Goal: Information Seeking & Learning: Learn about a topic

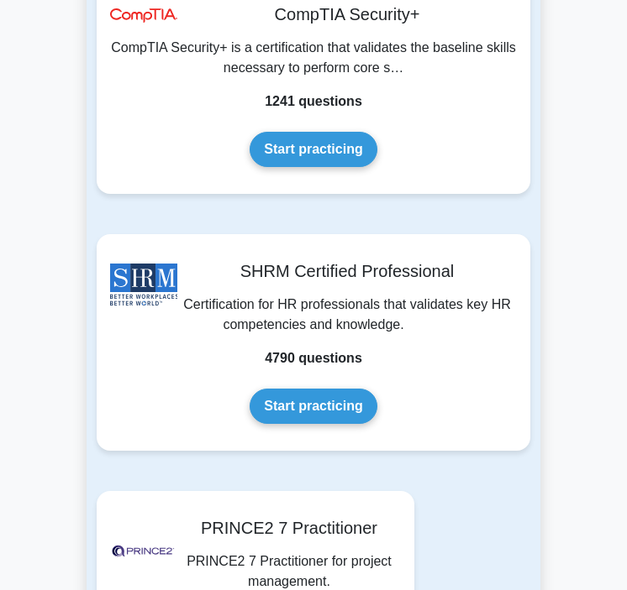
scroll to position [6773, 0]
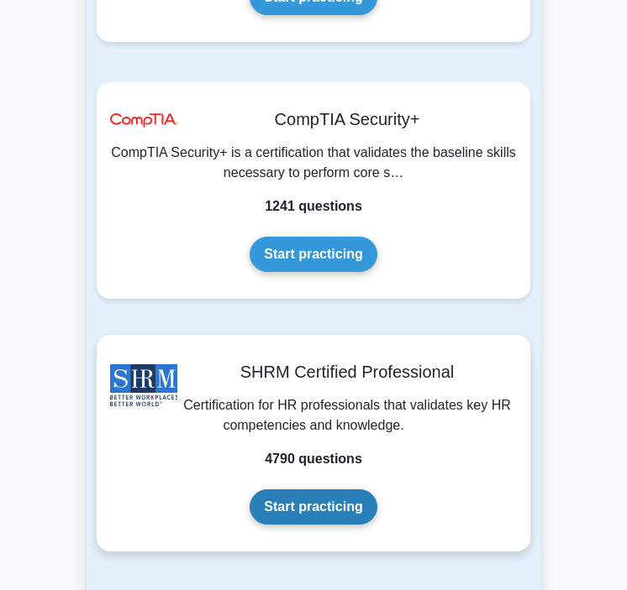
click at [343, 490] on link "Start practicing" at bounding box center [312, 507] width 127 height 35
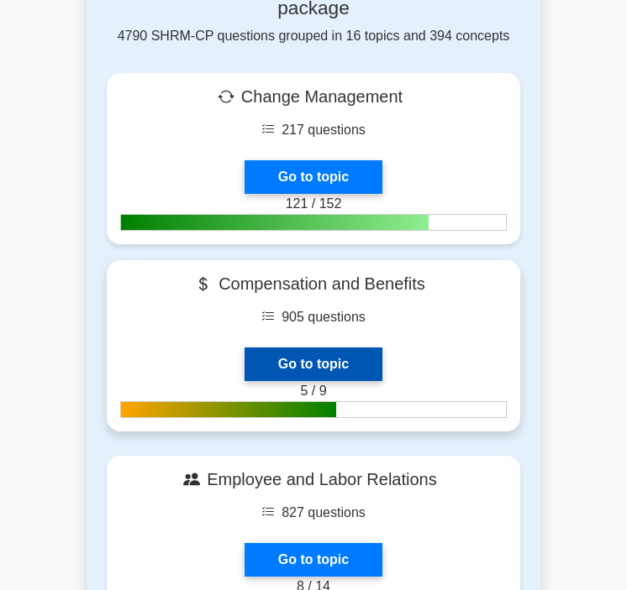
scroll to position [711, 0]
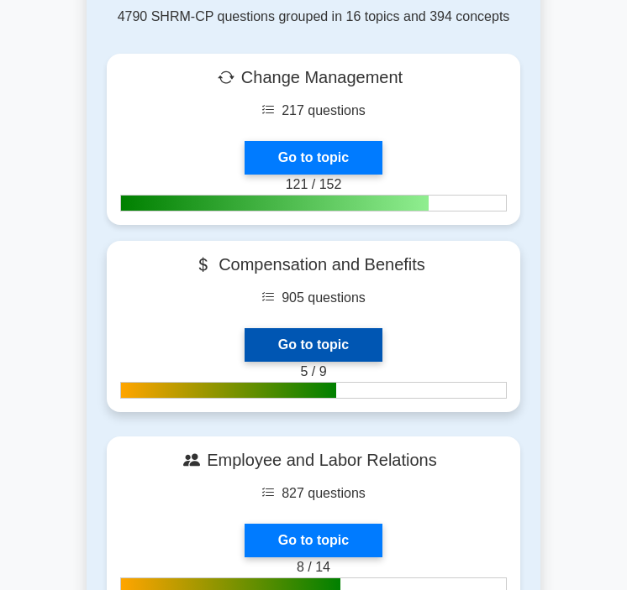
click at [304, 328] on link "Go to topic" at bounding box center [313, 345] width 138 height 34
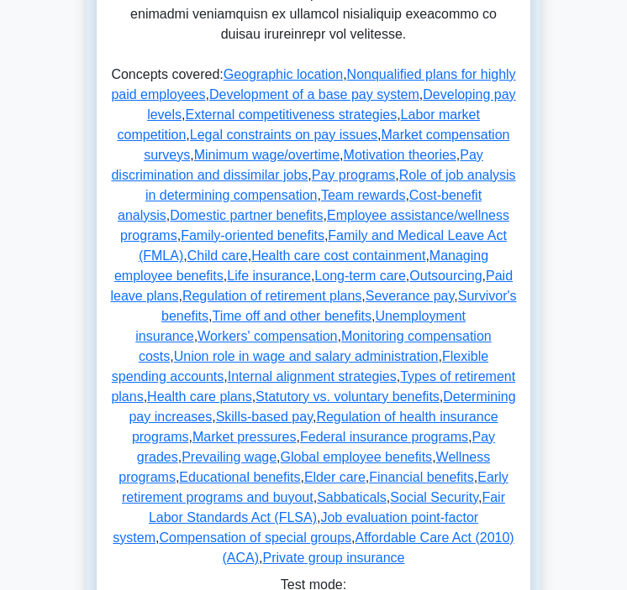
scroll to position [953, 0]
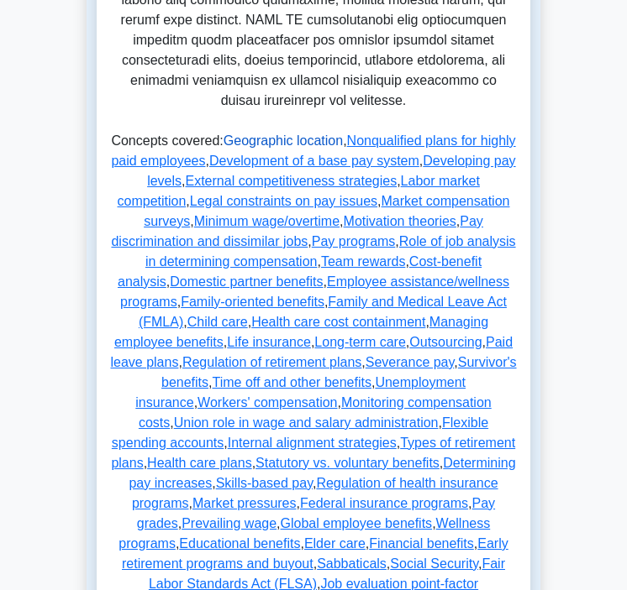
click at [289, 148] on link "Geographic location" at bounding box center [282, 141] width 119 height 14
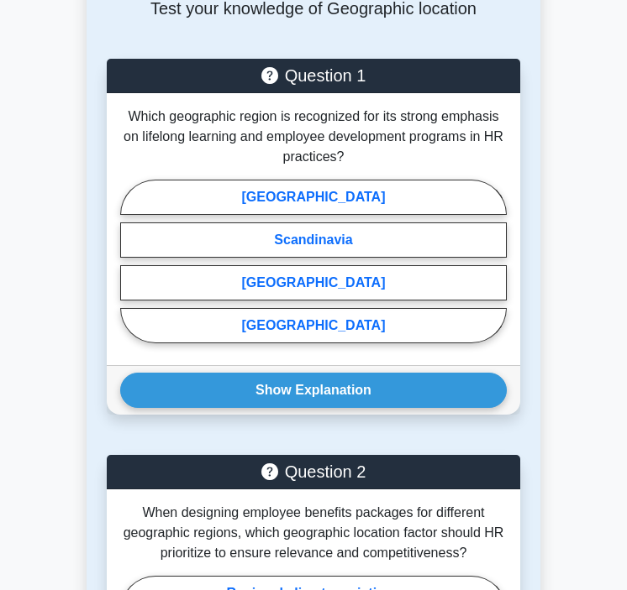
scroll to position [2333, 0]
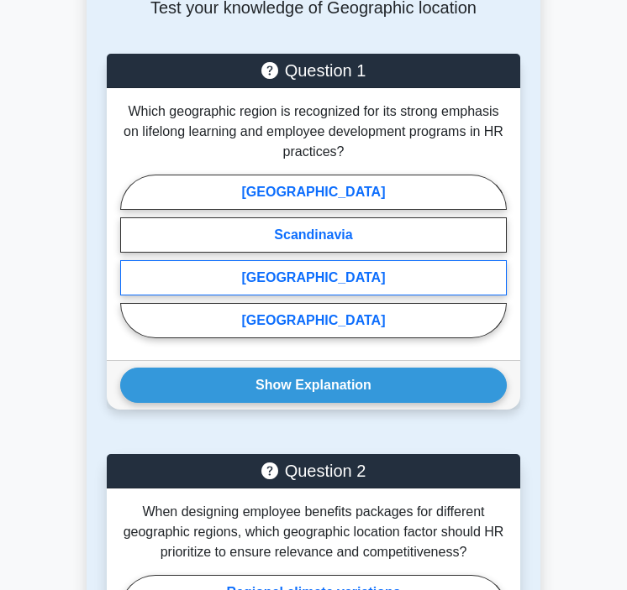
click at [318, 260] on label "[GEOGRAPHIC_DATA]" at bounding box center [313, 277] width 386 height 35
click at [131, 256] on input "[GEOGRAPHIC_DATA]" at bounding box center [125, 261] width 11 height 11
radio input "true"
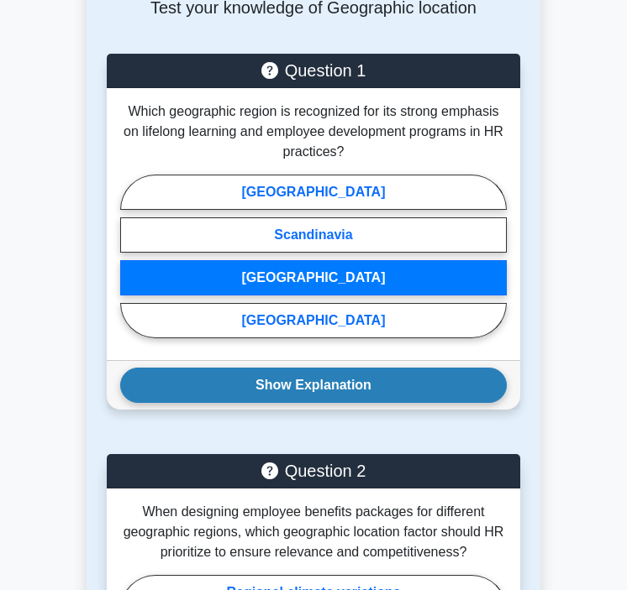
click at [312, 368] on button "Show Explanation" at bounding box center [313, 385] width 386 height 35
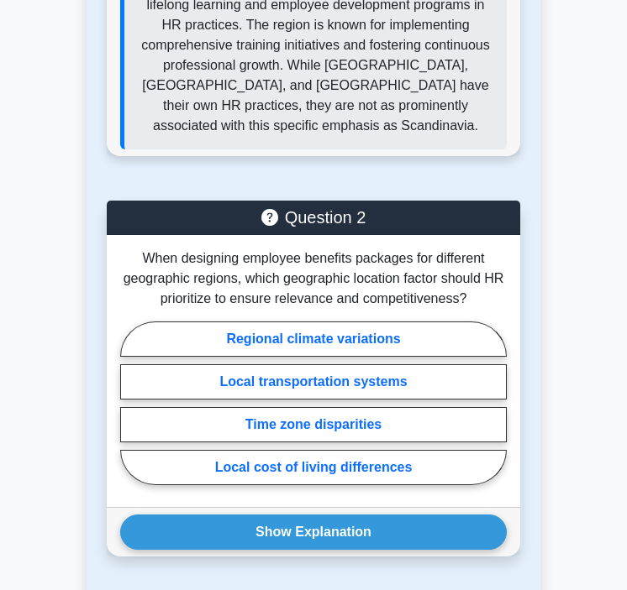
scroll to position [2818, 0]
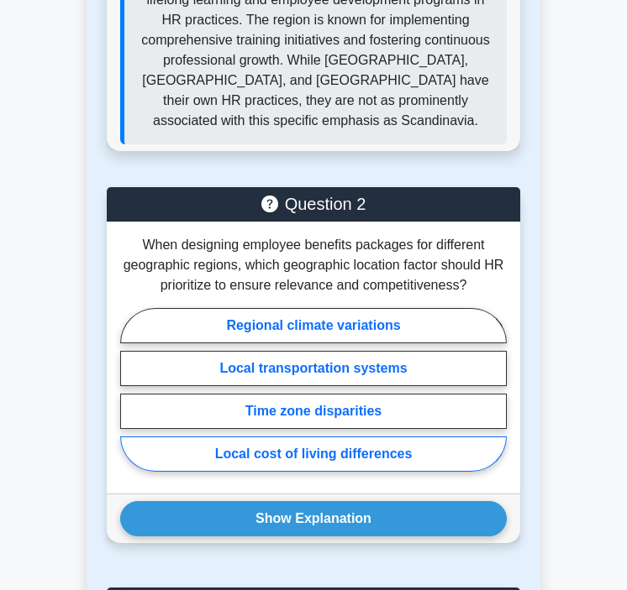
click at [339, 437] on label "Local cost of living differences" at bounding box center [313, 454] width 386 height 35
click at [131, 401] on input "Local cost of living differences" at bounding box center [125, 395] width 11 height 11
radio input "true"
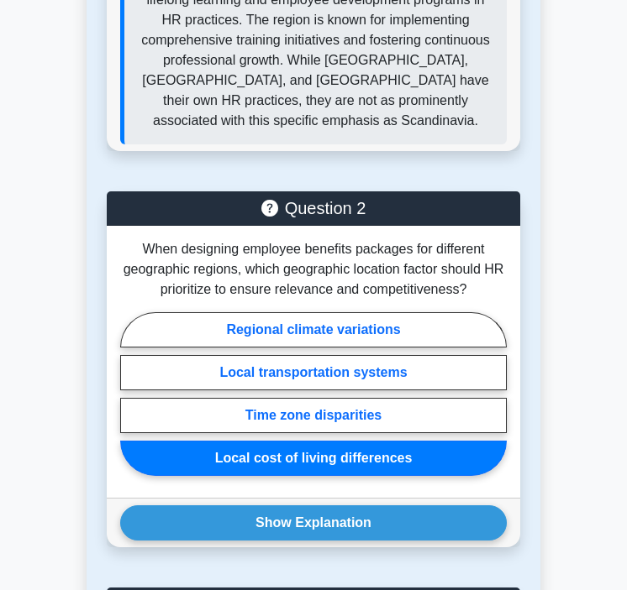
click at [329, 528] on div "Question 2 When designing employee benefits packages for different geographic r…" at bounding box center [313, 379] width 433 height 376
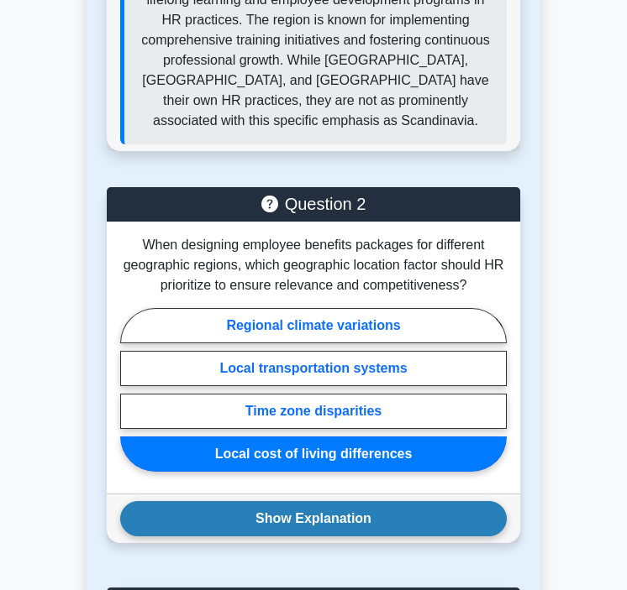
click at [318, 501] on button "Show Explanation" at bounding box center [313, 518] width 386 height 35
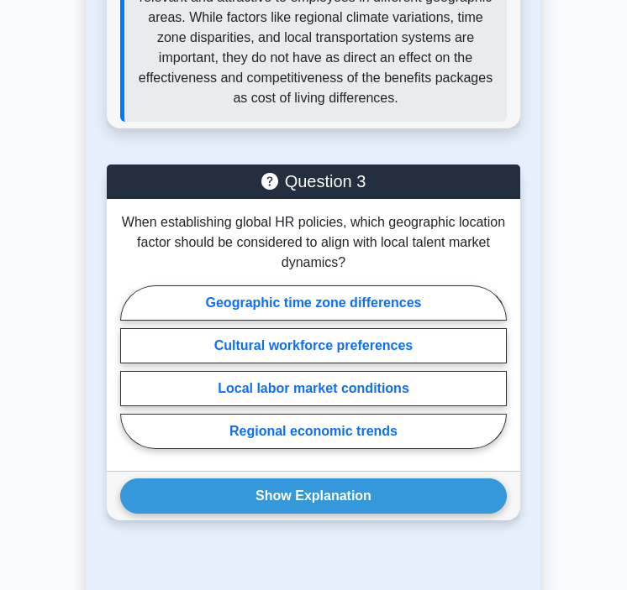
scroll to position [3533, 0]
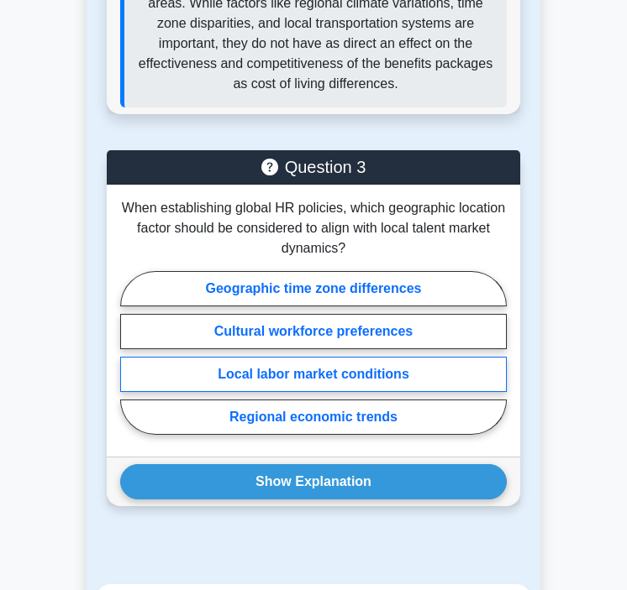
click at [245, 357] on label "Local labor market conditions" at bounding box center [313, 374] width 386 height 35
click at [131, 353] on input "Local labor market conditions" at bounding box center [125, 358] width 11 height 11
radio input "true"
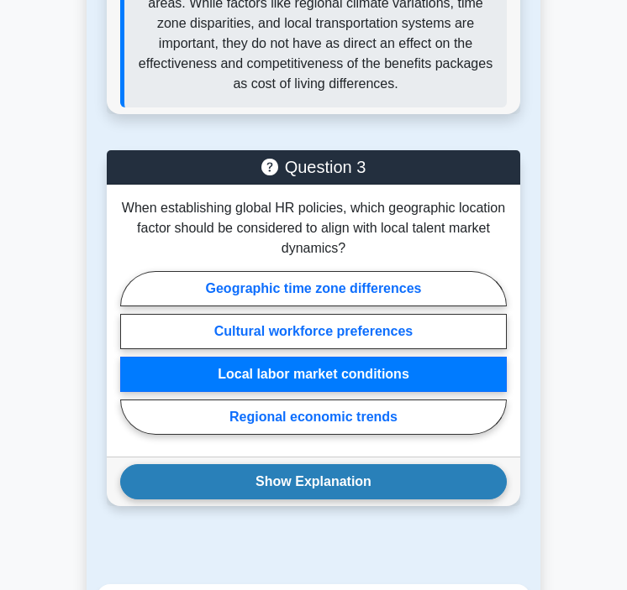
click at [265, 467] on button "Show Explanation" at bounding box center [313, 481] width 386 height 35
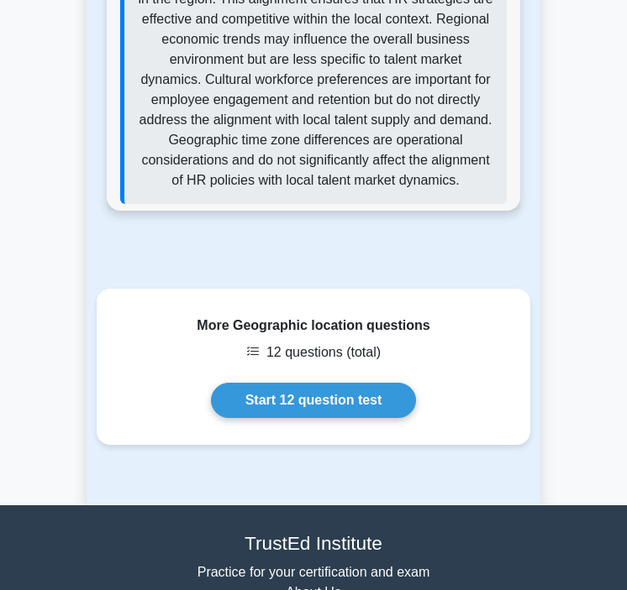
scroll to position [4345, 0]
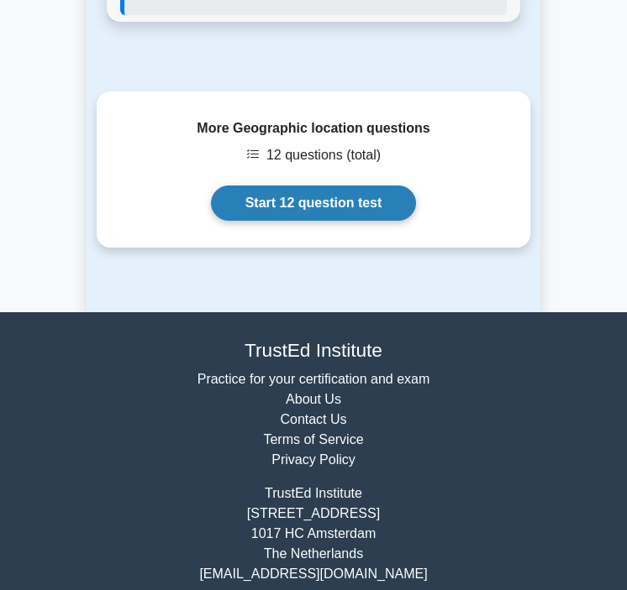
click at [285, 198] on link "Start 12 question test" at bounding box center [314, 203] width 206 height 35
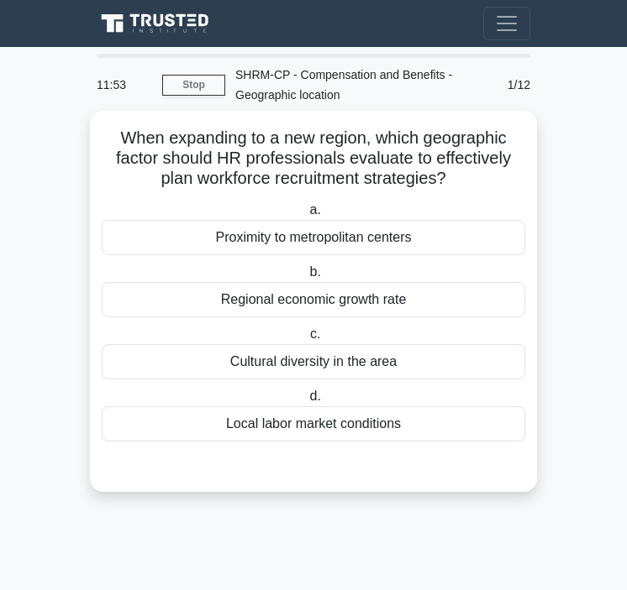
click at [359, 297] on div "Regional economic growth rate" at bounding box center [313, 299] width 423 height 35
click at [306, 278] on input "b. Regional economic growth rate" at bounding box center [306, 272] width 0 height 11
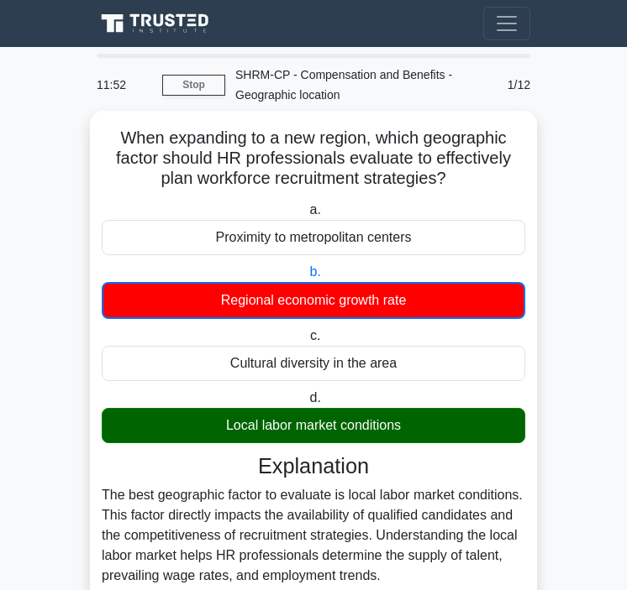
scroll to position [246, 0]
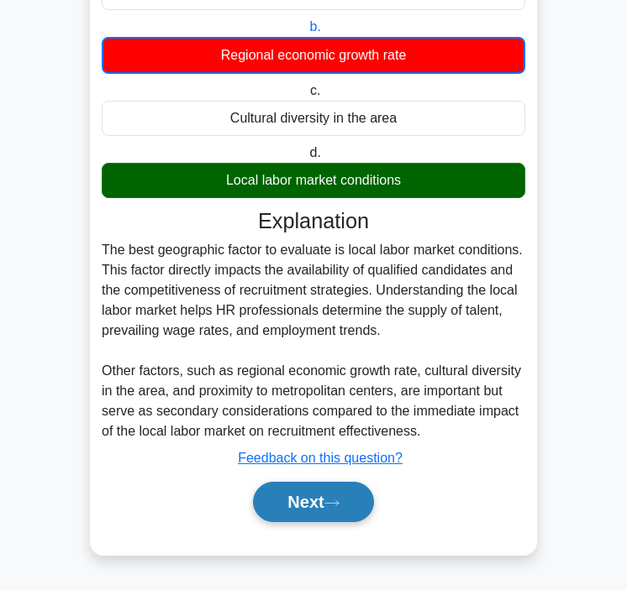
click at [304, 502] on button "Next" at bounding box center [313, 502] width 120 height 40
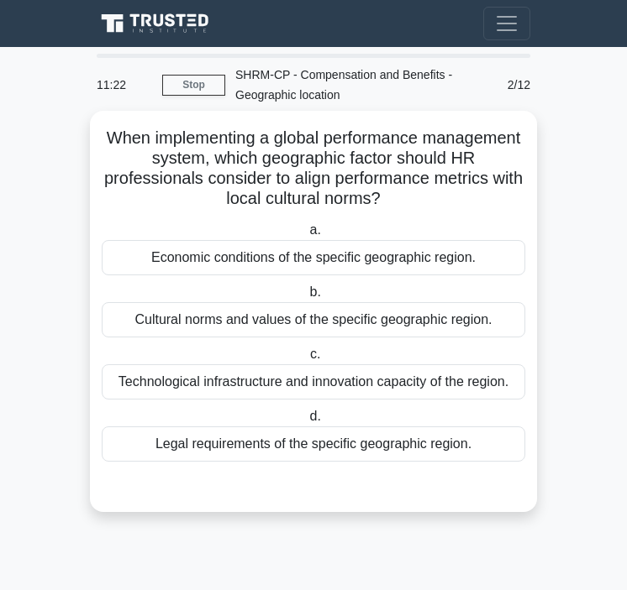
click at [293, 321] on div "Cultural norms and values of the specific geographic region." at bounding box center [313, 319] width 423 height 35
click at [306, 298] on input "b. Cultural norms and values of the specific geographic region." at bounding box center [306, 292] width 0 height 11
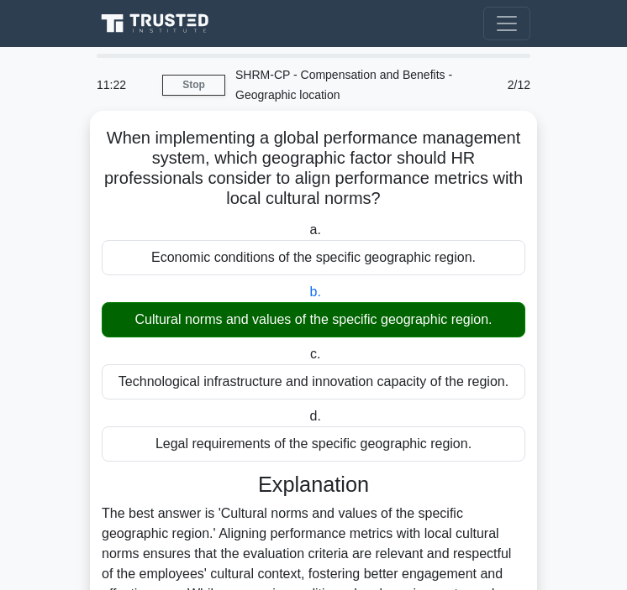
scroll to position [224, 0]
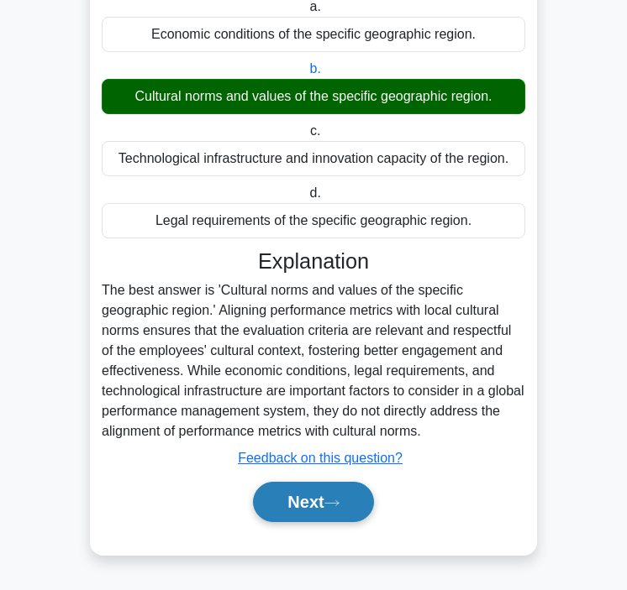
click at [299, 509] on button "Next" at bounding box center [313, 502] width 120 height 40
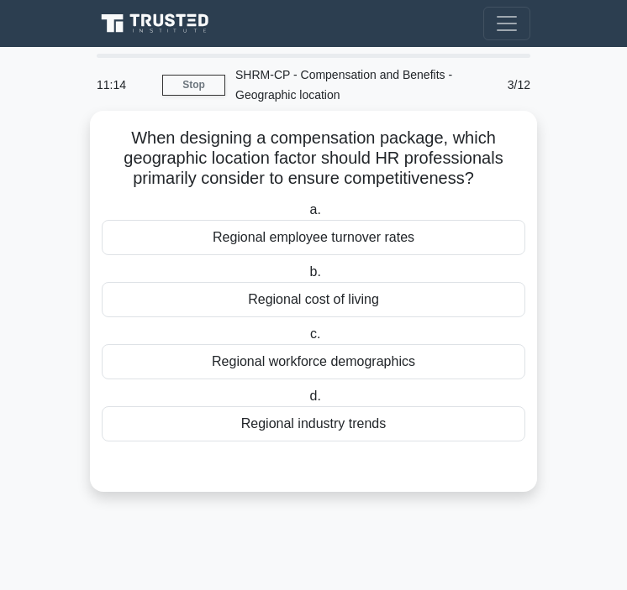
click at [364, 290] on div "Regional cost of living" at bounding box center [313, 299] width 423 height 35
click at [306, 278] on input "b. Regional cost of living" at bounding box center [306, 272] width 0 height 11
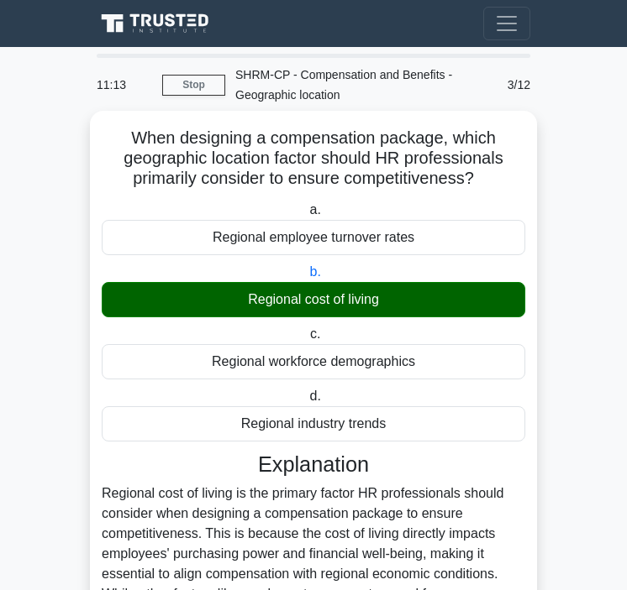
scroll to position [224, 0]
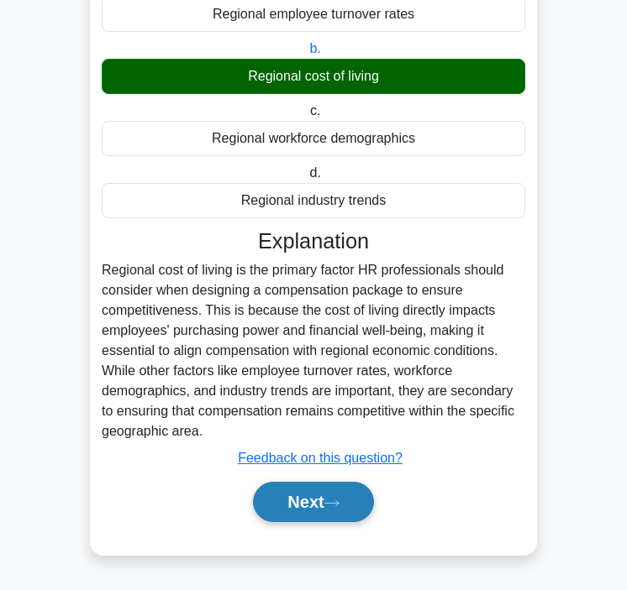
click at [322, 498] on button "Next" at bounding box center [313, 502] width 120 height 40
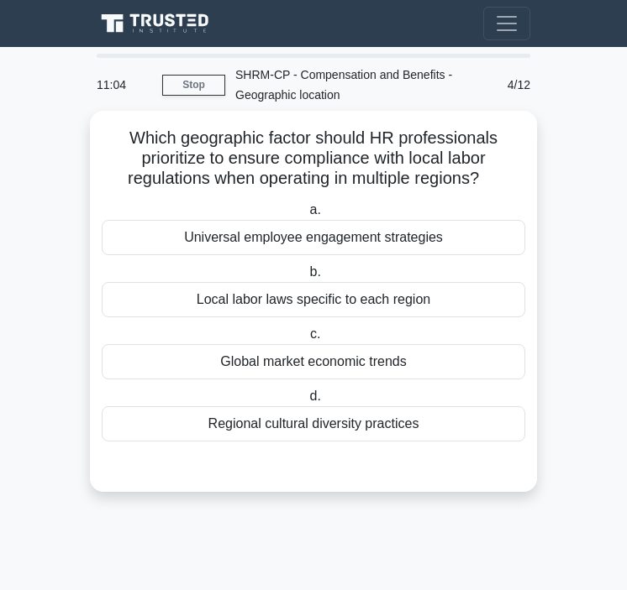
click at [312, 306] on div "Local labor laws specific to each region" at bounding box center [313, 299] width 423 height 35
click at [306, 278] on input "b. Local labor laws specific to each region" at bounding box center [306, 272] width 0 height 11
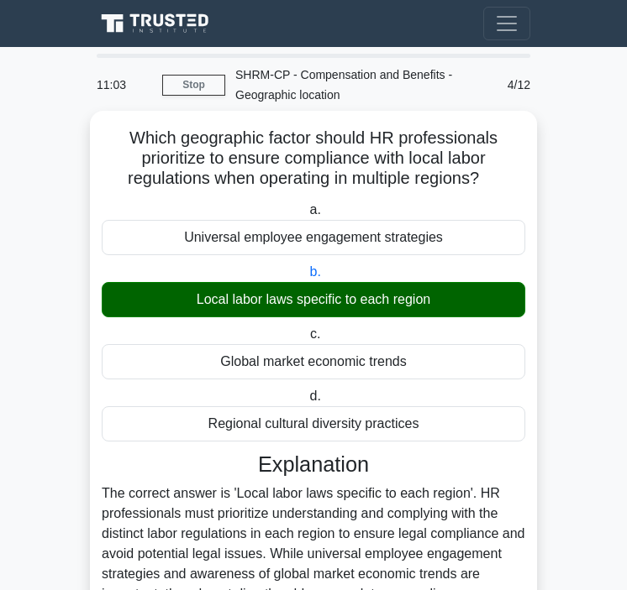
scroll to position [204, 0]
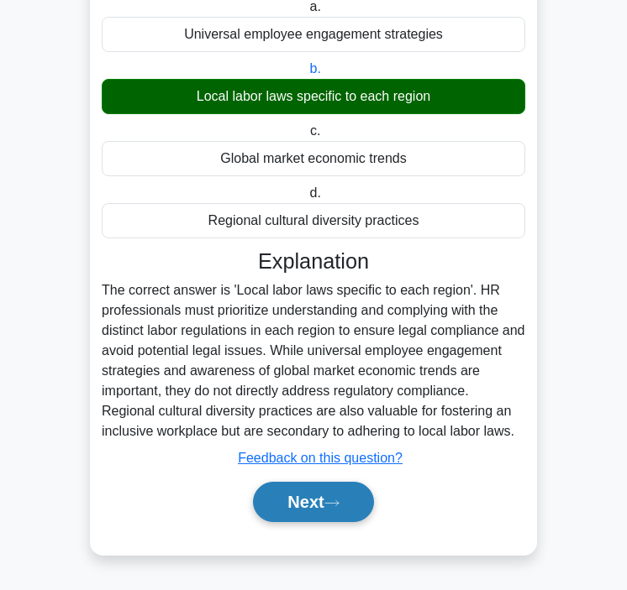
click at [275, 490] on button "Next" at bounding box center [313, 502] width 120 height 40
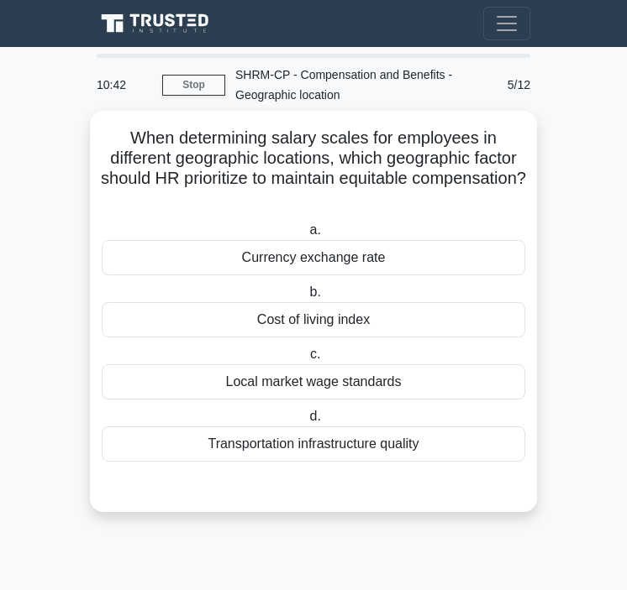
click at [282, 254] on div "Currency exchange rate" at bounding box center [313, 257] width 423 height 35
click at [306, 236] on input "a. Currency exchange rate" at bounding box center [306, 230] width 0 height 11
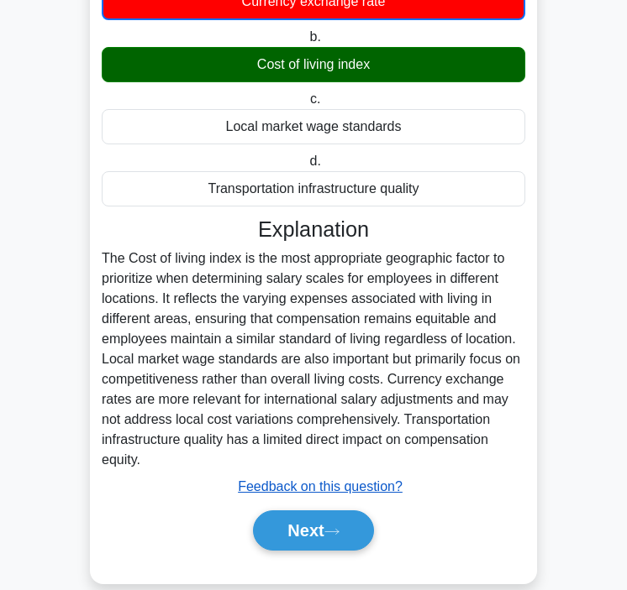
scroll to position [286, 0]
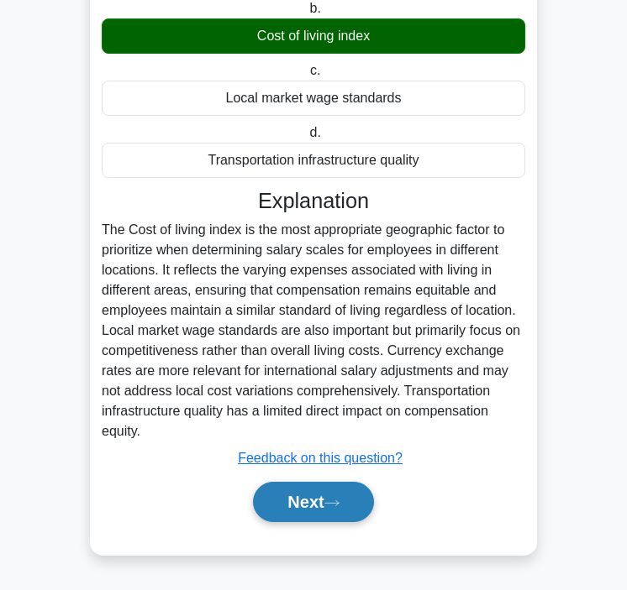
click at [302, 494] on button "Next" at bounding box center [313, 502] width 120 height 40
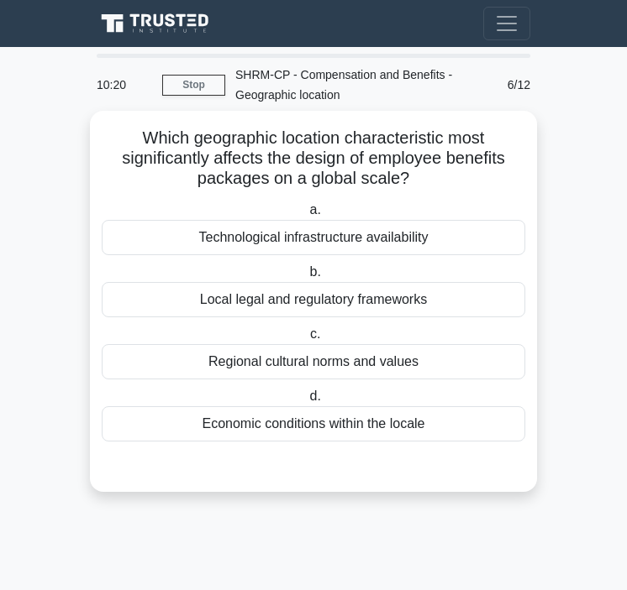
click at [293, 298] on div "Local legal and regulatory frameworks" at bounding box center [313, 299] width 423 height 35
click at [306, 278] on input "b. Local legal and regulatory frameworks" at bounding box center [306, 272] width 0 height 11
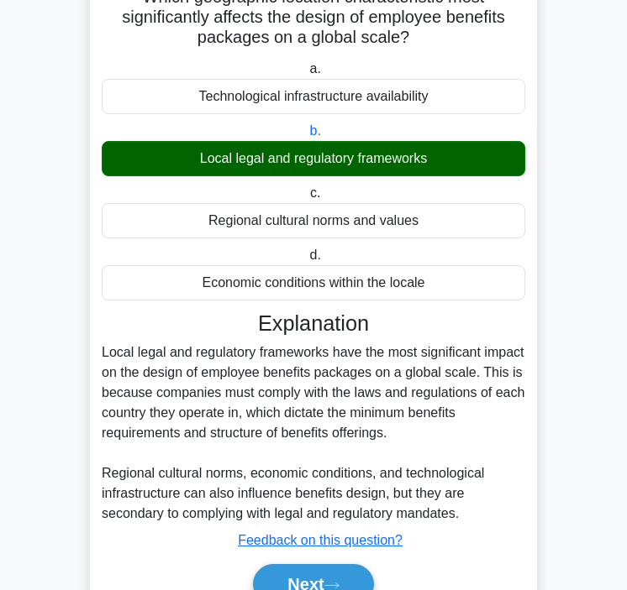
scroll to position [224, 0]
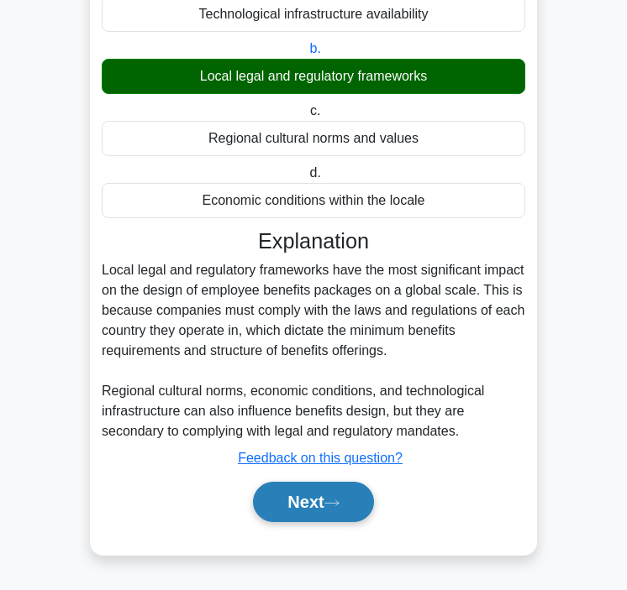
click at [297, 494] on button "Next" at bounding box center [313, 502] width 120 height 40
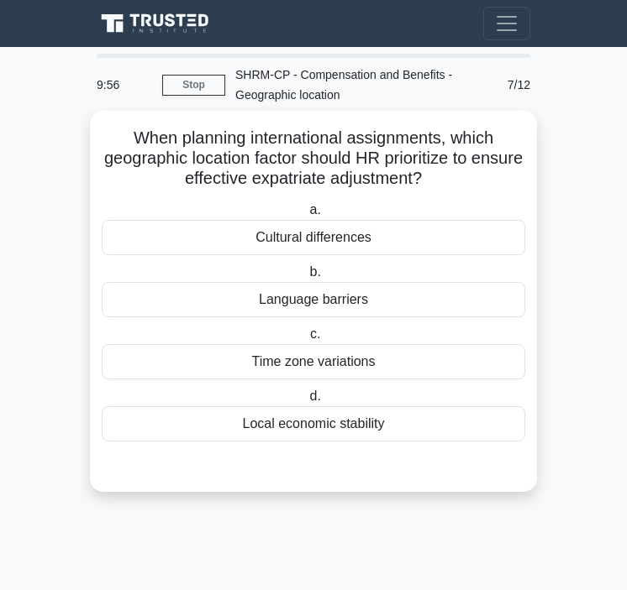
click at [321, 300] on div "Language barriers" at bounding box center [313, 299] width 423 height 35
click at [306, 278] on input "b. Language barriers" at bounding box center [306, 272] width 0 height 11
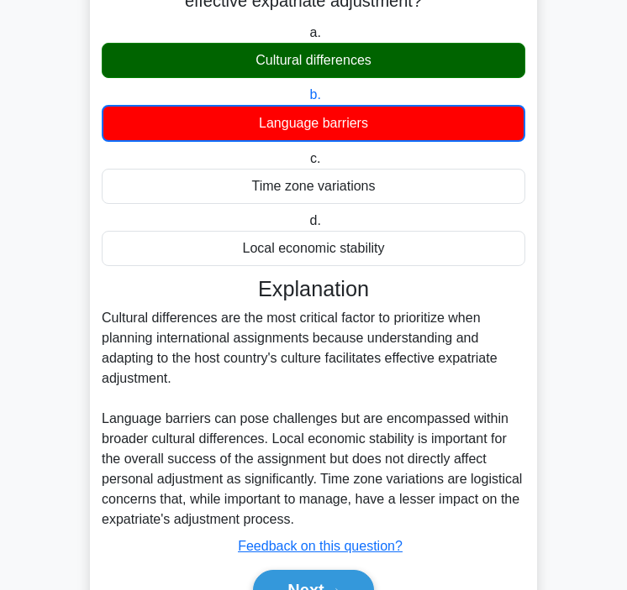
scroll to position [216, 0]
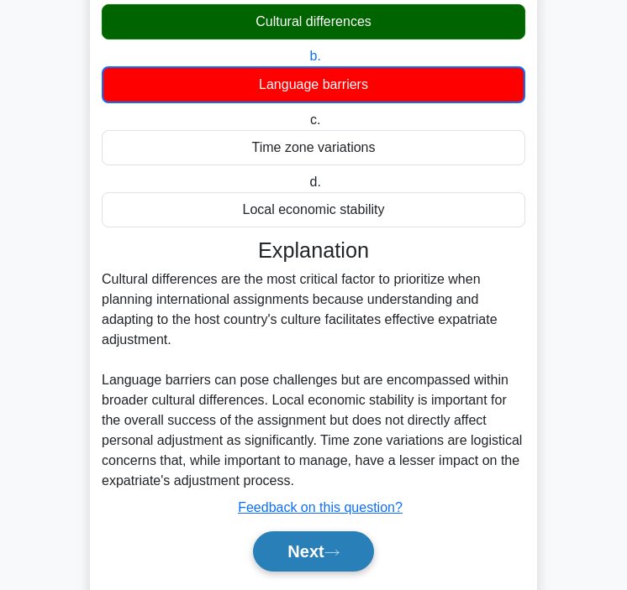
click at [302, 552] on button "Next" at bounding box center [313, 552] width 120 height 40
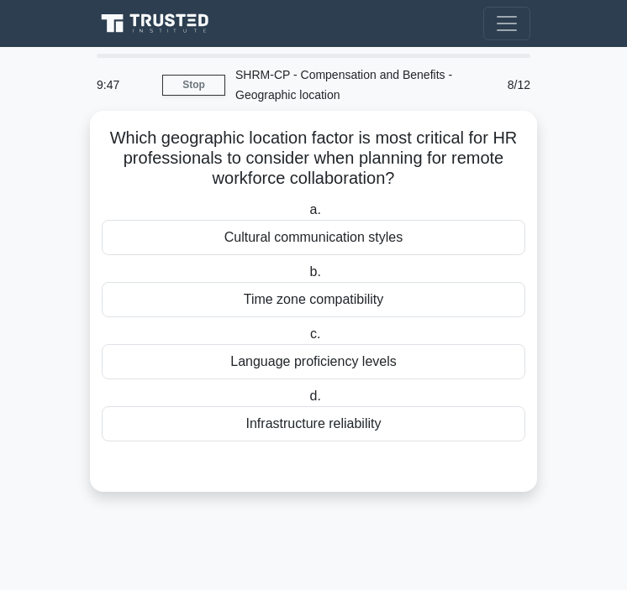
click at [340, 296] on div "Time zone compatibility" at bounding box center [313, 299] width 423 height 35
click at [306, 278] on input "b. Time zone compatibility" at bounding box center [306, 272] width 0 height 11
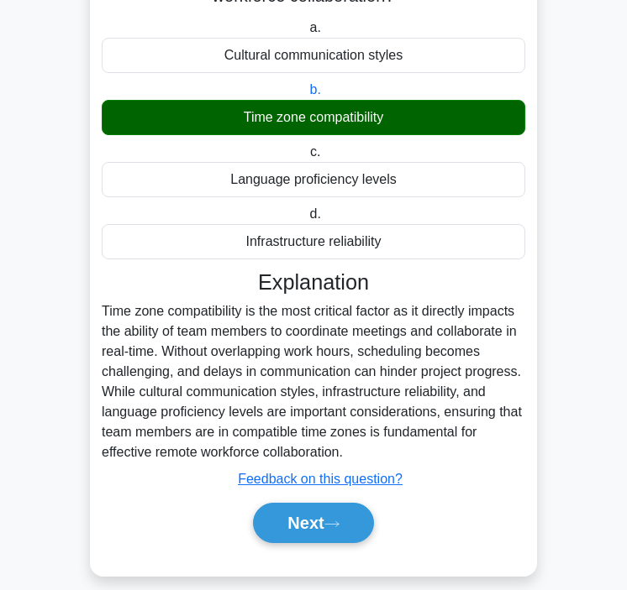
scroll to position [204, 0]
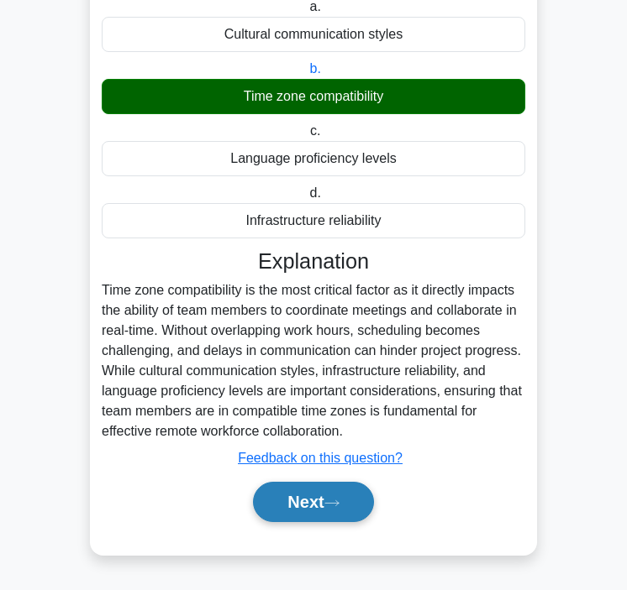
click at [337, 507] on icon at bounding box center [331, 503] width 15 height 9
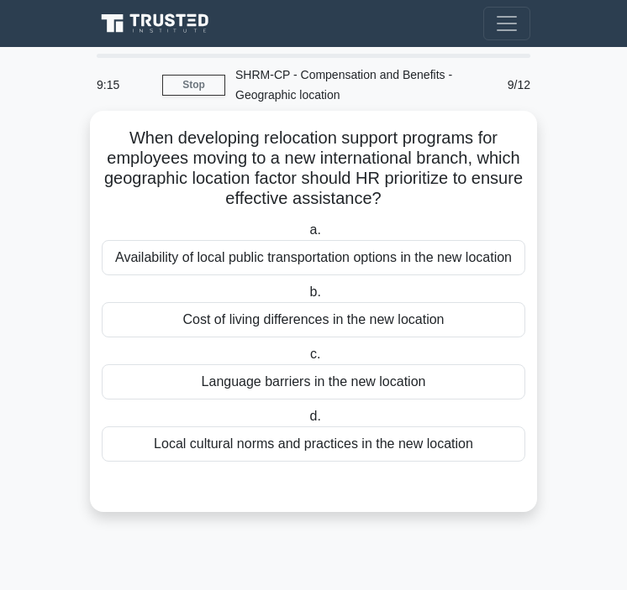
click at [250, 423] on label "d. Local cultural norms and practices in the new location" at bounding box center [313, 433] width 423 height 55
click at [306, 422] on input "d. Local cultural norms and practices in the new location" at bounding box center [306, 417] width 0 height 11
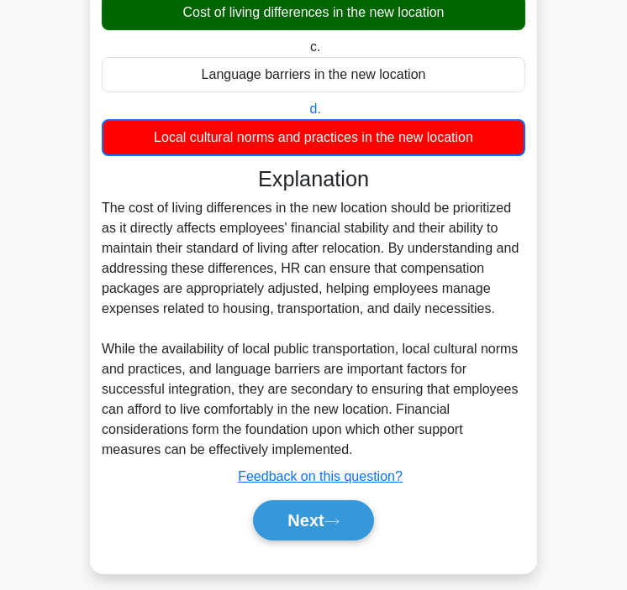
scroll to position [327, 0]
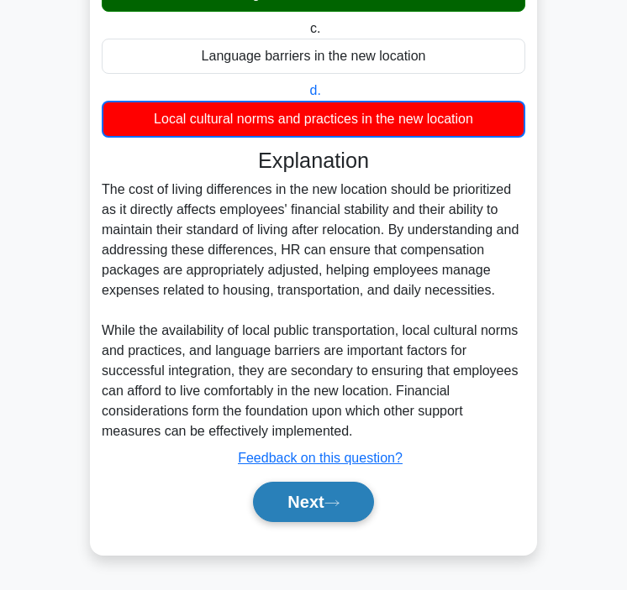
click at [339, 500] on icon at bounding box center [331, 503] width 15 height 9
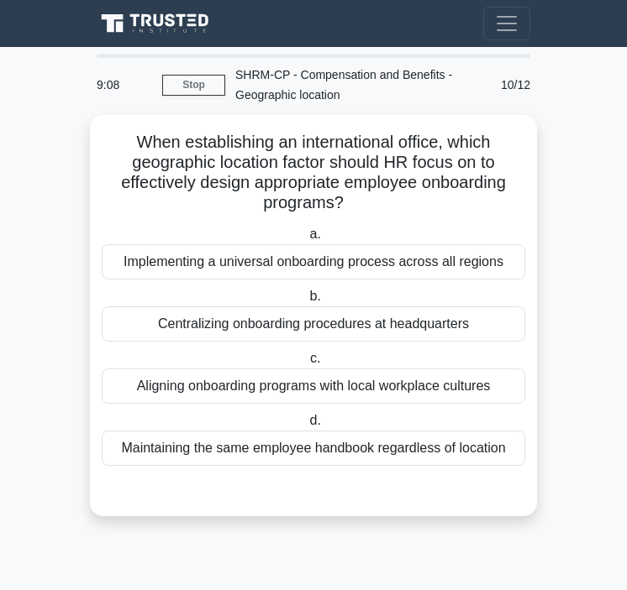
scroll to position [0, 0]
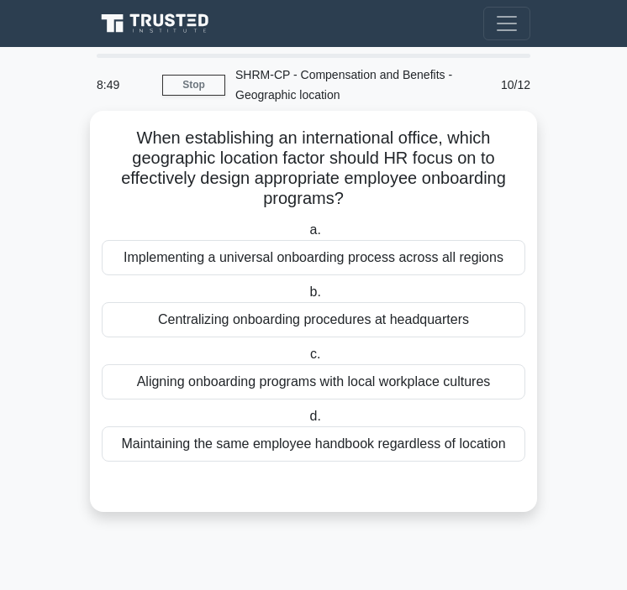
click at [350, 379] on div "Aligning onboarding programs with local workplace cultures" at bounding box center [313, 381] width 423 height 35
click at [307, 360] on input "c. Aligning onboarding programs with local workplace cultures" at bounding box center [307, 354] width 0 height 11
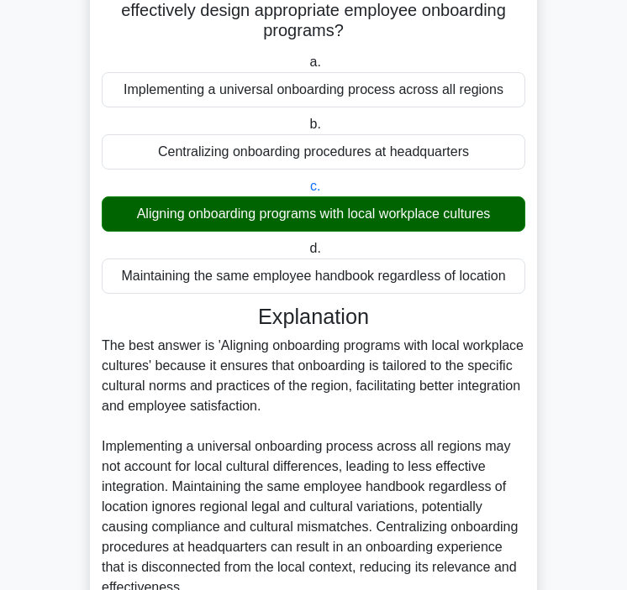
scroll to position [268, 0]
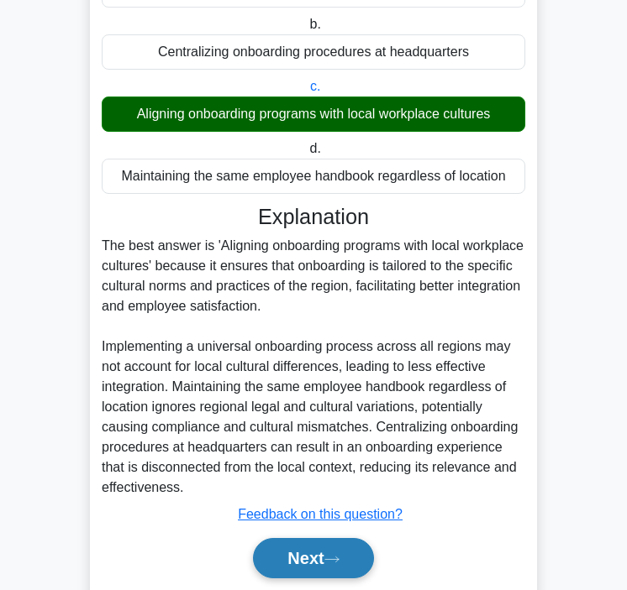
click at [302, 558] on button "Next" at bounding box center [313, 558] width 120 height 40
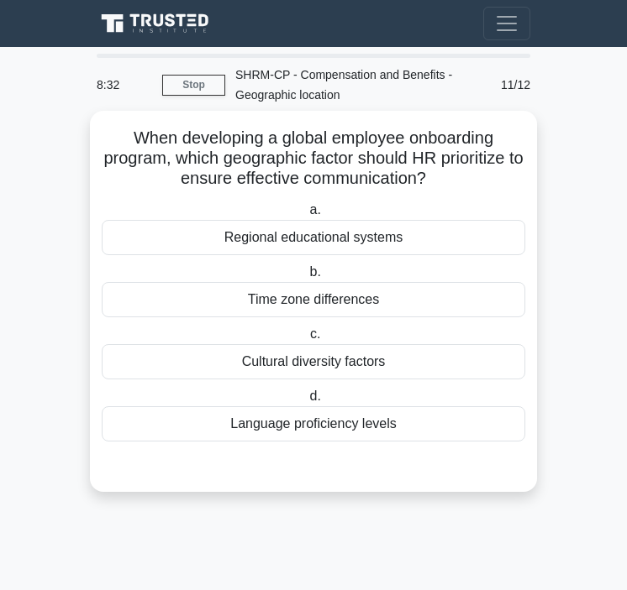
click at [287, 424] on div "Language proficiency levels" at bounding box center [313, 423] width 423 height 35
click at [306, 402] on input "d. Language proficiency levels" at bounding box center [306, 396] width 0 height 11
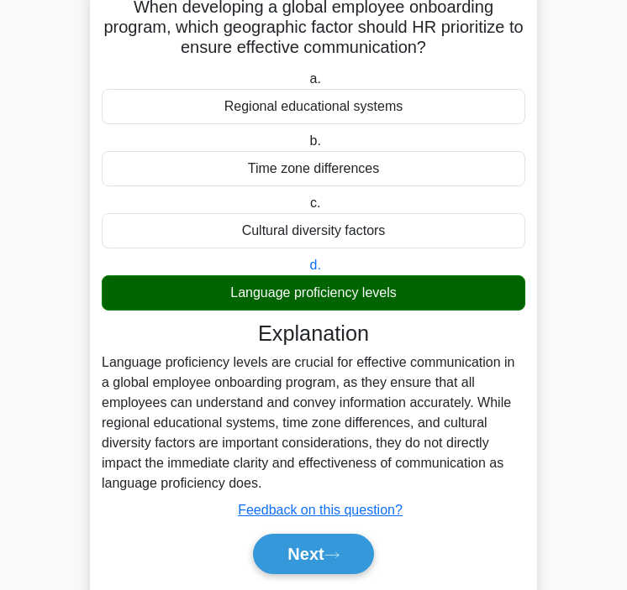
scroll to position [184, 0]
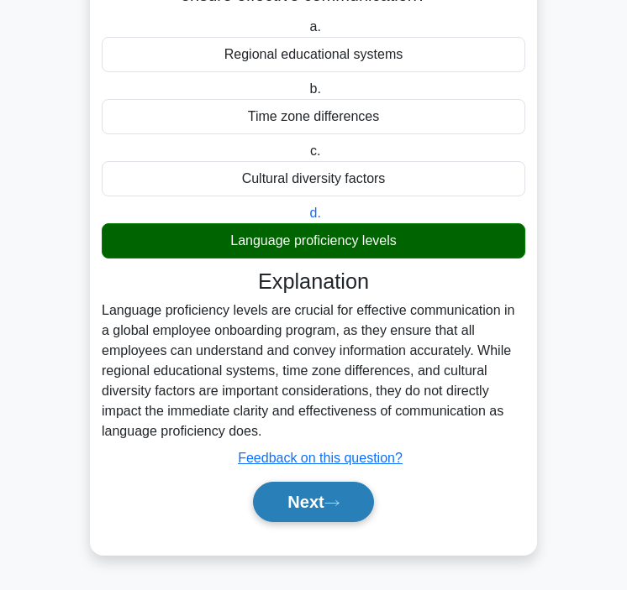
click at [285, 510] on button "Next" at bounding box center [313, 502] width 120 height 40
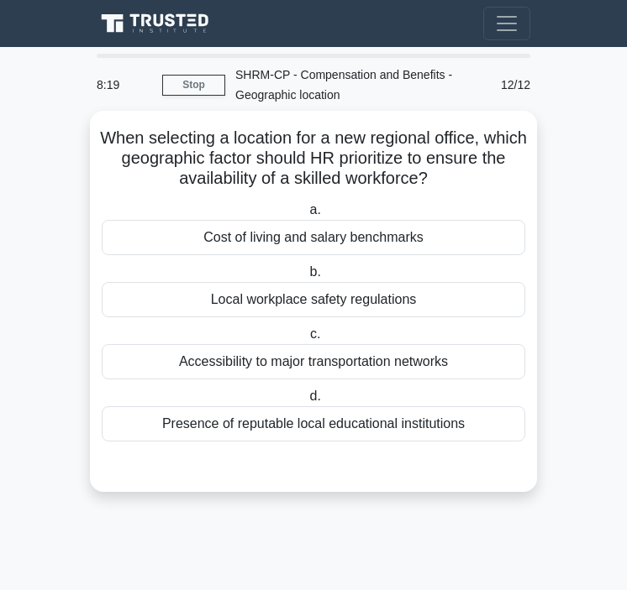
click at [254, 427] on div "Presence of reputable local educational institutions" at bounding box center [313, 423] width 423 height 35
click at [306, 402] on input "d. Presence of reputable local educational institutions" at bounding box center [306, 396] width 0 height 11
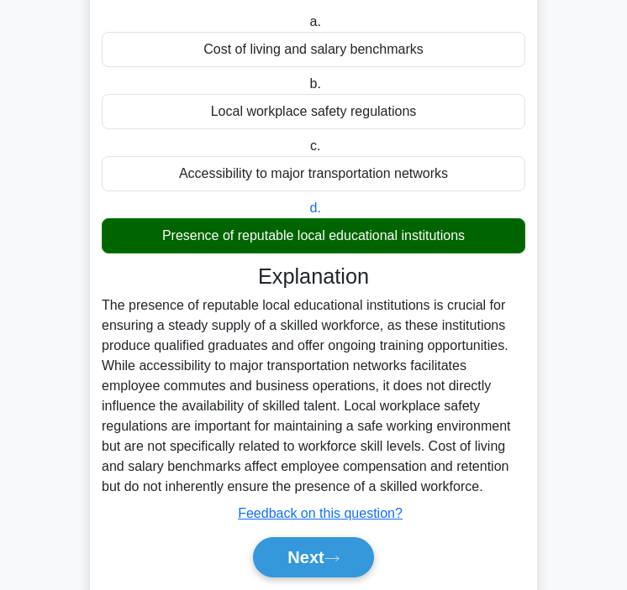
scroll to position [244, 0]
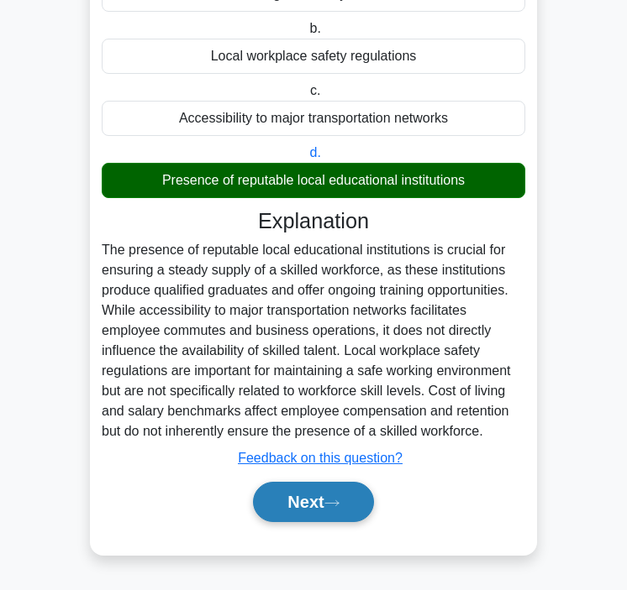
click at [271, 515] on button "Next" at bounding box center [313, 502] width 120 height 40
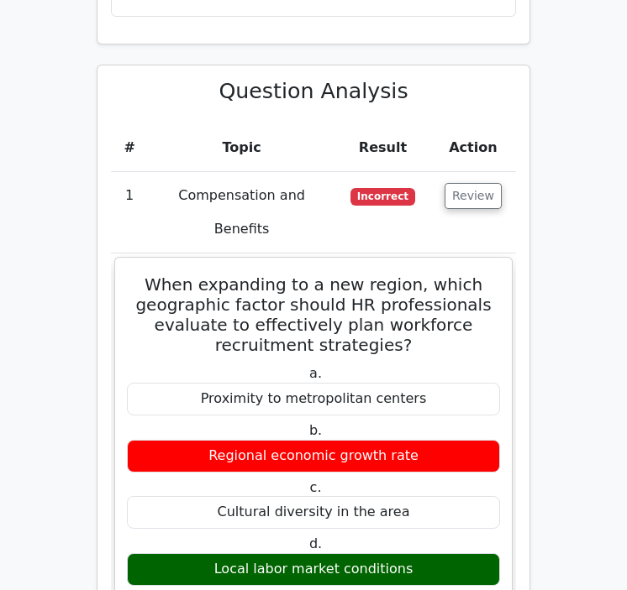
scroll to position [1213, 0]
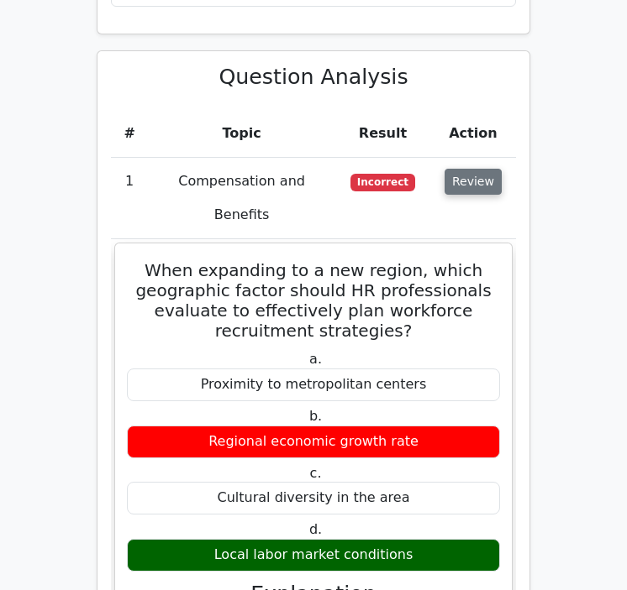
click at [479, 169] on button "Review" at bounding box center [472, 182] width 57 height 26
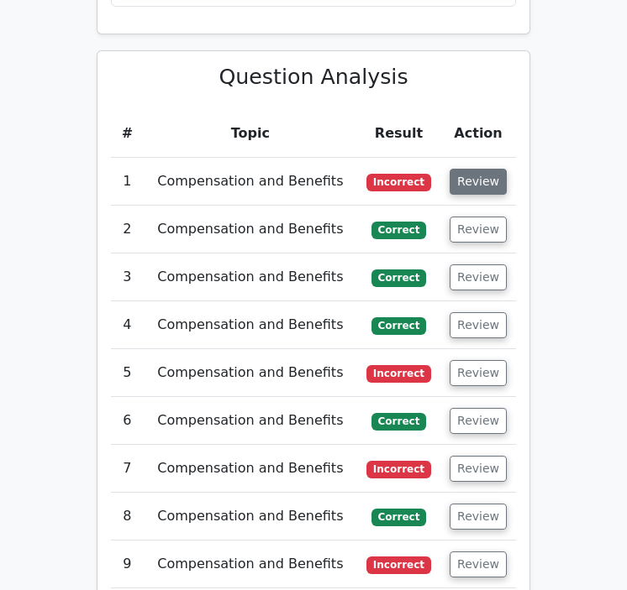
click at [472, 169] on button "Review" at bounding box center [477, 182] width 57 height 26
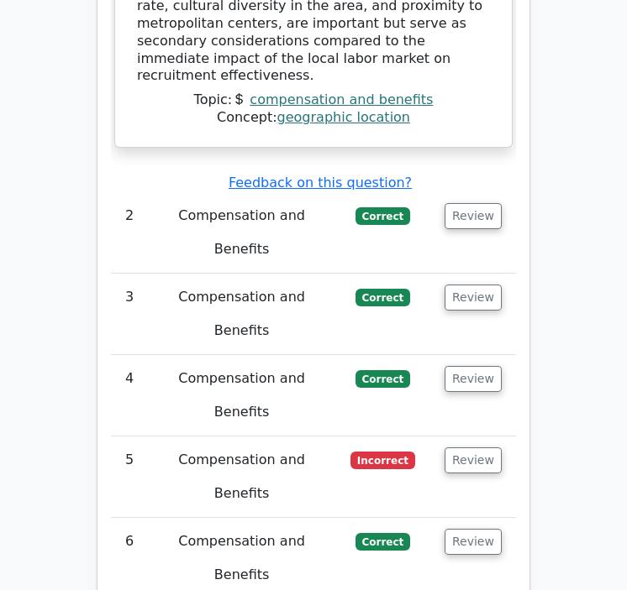
scroll to position [2009, 0]
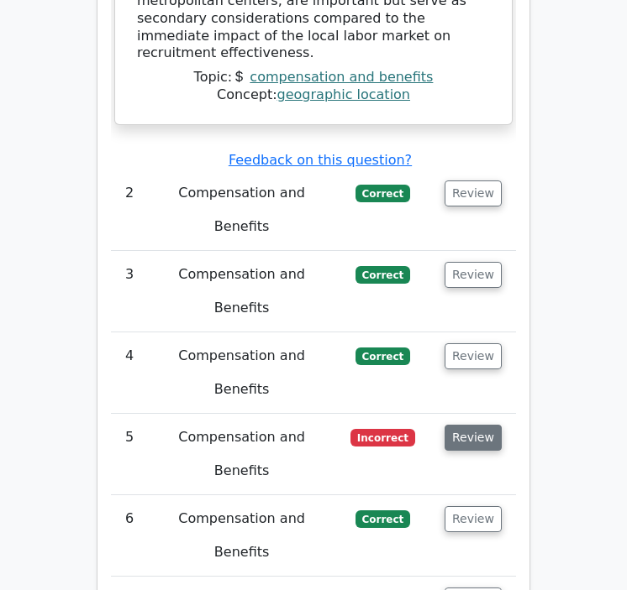
click at [471, 425] on button "Review" at bounding box center [472, 438] width 57 height 26
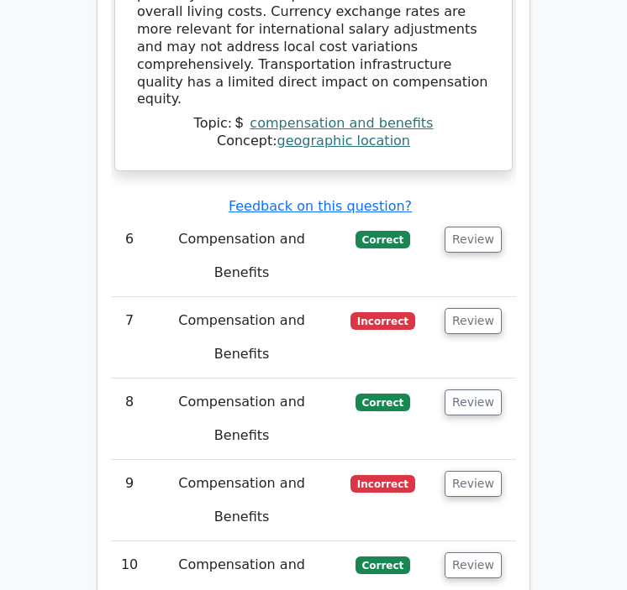
scroll to position [3016, 0]
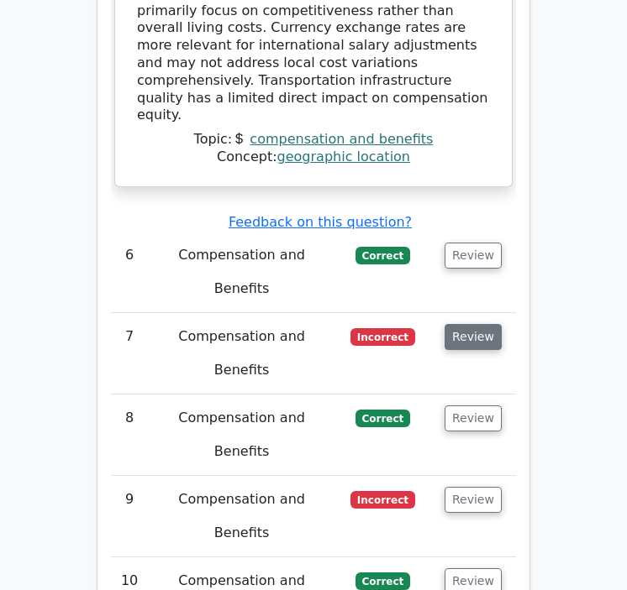
click at [475, 324] on button "Review" at bounding box center [472, 337] width 57 height 26
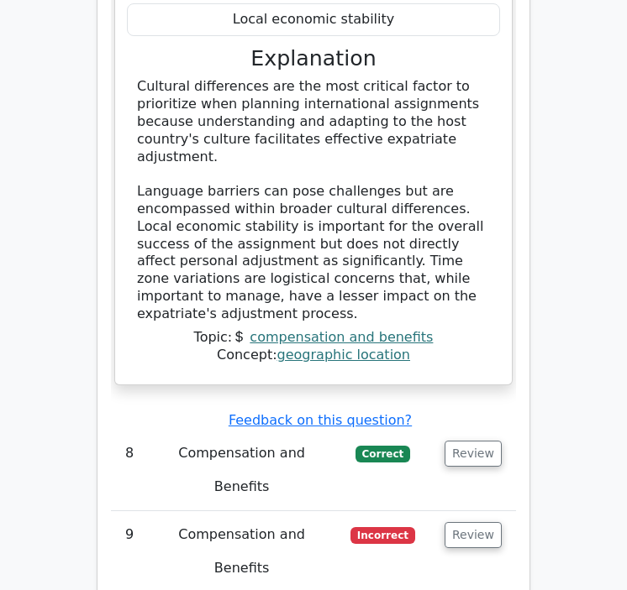
scroll to position [3716, 0]
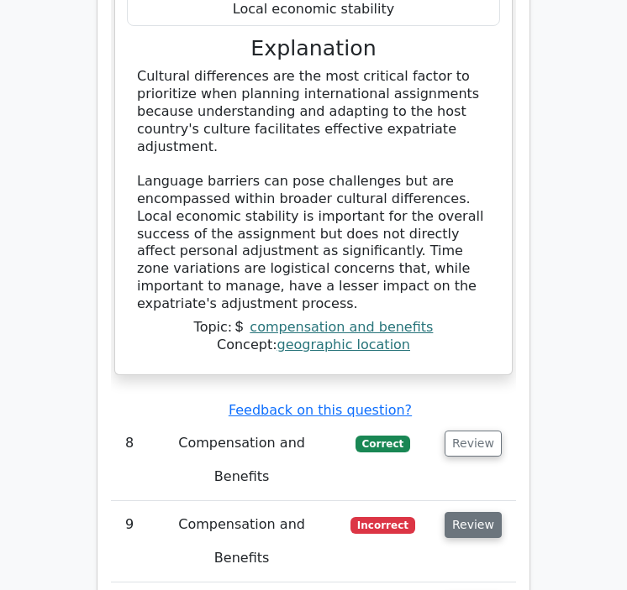
click at [462, 512] on button "Review" at bounding box center [472, 525] width 57 height 26
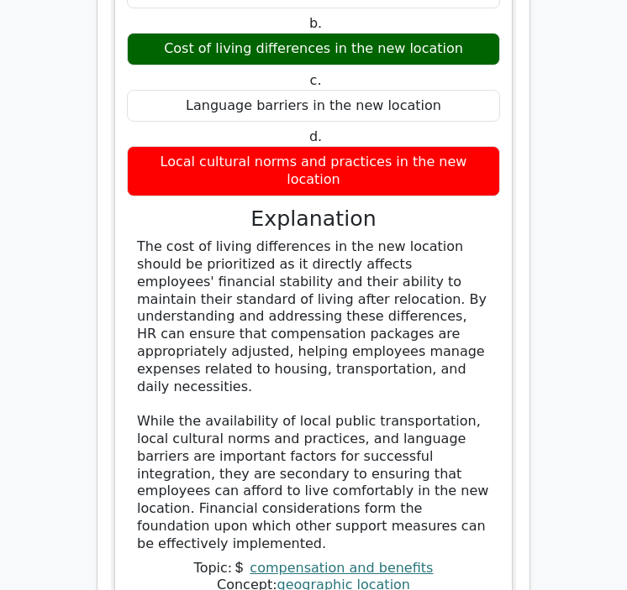
scroll to position [4504, 0]
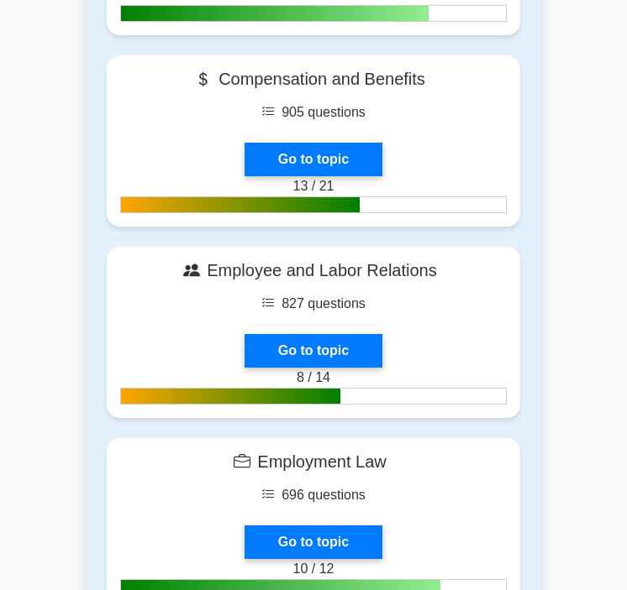
scroll to position [932, 0]
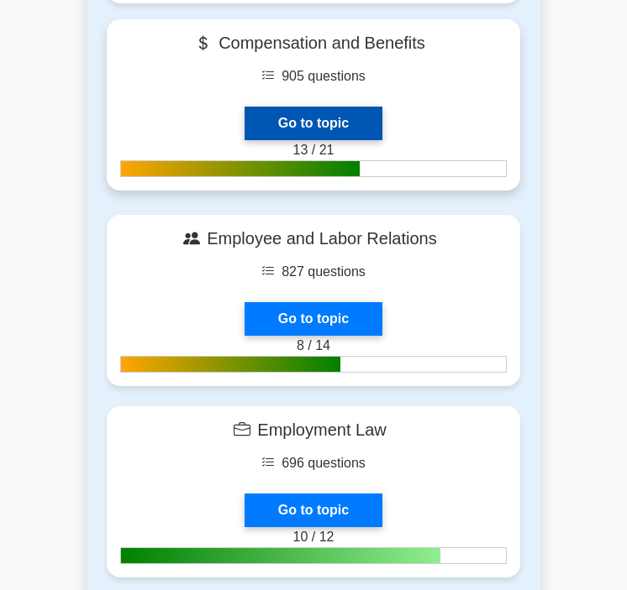
click at [335, 107] on link "Go to topic" at bounding box center [313, 124] width 138 height 34
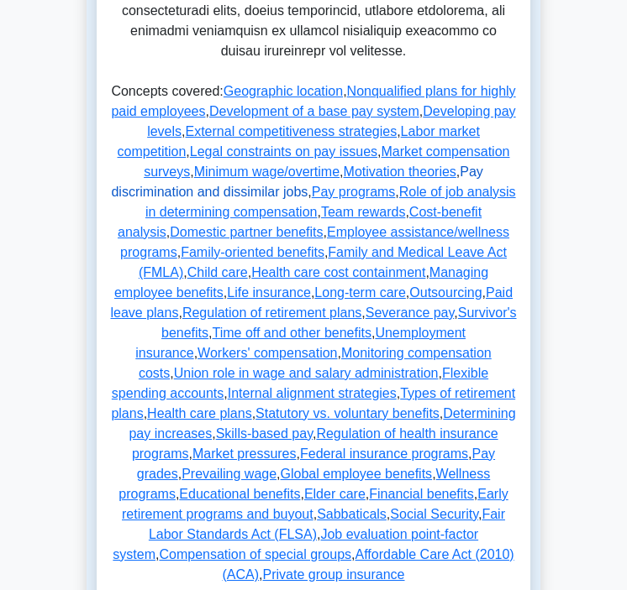
scroll to position [976, 0]
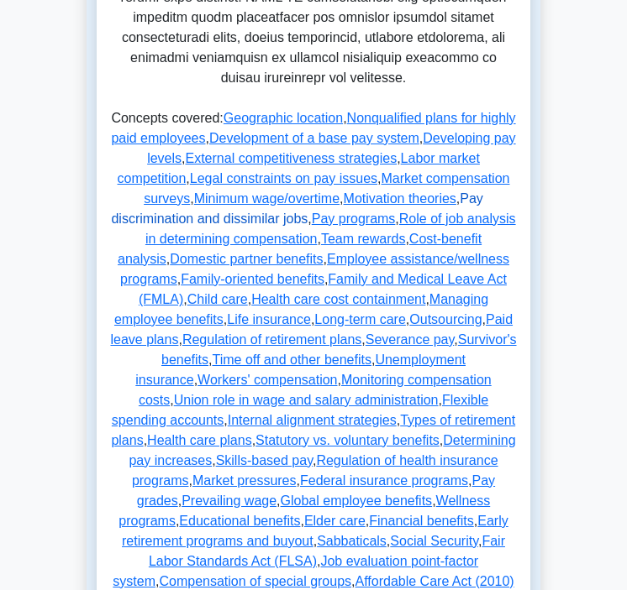
click at [271, 114] on link "Geographic location" at bounding box center [282, 118] width 119 height 14
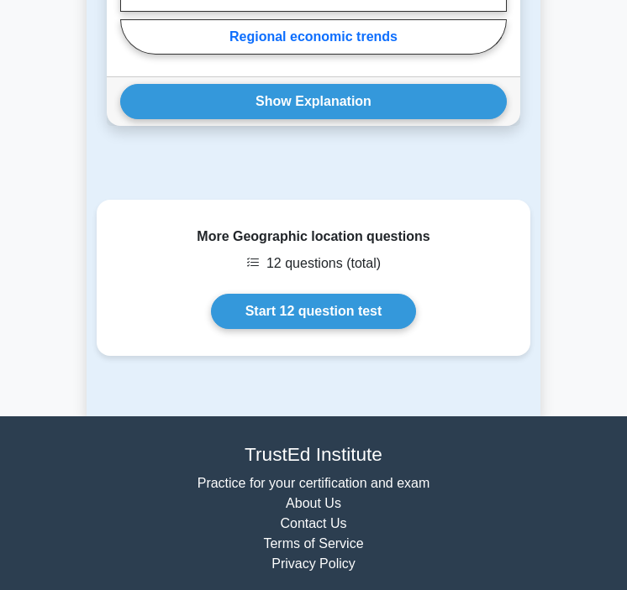
scroll to position [3518, 0]
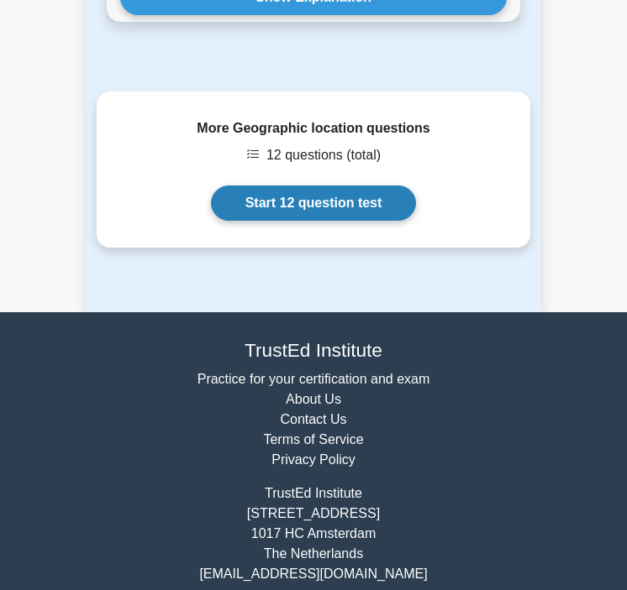
click at [317, 186] on link "Start 12 question test" at bounding box center [314, 203] width 206 height 35
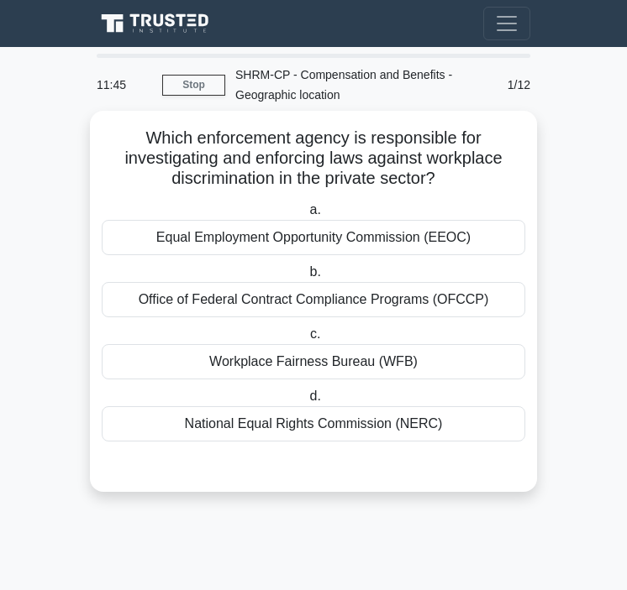
click at [352, 234] on div "Equal Employment Opportunity Commission (EEOC)" at bounding box center [313, 237] width 423 height 35
click at [306, 216] on input "a. Equal Employment Opportunity Commission (EEOC)" at bounding box center [306, 210] width 0 height 11
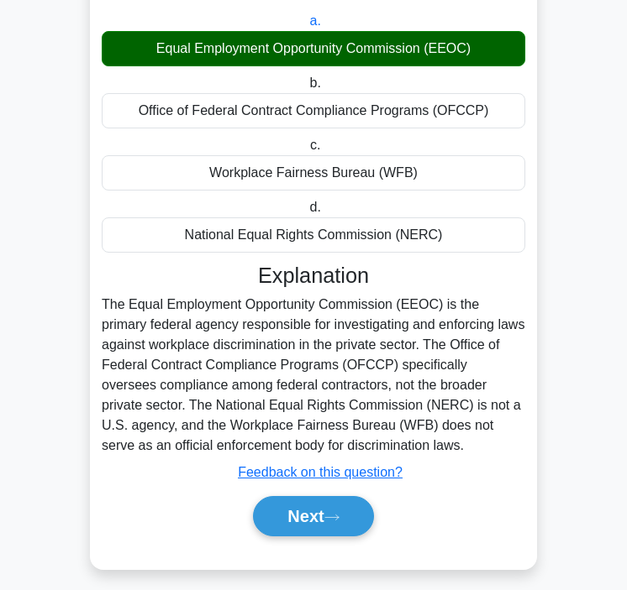
scroll to position [195, 0]
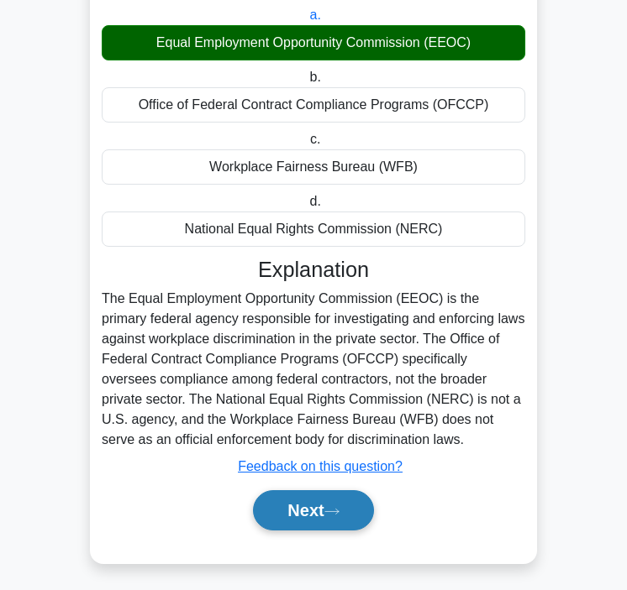
click at [303, 516] on button "Next" at bounding box center [313, 510] width 120 height 40
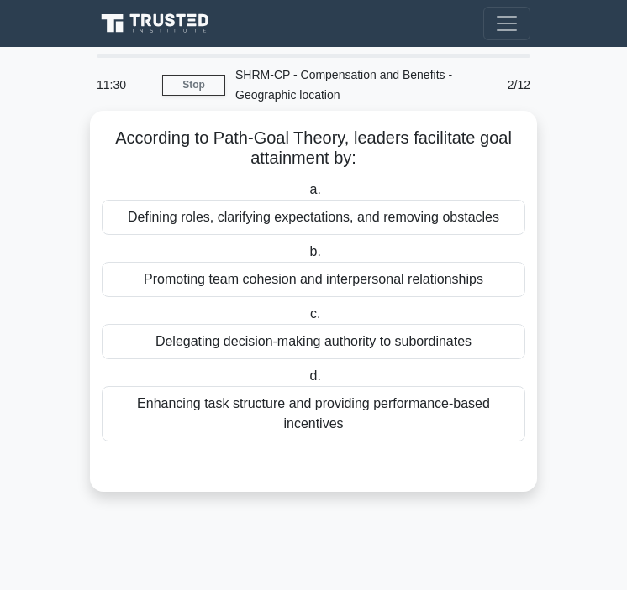
click at [233, 231] on div "Defining roles, clarifying expectations, and removing obstacles" at bounding box center [313, 217] width 423 height 35
click at [306, 196] on input "a. Defining roles, clarifying expectations, and removing obstacles" at bounding box center [306, 190] width 0 height 11
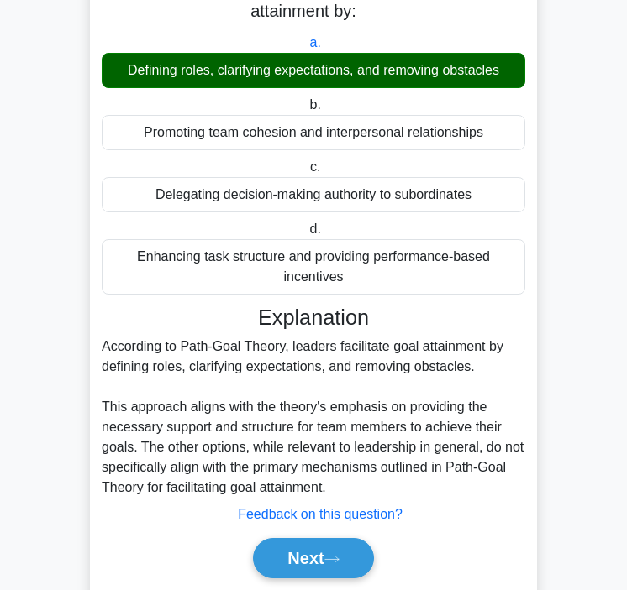
scroll to position [204, 0]
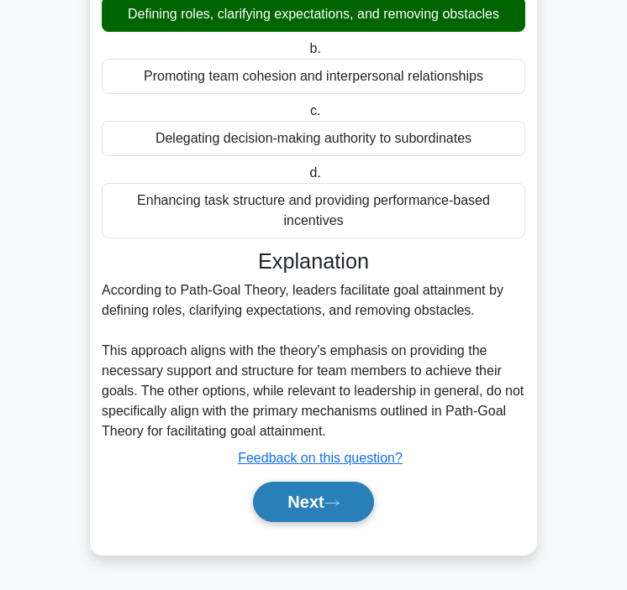
click at [285, 514] on button "Next" at bounding box center [313, 502] width 120 height 40
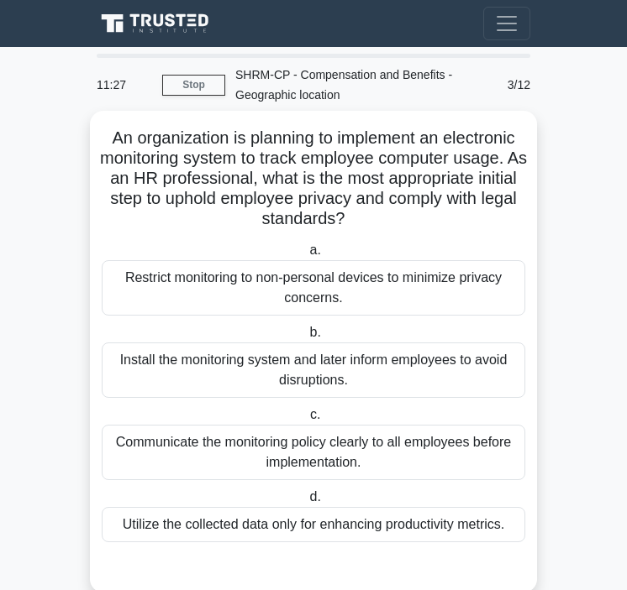
scroll to position [37, 0]
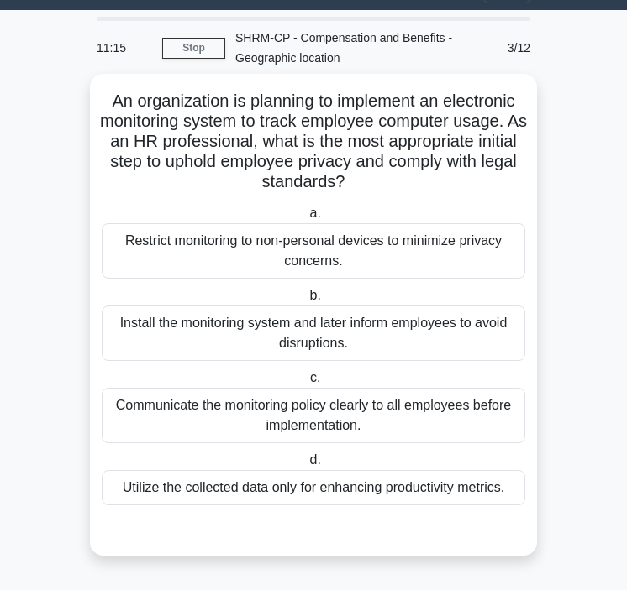
click at [241, 424] on div "Communicate the monitoring policy clearly to all employees before implementatio…" at bounding box center [313, 415] width 423 height 55
click at [307, 384] on input "c. Communicate the monitoring policy clearly to all employees before implementa…" at bounding box center [307, 378] width 0 height 11
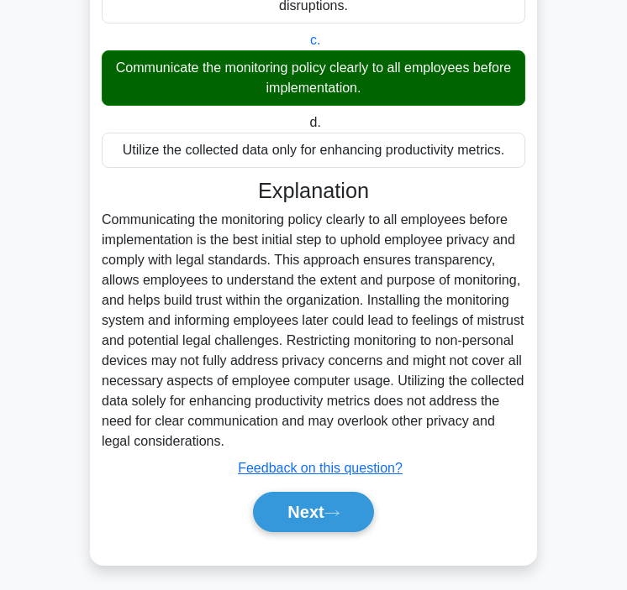
scroll to position [385, 0]
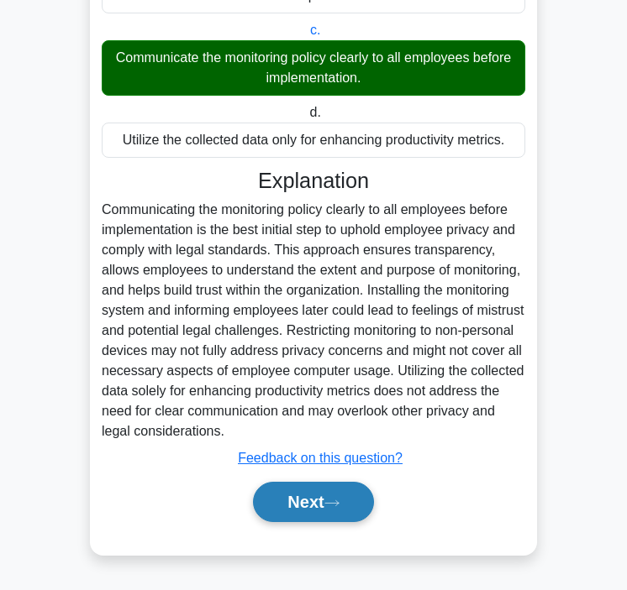
click at [294, 484] on button "Next" at bounding box center [313, 502] width 120 height 40
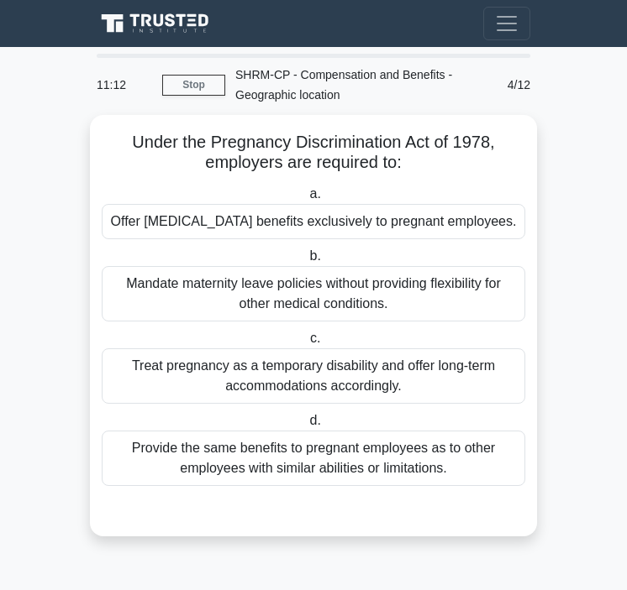
scroll to position [0, 0]
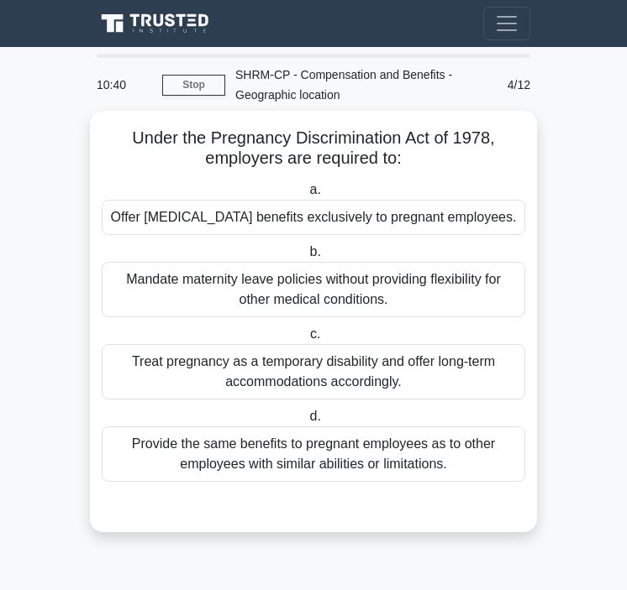
click at [428, 464] on div "Provide the same benefits to pregnant employees as to other employees with simi…" at bounding box center [313, 454] width 423 height 55
click at [306, 422] on input "d. Provide the same benefits to pregnant employees as to other employees with s…" at bounding box center [306, 417] width 0 height 11
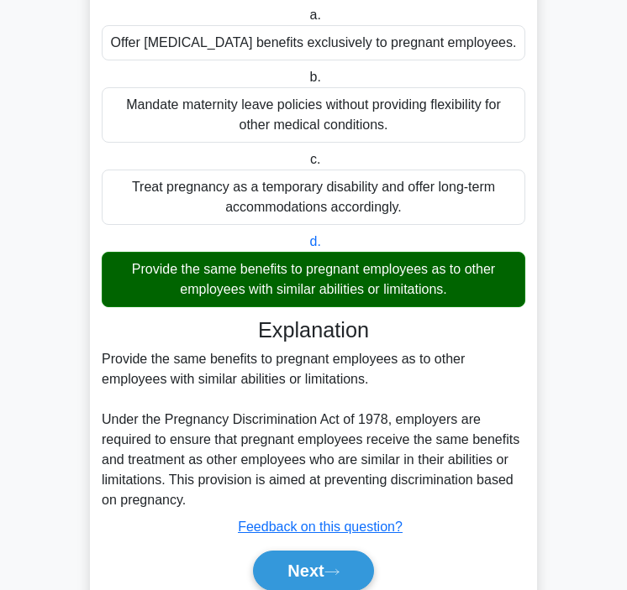
scroll to position [244, 0]
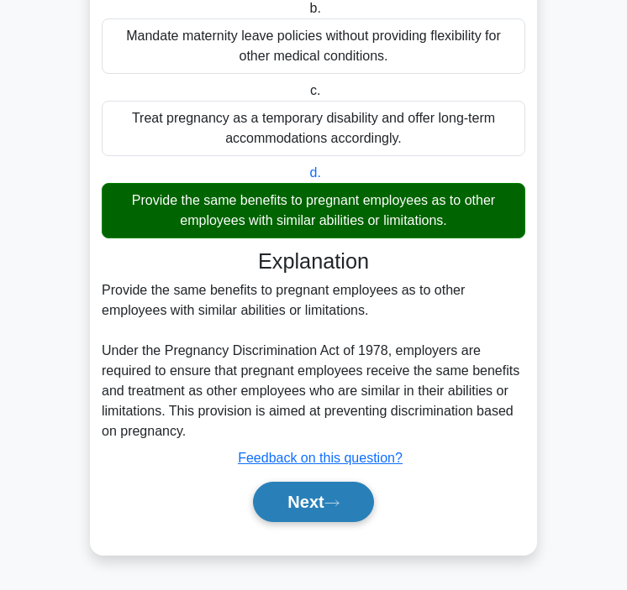
click at [323, 501] on button "Next" at bounding box center [313, 502] width 120 height 40
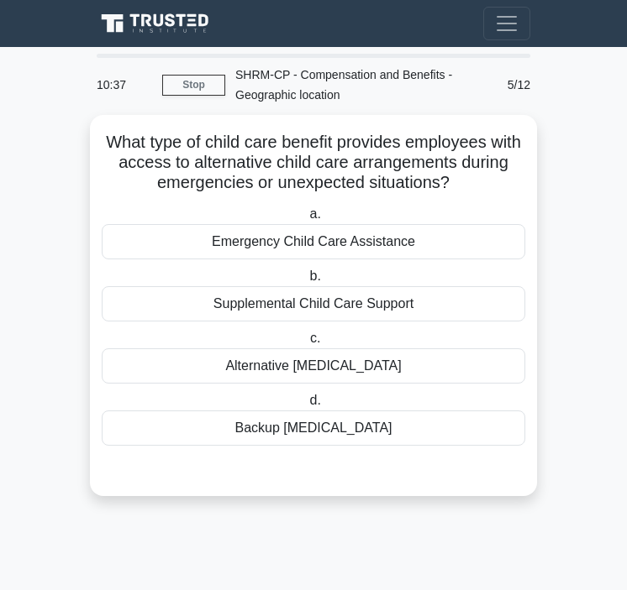
scroll to position [0, 0]
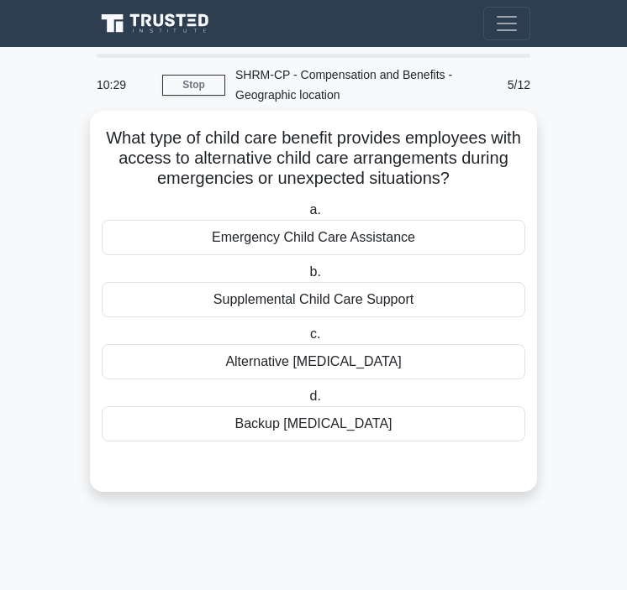
click at [291, 233] on div "Emergency Child Care Assistance" at bounding box center [313, 237] width 423 height 35
click at [306, 216] on input "a. Emergency Child Care Assistance" at bounding box center [306, 210] width 0 height 11
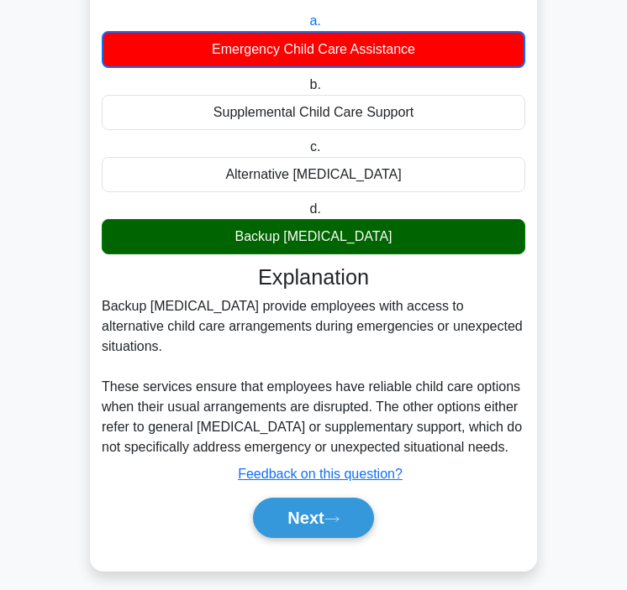
scroll to position [206, 0]
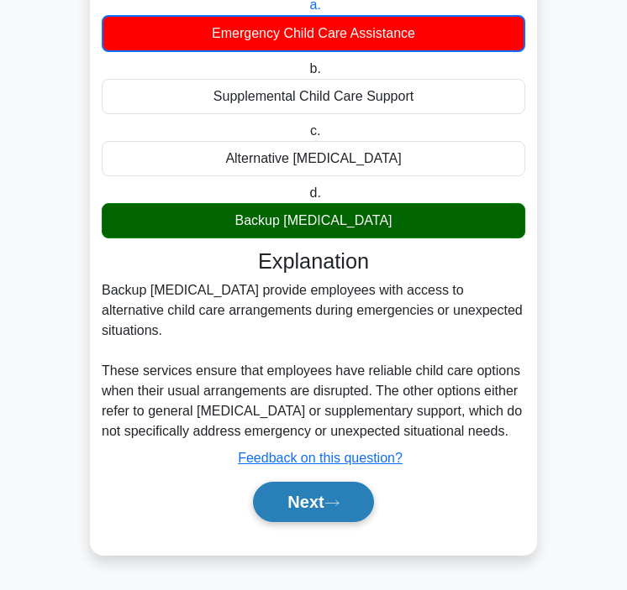
click at [285, 489] on button "Next" at bounding box center [313, 502] width 120 height 40
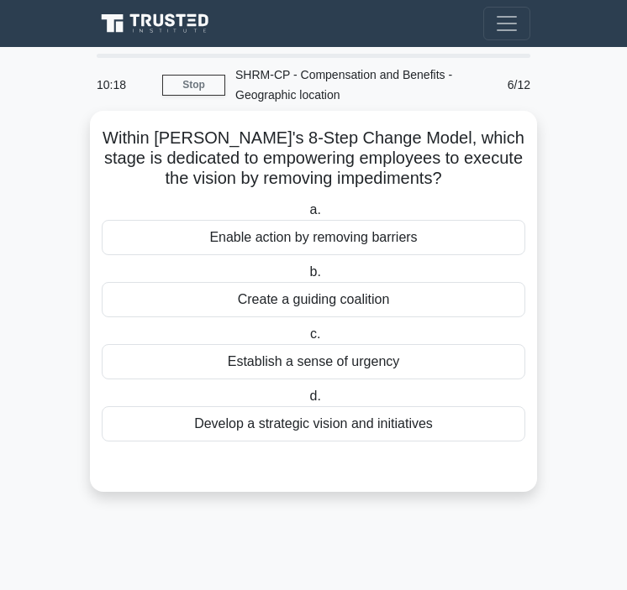
click at [375, 244] on div "Enable action by removing barriers" at bounding box center [313, 237] width 423 height 35
click at [306, 216] on input "a. Enable action by removing barriers" at bounding box center [306, 210] width 0 height 11
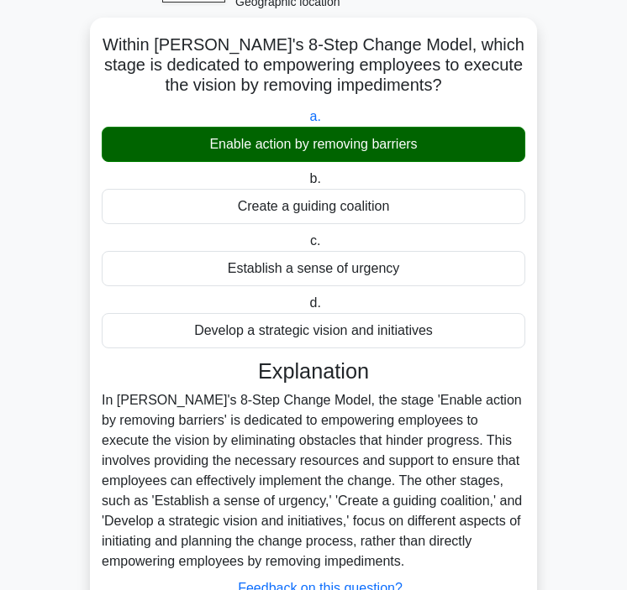
scroll to position [224, 0]
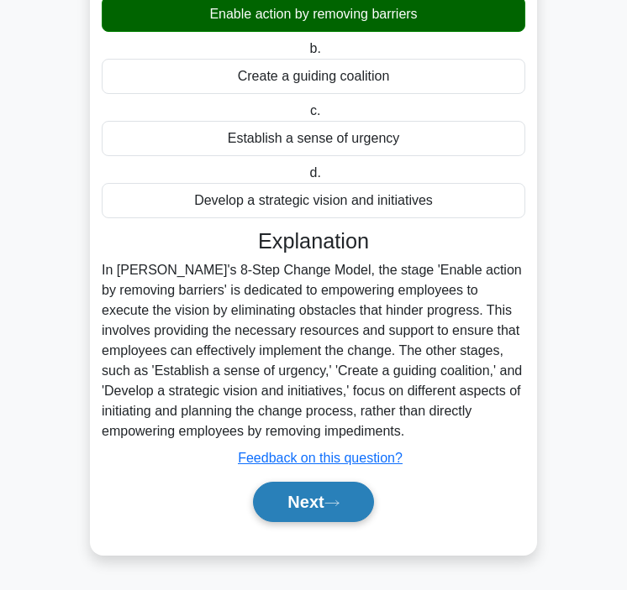
click at [281, 498] on button "Next" at bounding box center [313, 502] width 120 height 40
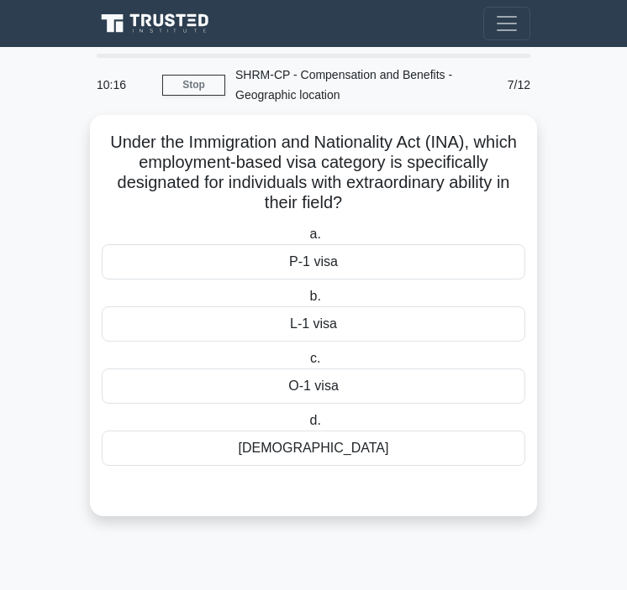
scroll to position [0, 0]
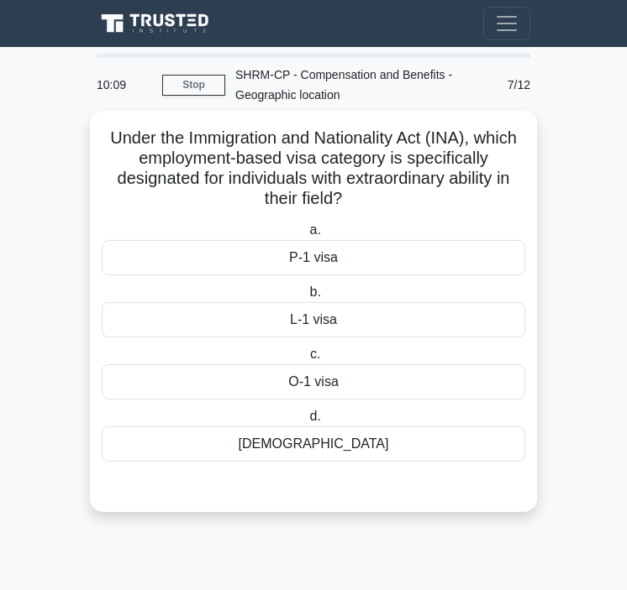
click at [334, 443] on div "H-1B visa" at bounding box center [313, 444] width 423 height 35
click at [306, 422] on input "d. H-1B visa" at bounding box center [306, 417] width 0 height 11
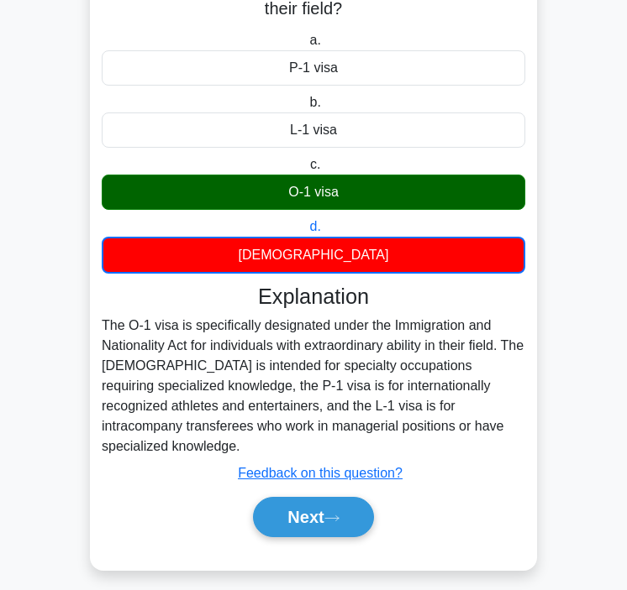
scroll to position [206, 0]
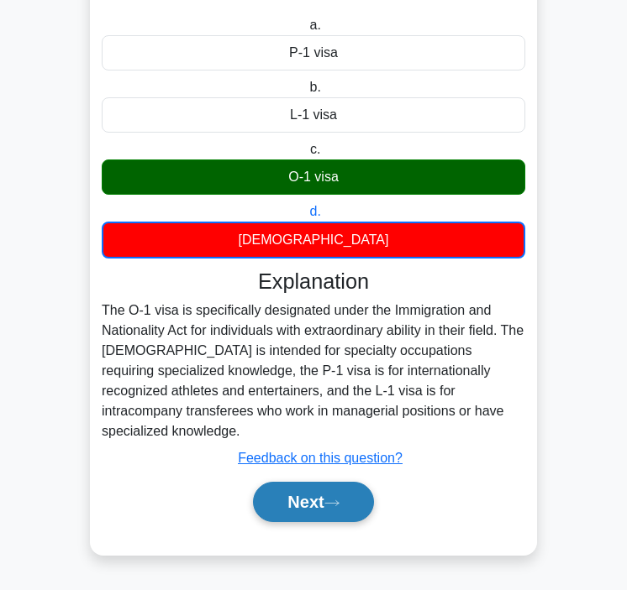
click at [283, 502] on button "Next" at bounding box center [313, 502] width 120 height 40
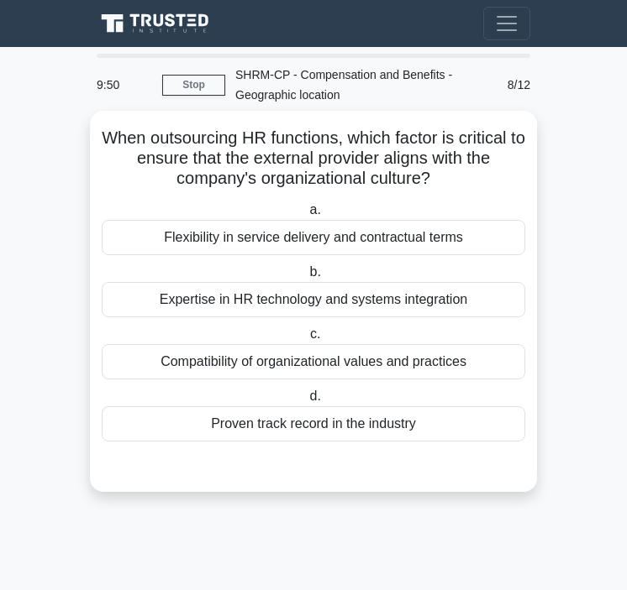
click at [322, 363] on div "Compatibility of organizational values and practices" at bounding box center [313, 361] width 423 height 35
click at [307, 340] on input "c. Compatibility of organizational values and practices" at bounding box center [307, 334] width 0 height 11
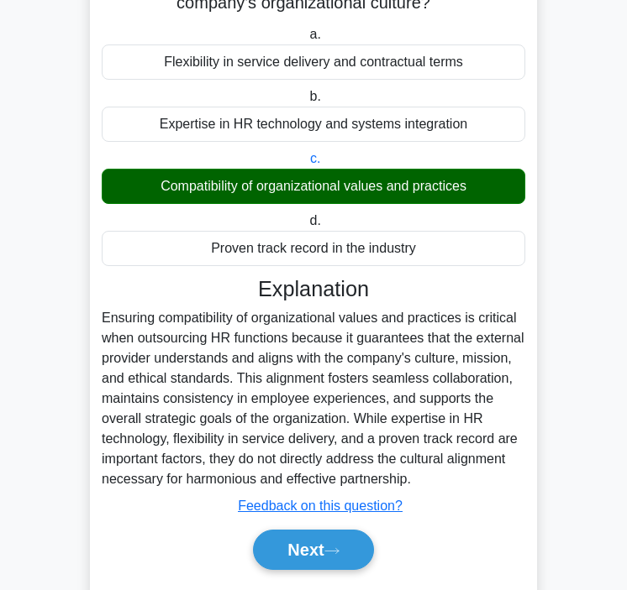
scroll to position [224, 0]
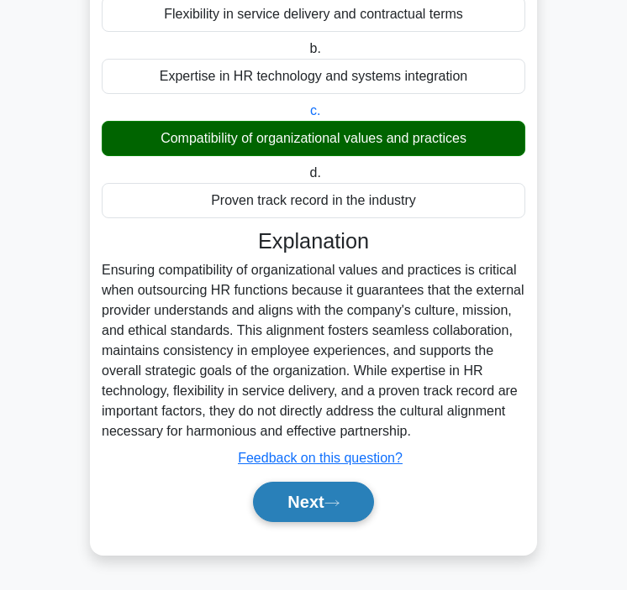
click at [297, 498] on button "Next" at bounding box center [313, 502] width 120 height 40
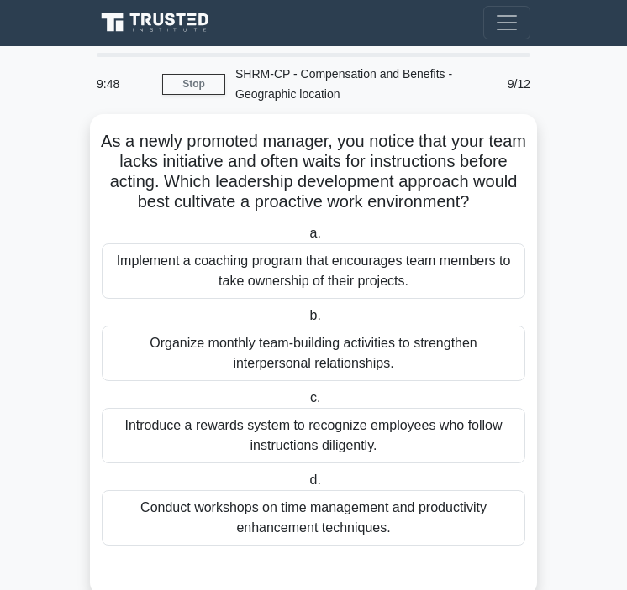
scroll to position [0, 0]
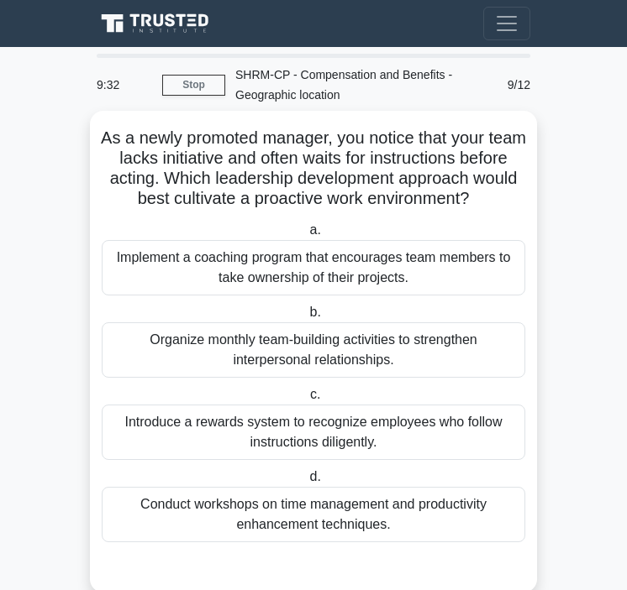
click at [326, 279] on div "Implement a coaching program that encourages team members to take ownership of …" at bounding box center [313, 267] width 423 height 55
click at [306, 236] on input "a. Implement a coaching program that encourages team members to take ownership …" at bounding box center [306, 230] width 0 height 11
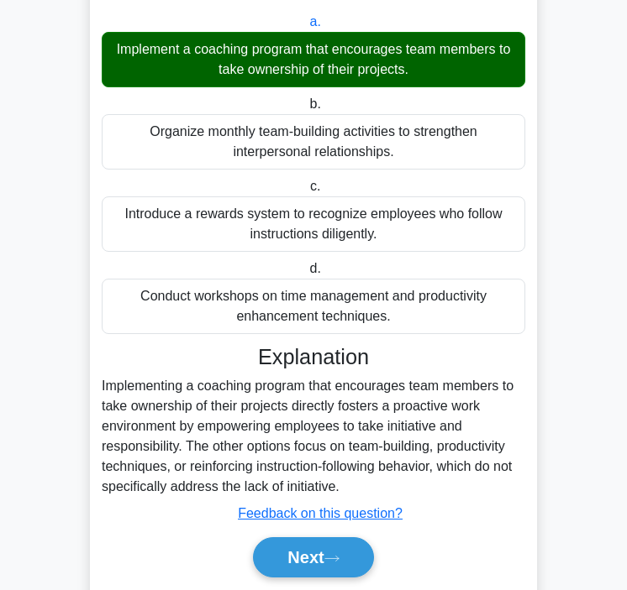
scroll to position [215, 0]
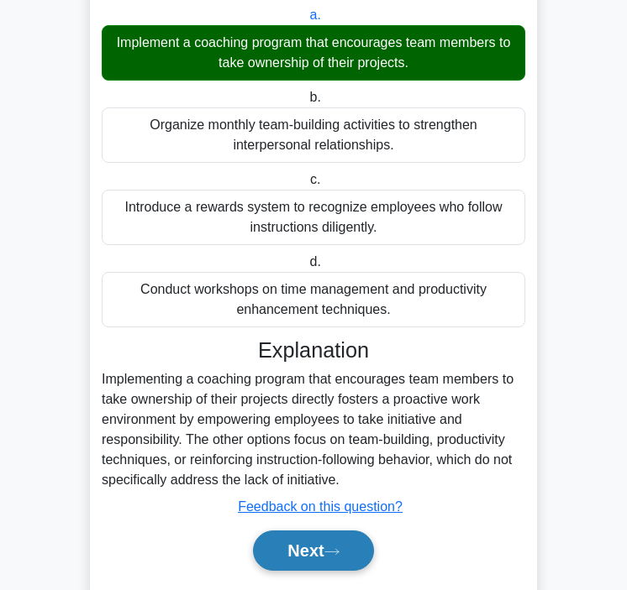
click at [281, 553] on button "Next" at bounding box center [313, 551] width 120 height 40
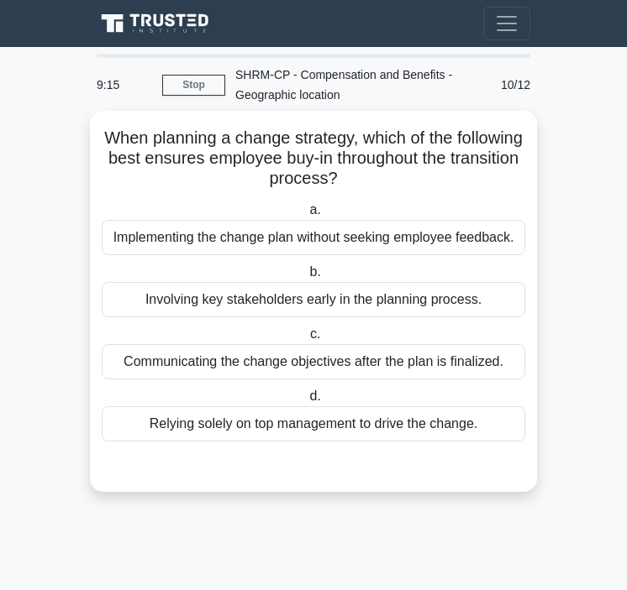
click at [308, 301] on div "Involving key stakeholders early in the planning process." at bounding box center [313, 299] width 423 height 35
click at [306, 278] on input "b. Involving key stakeholders early in the planning process." at bounding box center [306, 272] width 0 height 11
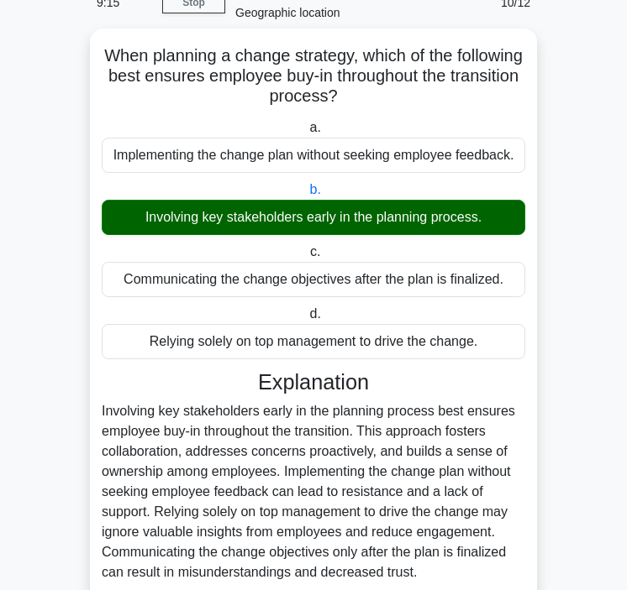
scroll to position [224, 0]
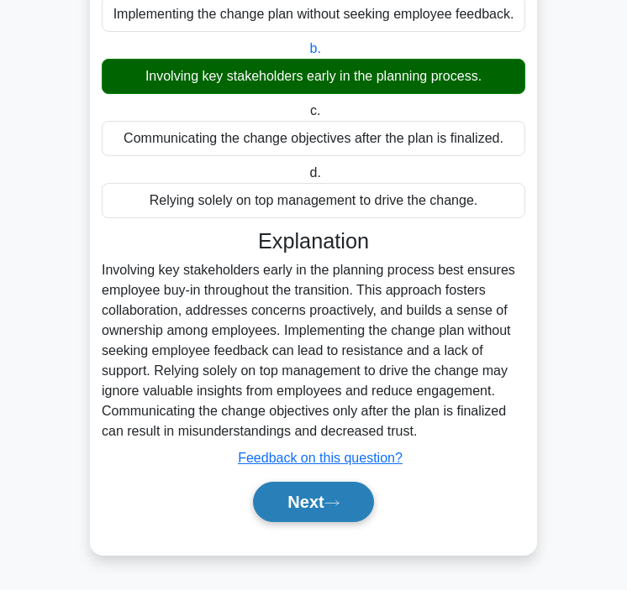
click at [289, 511] on button "Next" at bounding box center [313, 502] width 120 height 40
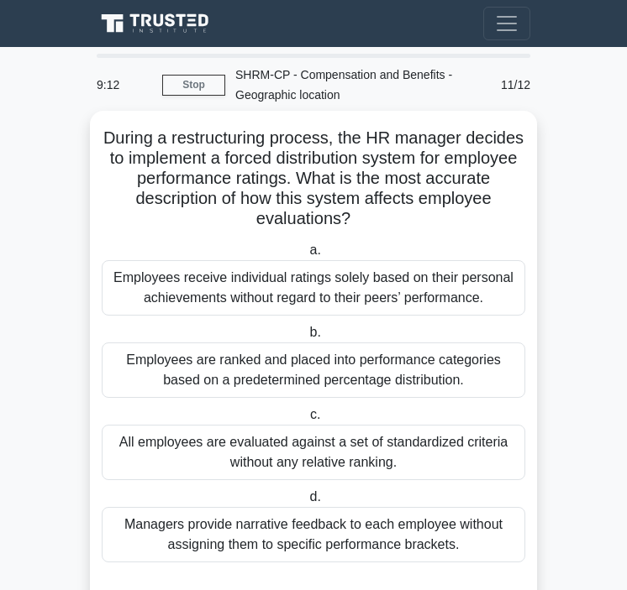
scroll to position [57, 0]
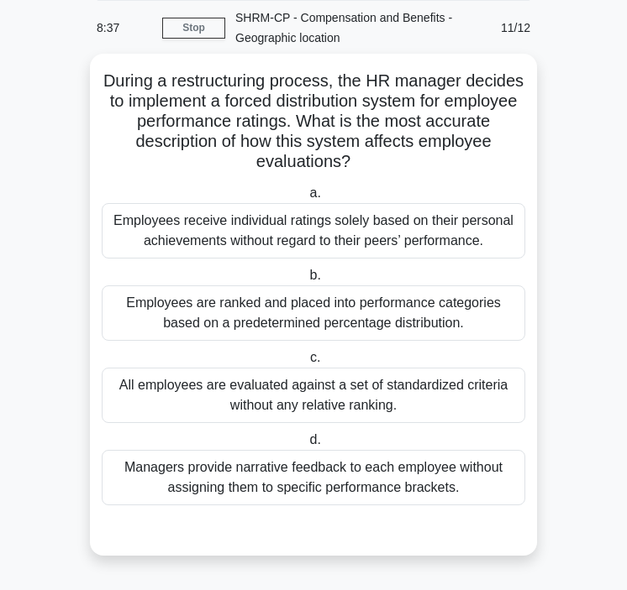
click at [293, 319] on div "Employees are ranked and placed into performance categories based on a predeter…" at bounding box center [313, 313] width 423 height 55
click at [306, 281] on input "b. Employees are ranked and placed into performance categories based on a prede…" at bounding box center [306, 275] width 0 height 11
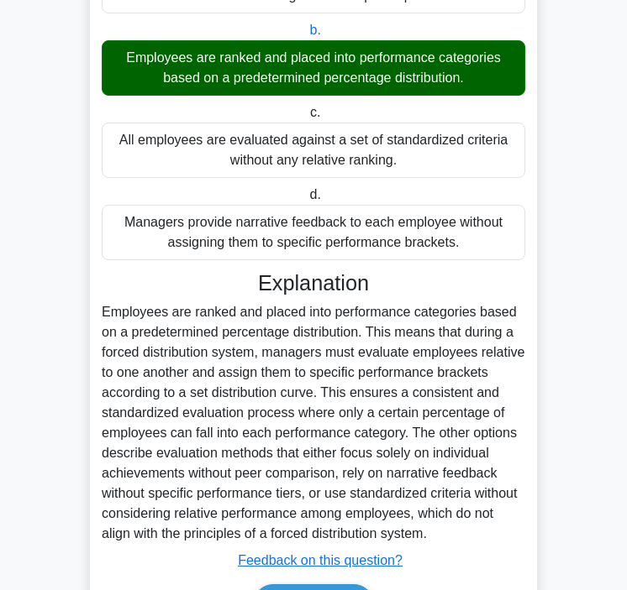
scroll to position [336, 0]
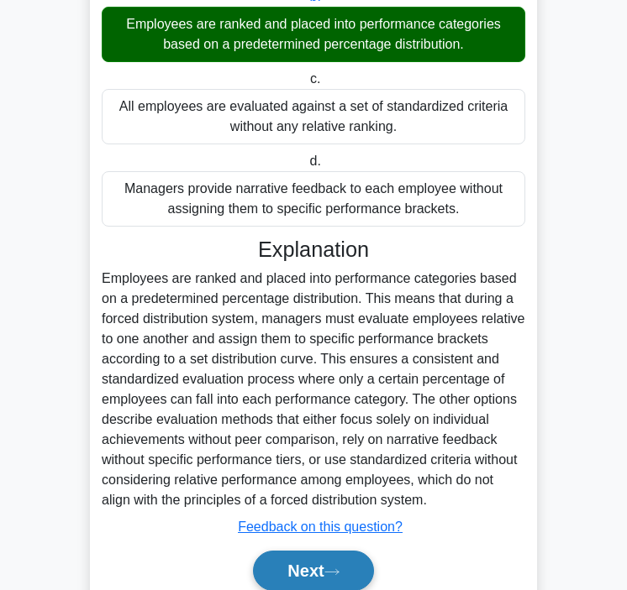
click at [283, 570] on button "Next" at bounding box center [313, 571] width 120 height 40
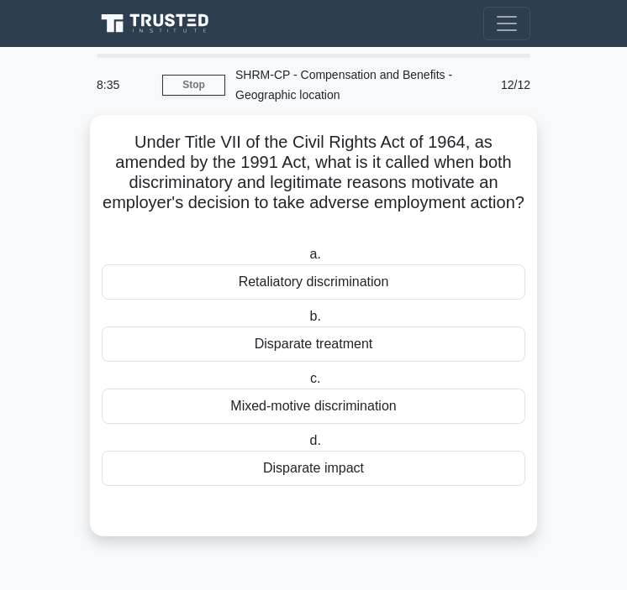
scroll to position [0, 0]
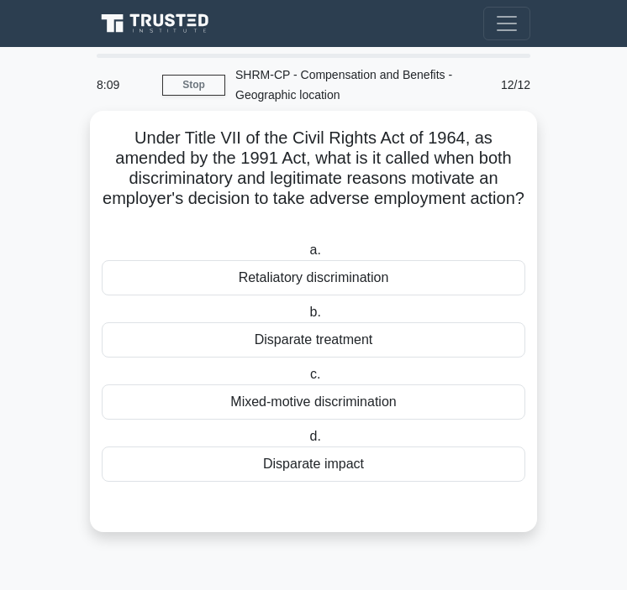
click at [341, 336] on div "Disparate treatment" at bounding box center [313, 340] width 423 height 35
click at [306, 318] on input "b. Disparate treatment" at bounding box center [306, 312] width 0 height 11
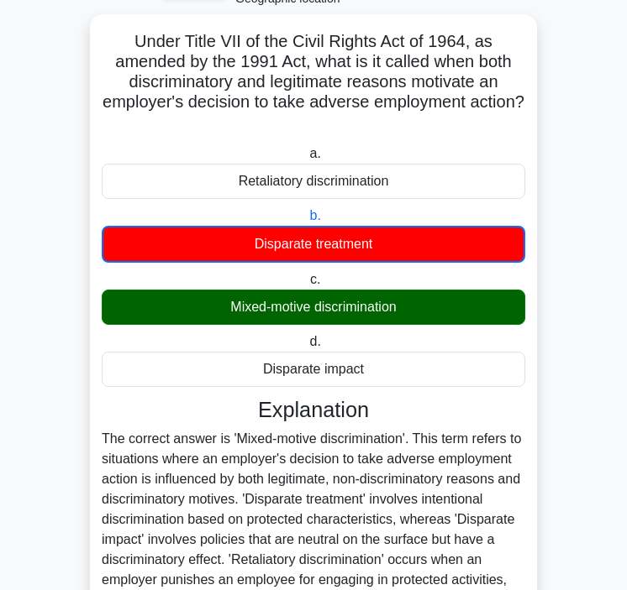
scroll to position [211, 0]
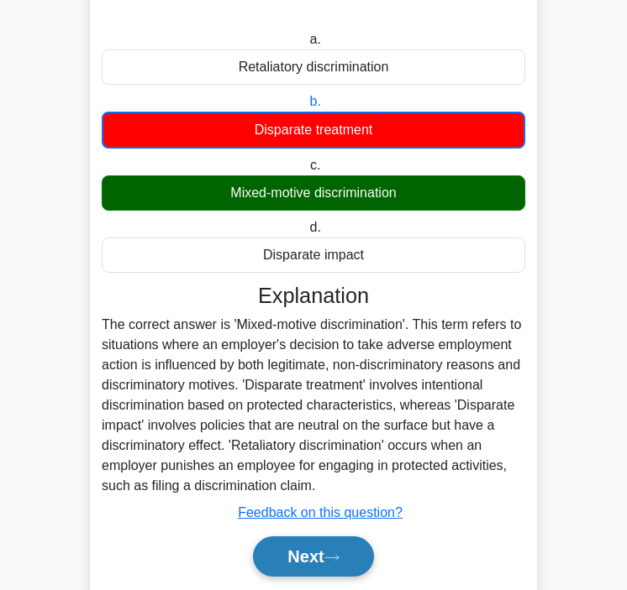
click at [281, 552] on button "Next" at bounding box center [313, 557] width 120 height 40
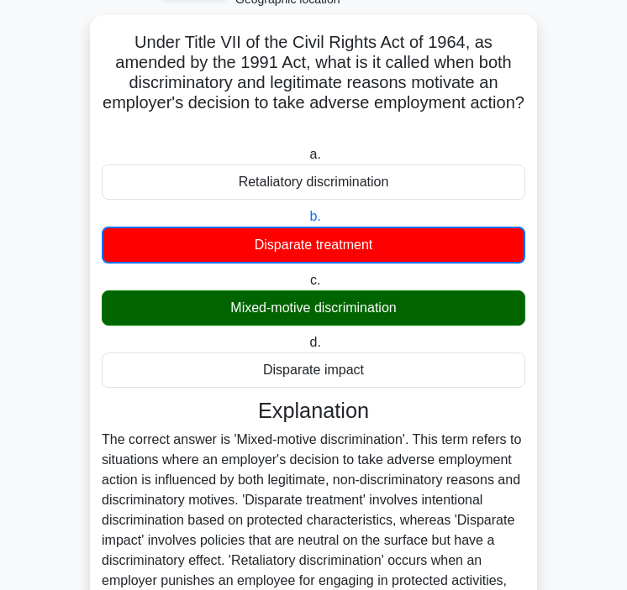
scroll to position [24, 0]
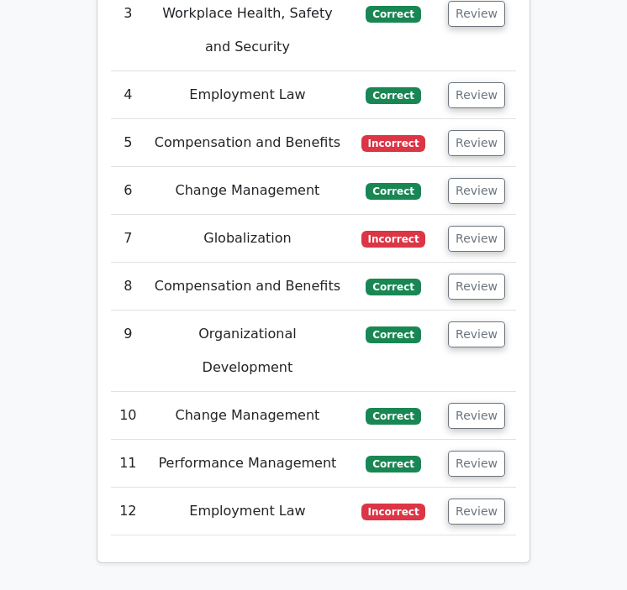
scroll to position [2504, 0]
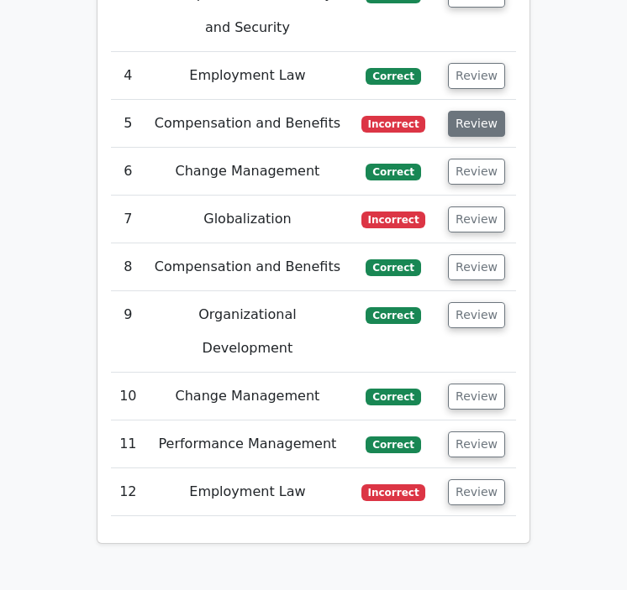
click at [480, 111] on button "Review" at bounding box center [476, 124] width 57 height 26
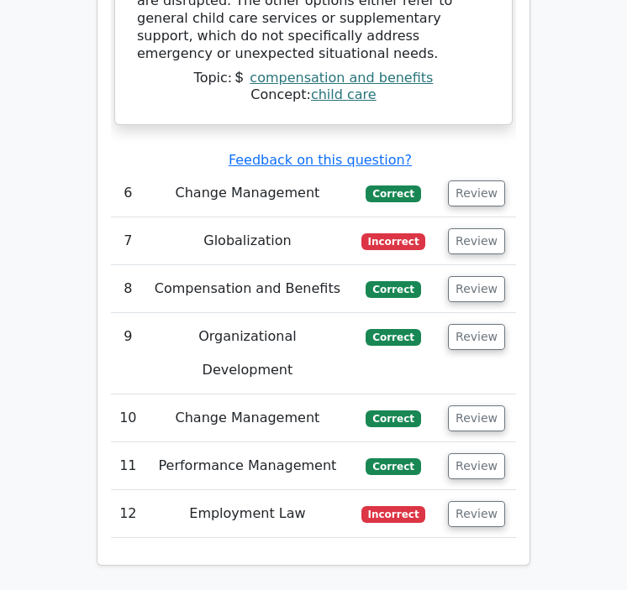
scroll to position [3137, 0]
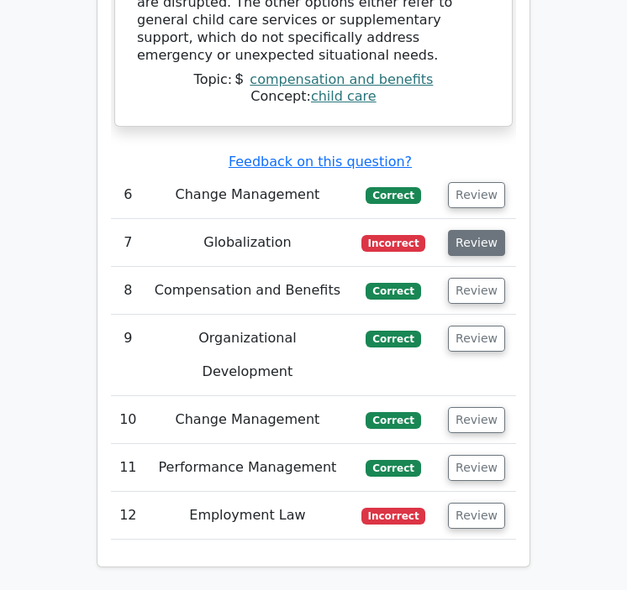
click at [469, 230] on button "Review" at bounding box center [476, 243] width 57 height 26
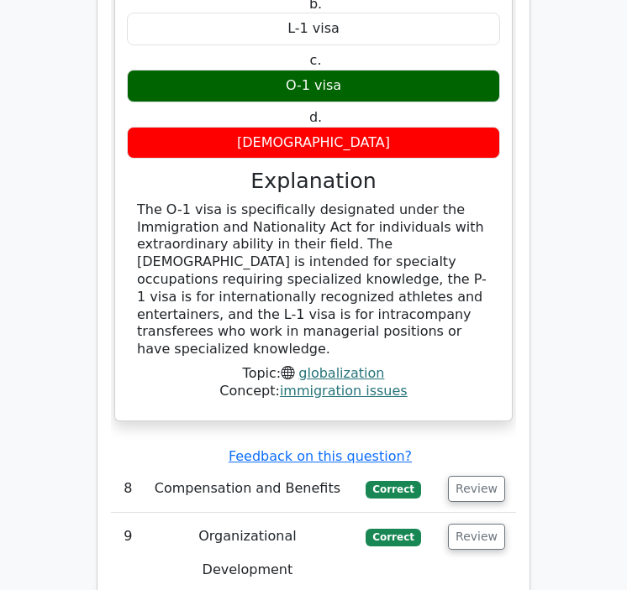
scroll to position [4071, 0]
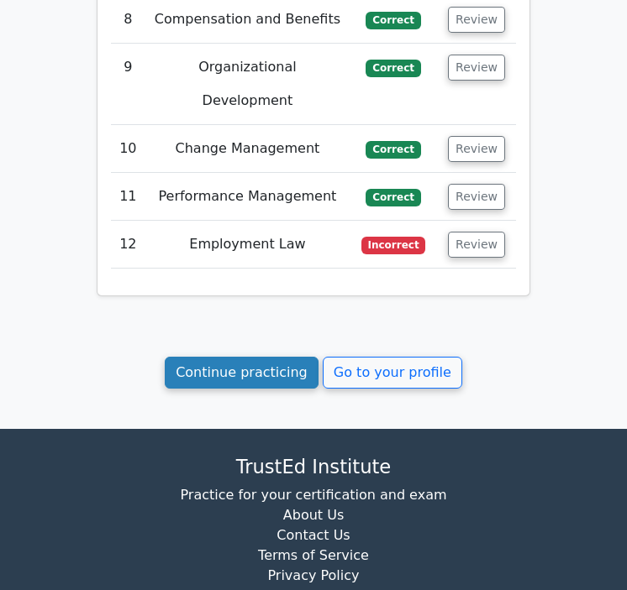
click at [228, 357] on link "Continue practicing" at bounding box center [242, 373] width 154 height 32
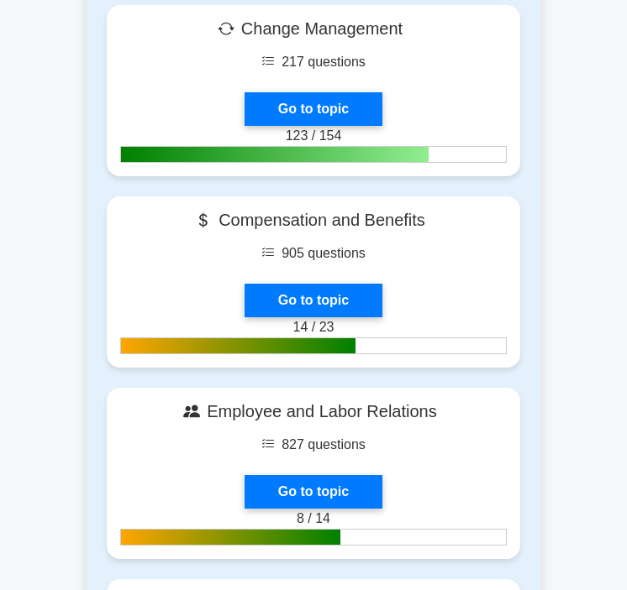
scroll to position [747, 0]
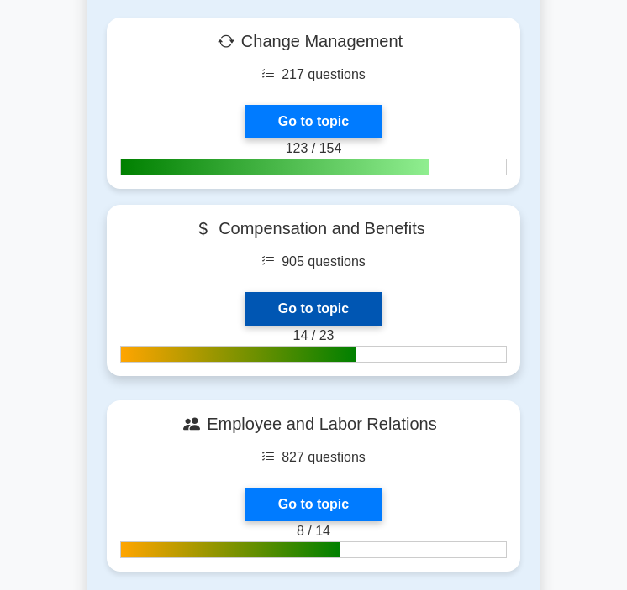
click at [300, 292] on link "Go to topic" at bounding box center [313, 309] width 138 height 34
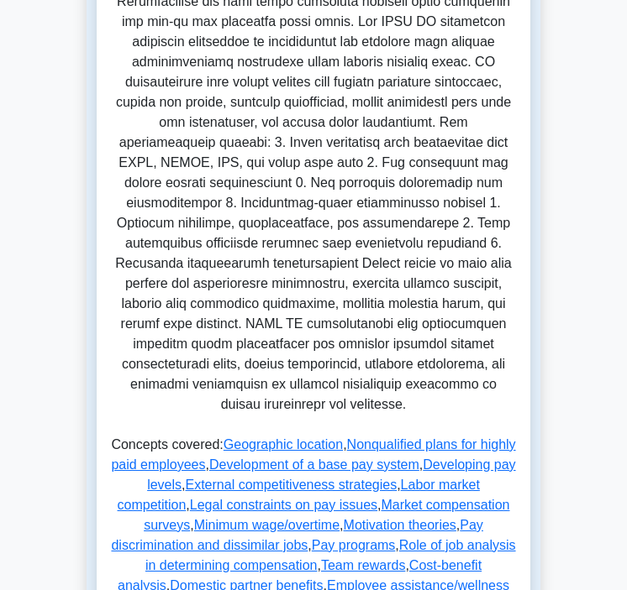
scroll to position [774, 0]
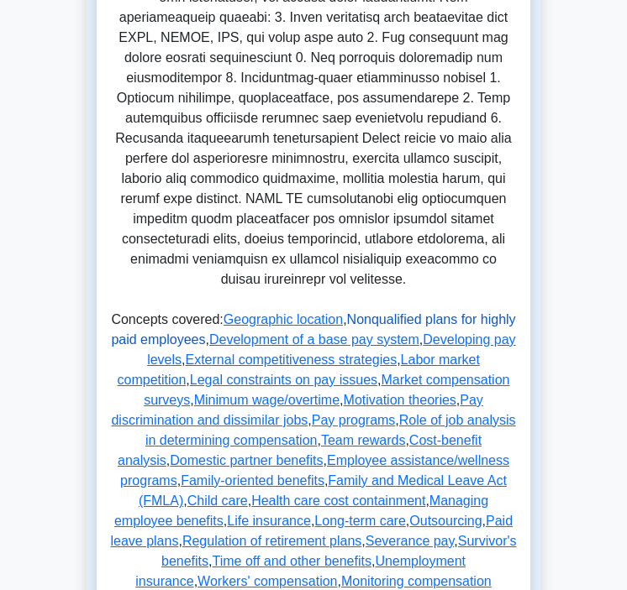
click at [436, 317] on link "Nonqualified plans for highly paid employees" at bounding box center [313, 329] width 404 height 34
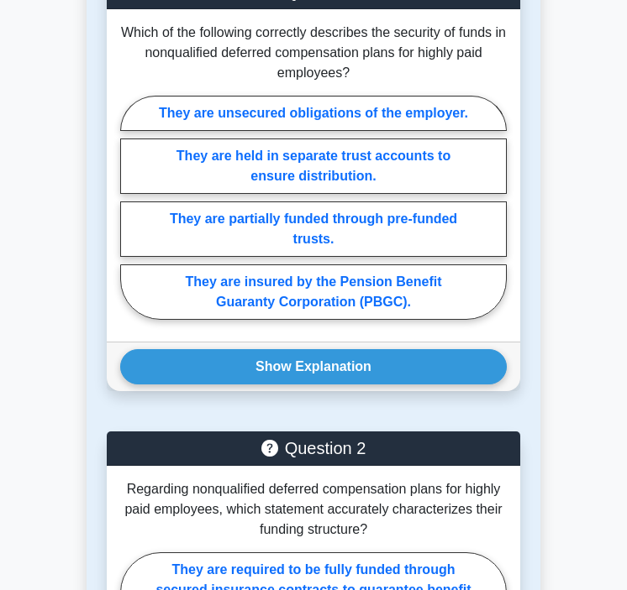
scroll to position [2848, 0]
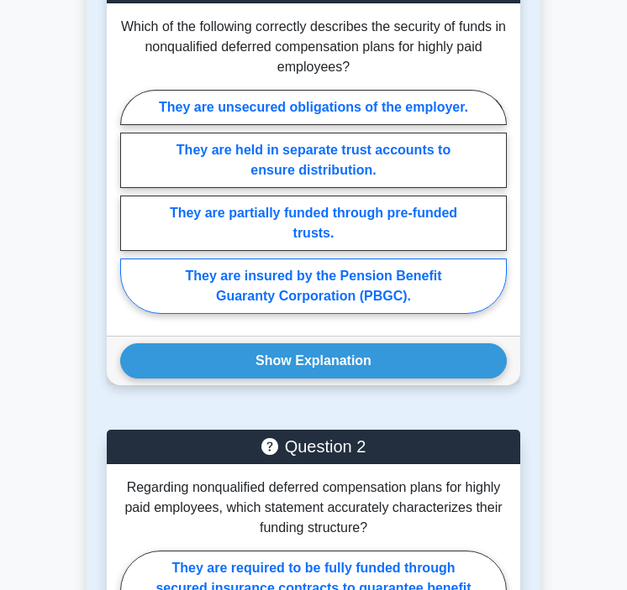
click at [338, 275] on label "They are insured by the Pension Benefit Guaranty Corporation (PBGC)." at bounding box center [313, 286] width 386 height 55
click at [131, 212] on input "They are insured by the Pension Benefit Guaranty Corporation (PBGC)." at bounding box center [125, 207] width 11 height 11
radio input "true"
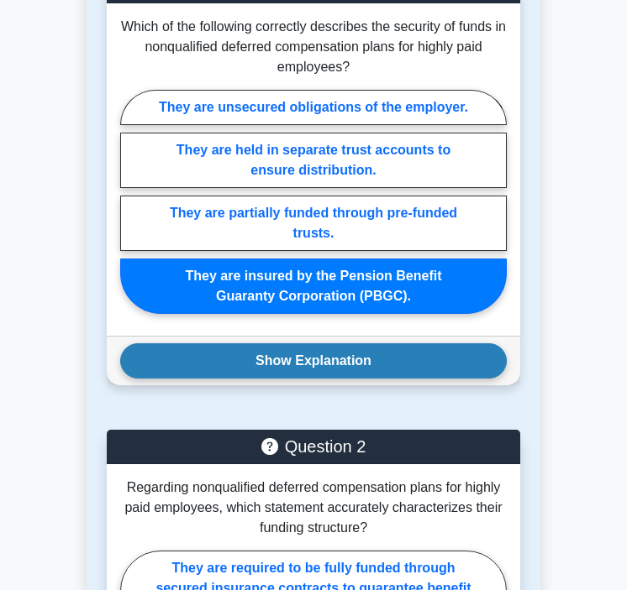
click at [338, 349] on button "Show Explanation" at bounding box center [313, 361] width 386 height 35
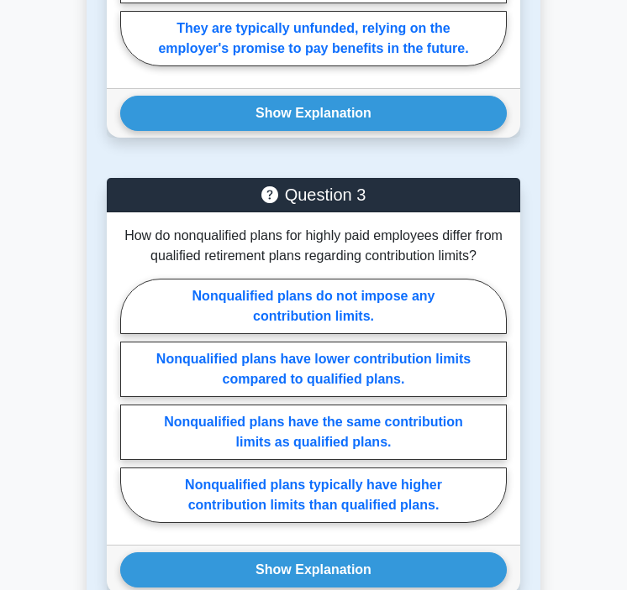
scroll to position [4432, 0]
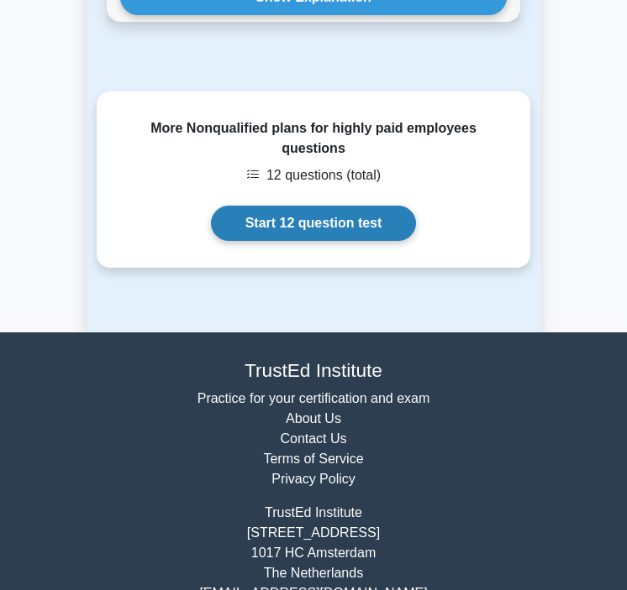
click at [285, 206] on link "Start 12 question test" at bounding box center [314, 223] width 206 height 35
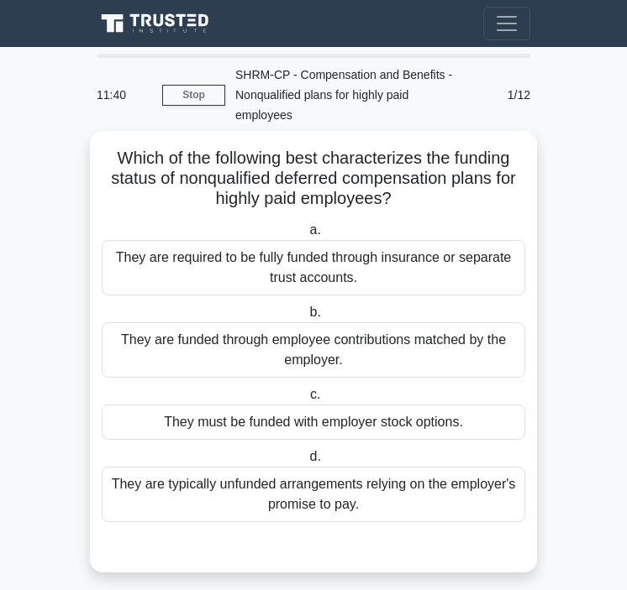
click at [315, 352] on div "They are funded through employee contributions matched by the employer." at bounding box center [313, 350] width 423 height 55
click at [306, 318] on input "b. They are funded through employee contributions matched by the employer." at bounding box center [306, 312] width 0 height 11
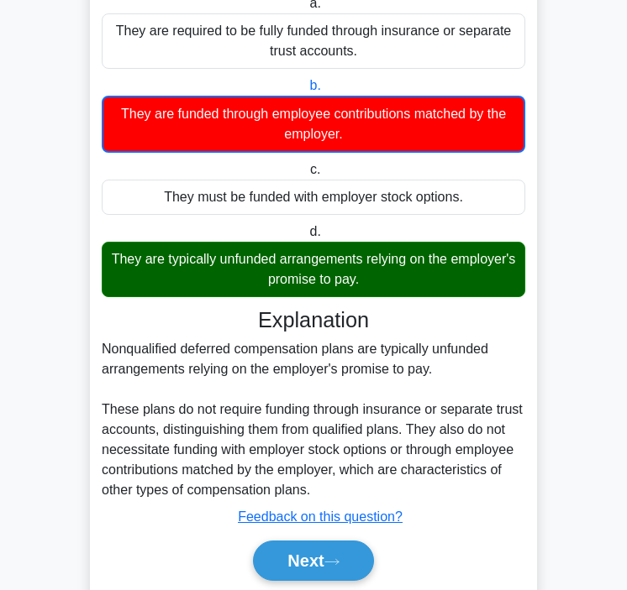
scroll to position [286, 0]
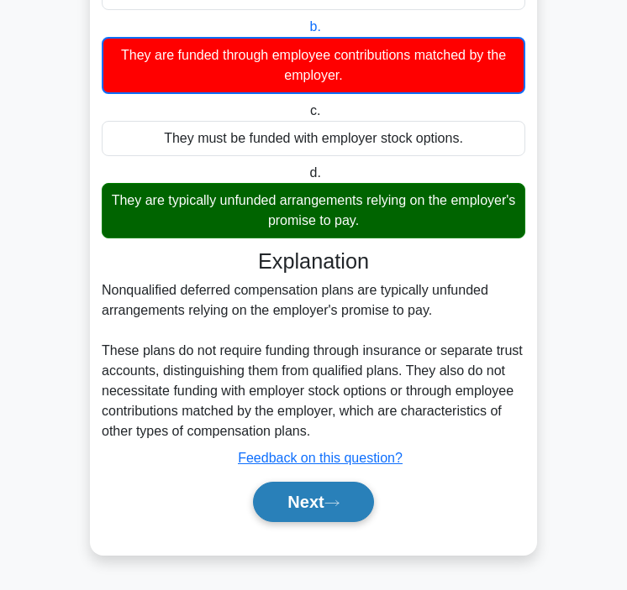
click at [289, 496] on button "Next" at bounding box center [313, 502] width 120 height 40
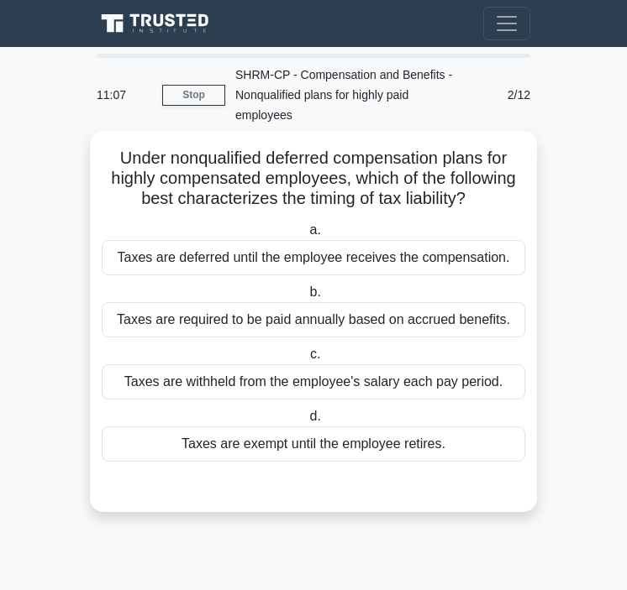
click at [332, 252] on div "Taxes are deferred until the employee receives the compensation." at bounding box center [313, 257] width 423 height 35
click at [306, 236] on input "a. Taxes are deferred until the employee receives the compensation." at bounding box center [306, 230] width 0 height 11
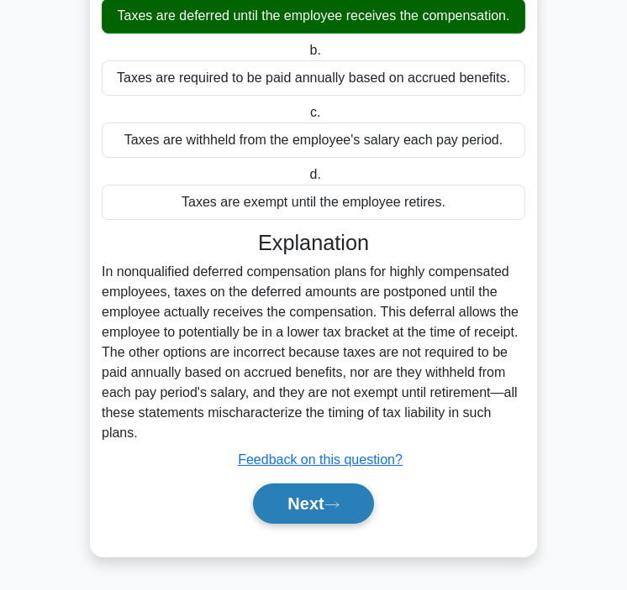
click at [323, 511] on button "Next" at bounding box center [313, 504] width 120 height 40
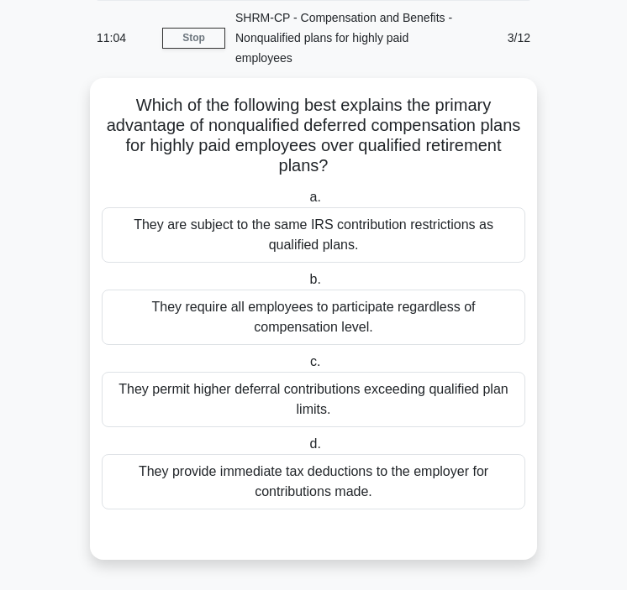
scroll to position [57, 0]
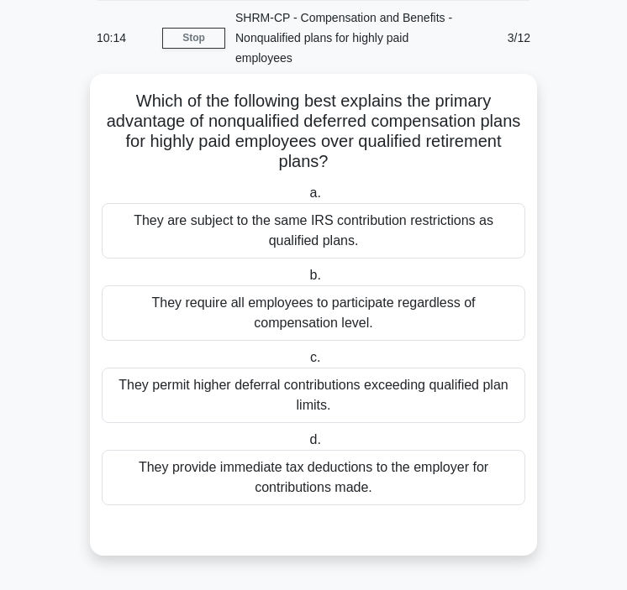
click at [296, 391] on div "They permit higher deferral contributions exceeding qualified plan limits." at bounding box center [313, 395] width 423 height 55
click at [307, 364] on input "c. They permit higher deferral contributions exceeding qualified plan limits." at bounding box center [307, 358] width 0 height 11
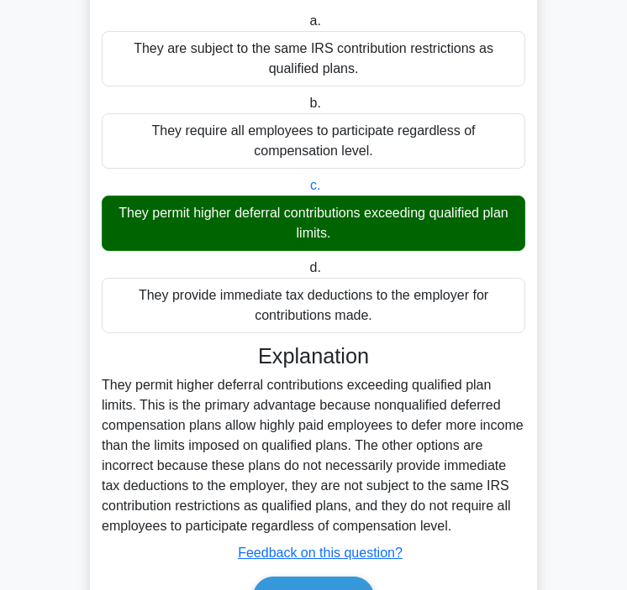
scroll to position [325, 0]
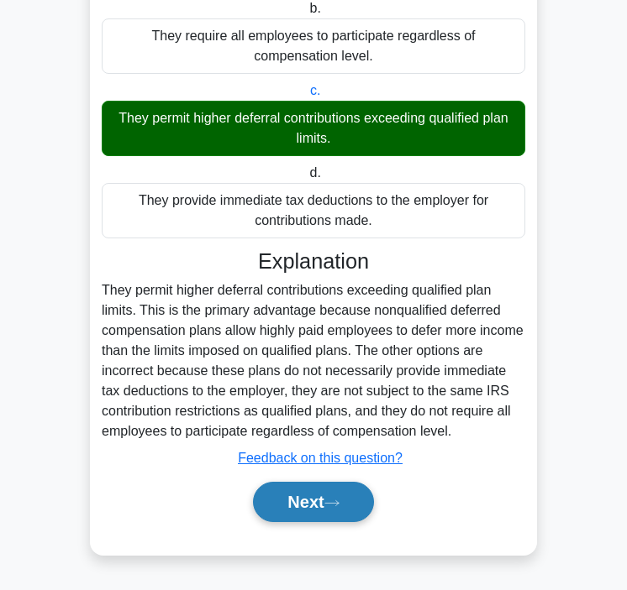
click at [294, 506] on button "Next" at bounding box center [313, 502] width 120 height 40
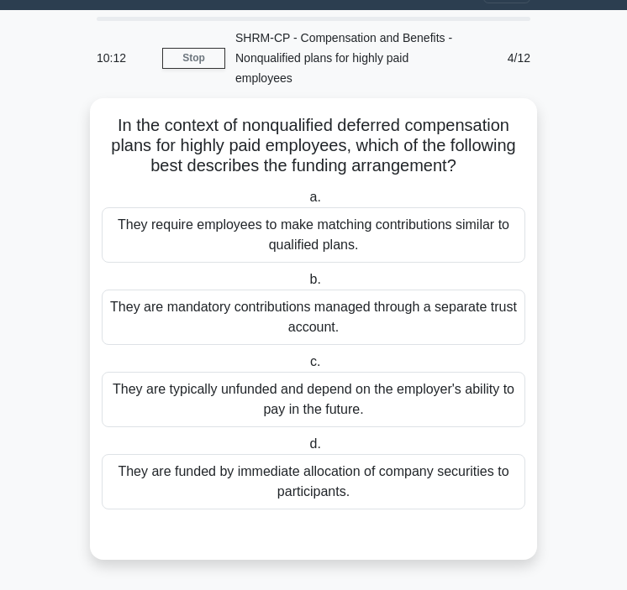
scroll to position [37, 0]
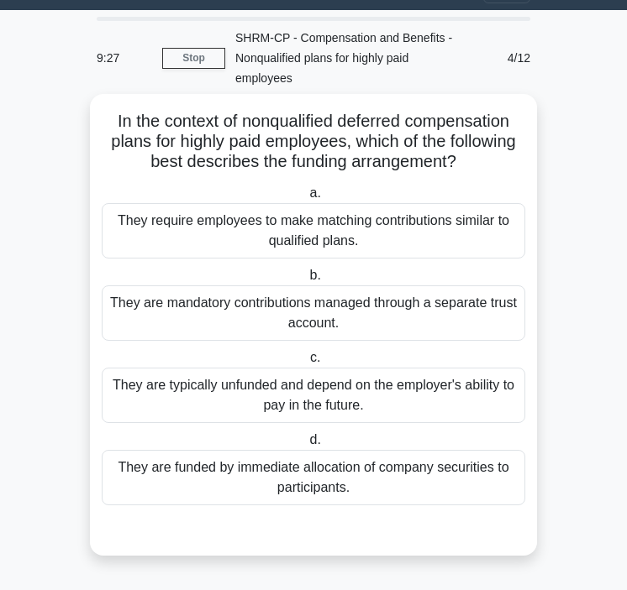
click at [314, 394] on div "They are typically unfunded and depend on the employer's ability to pay in the …" at bounding box center [313, 395] width 423 height 55
click at [307, 364] on input "c. They are typically unfunded and depend on the employer's ability to pay in t…" at bounding box center [307, 358] width 0 height 11
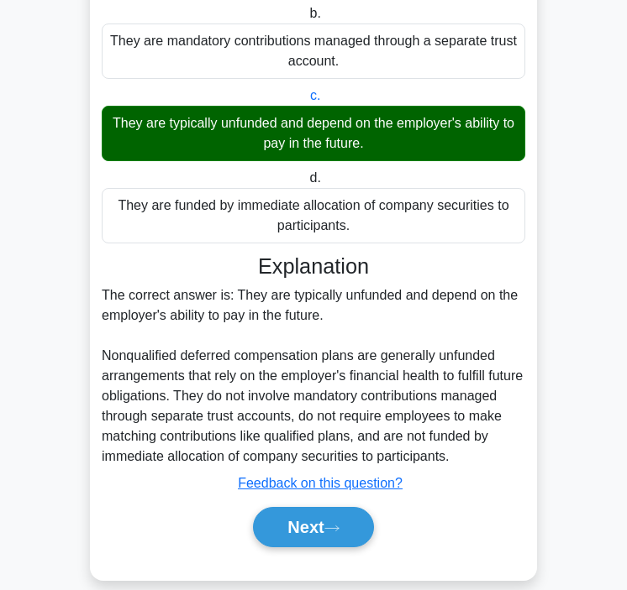
scroll to position [325, 0]
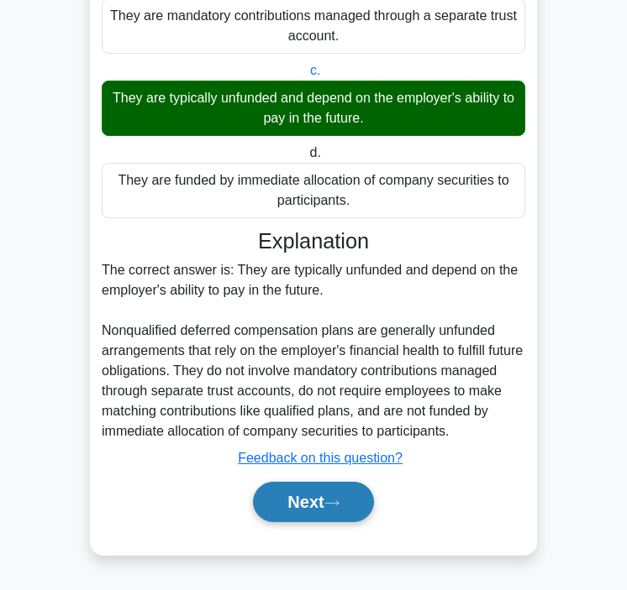
click at [284, 495] on button "Next" at bounding box center [313, 502] width 120 height 40
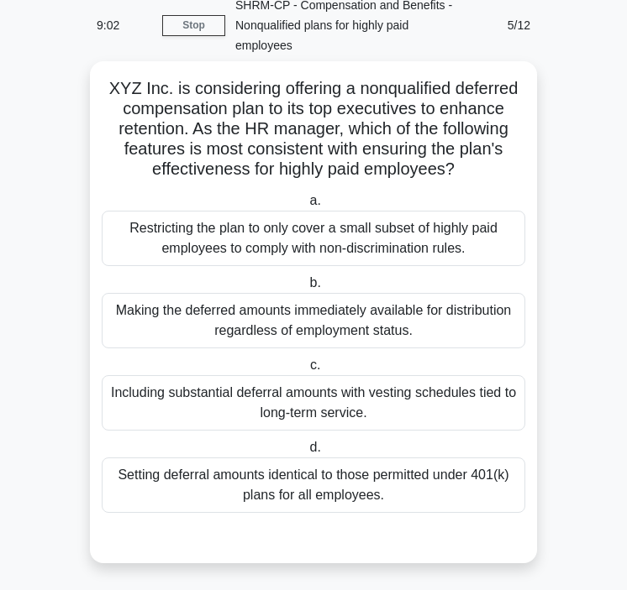
scroll to position [77, 0]
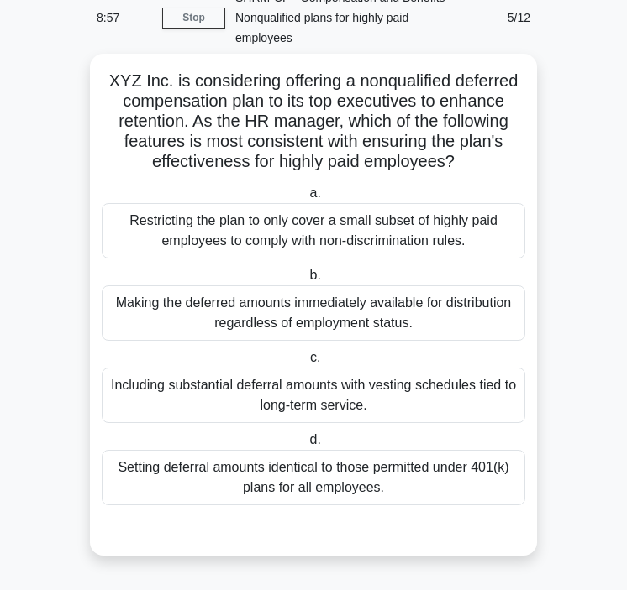
click at [359, 228] on div "Restricting the plan to only cover a small subset of highly paid employees to c…" at bounding box center [313, 230] width 423 height 55
click at [306, 199] on input "a. Restricting the plan to only cover a small subset of highly paid employees t…" at bounding box center [306, 193] width 0 height 11
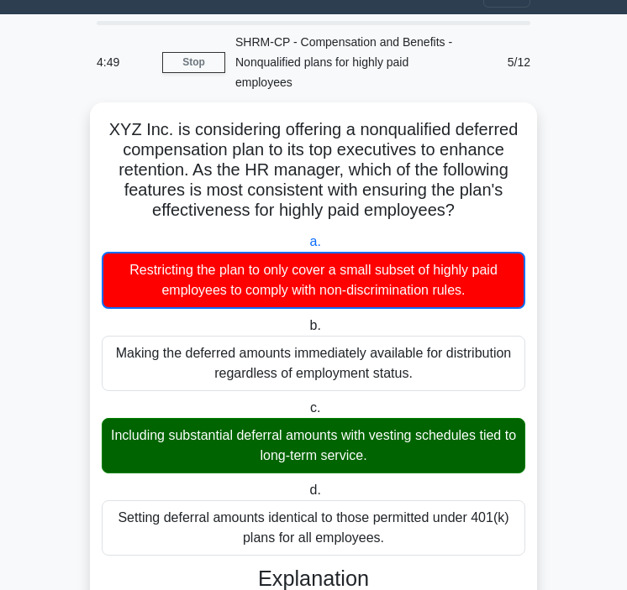
scroll to position [37, 0]
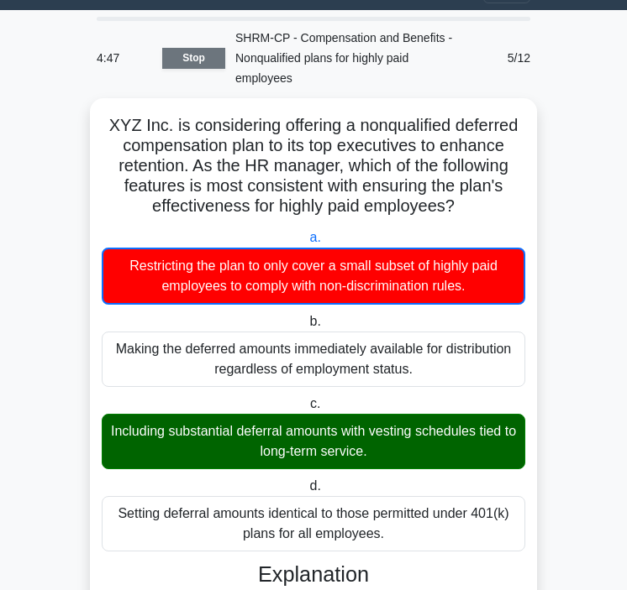
click at [211, 59] on link "Stop" at bounding box center [193, 58] width 63 height 21
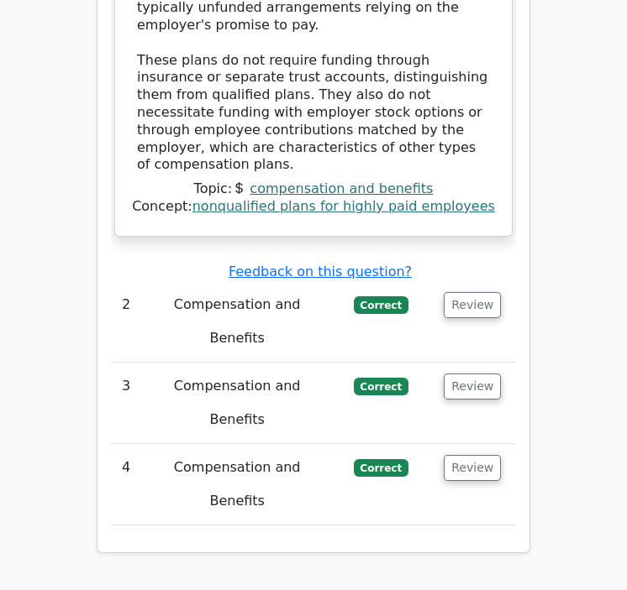
scroll to position [2053, 0]
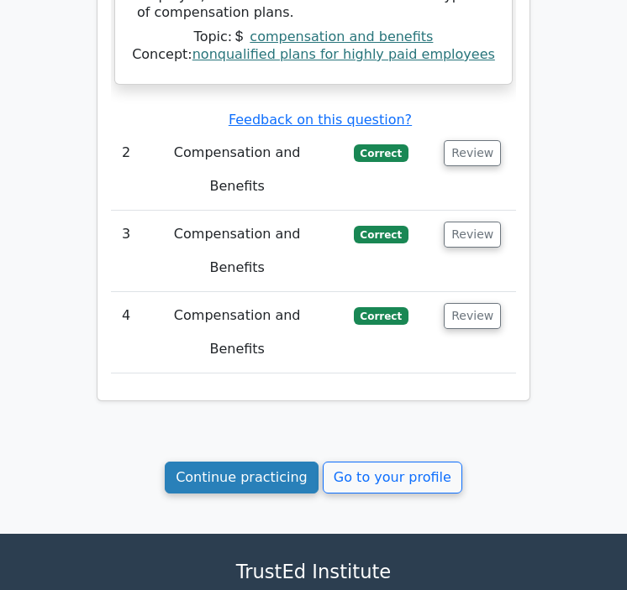
click at [292, 462] on link "Continue practicing" at bounding box center [242, 478] width 154 height 32
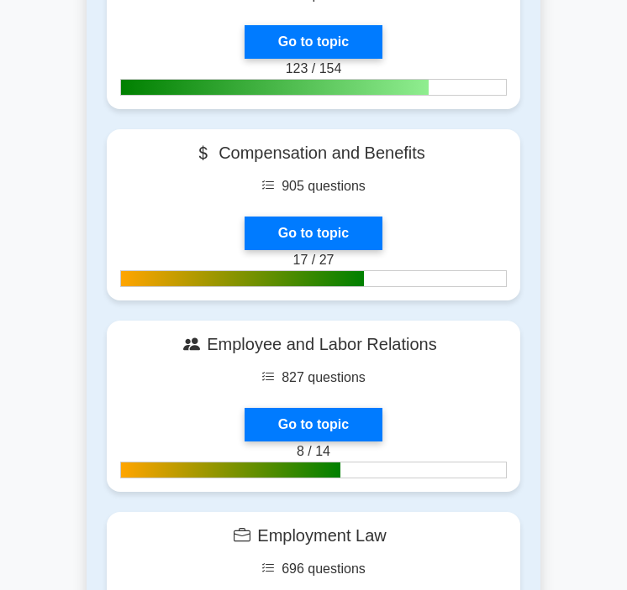
scroll to position [779, 0]
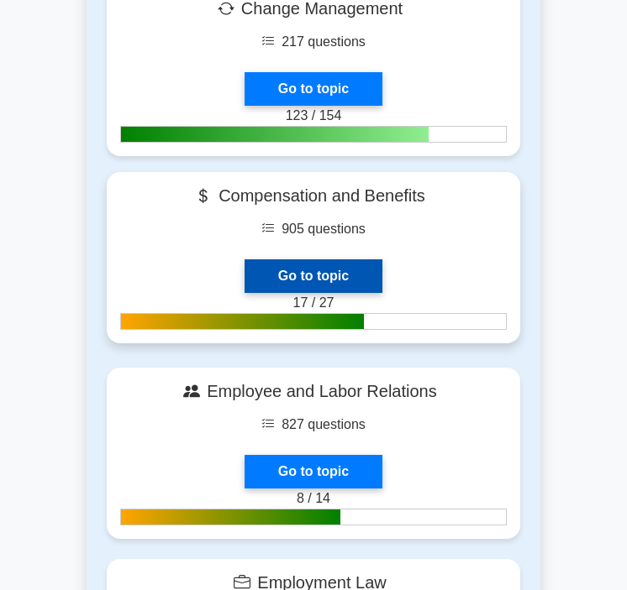
click at [296, 265] on link "Go to topic" at bounding box center [313, 277] width 138 height 34
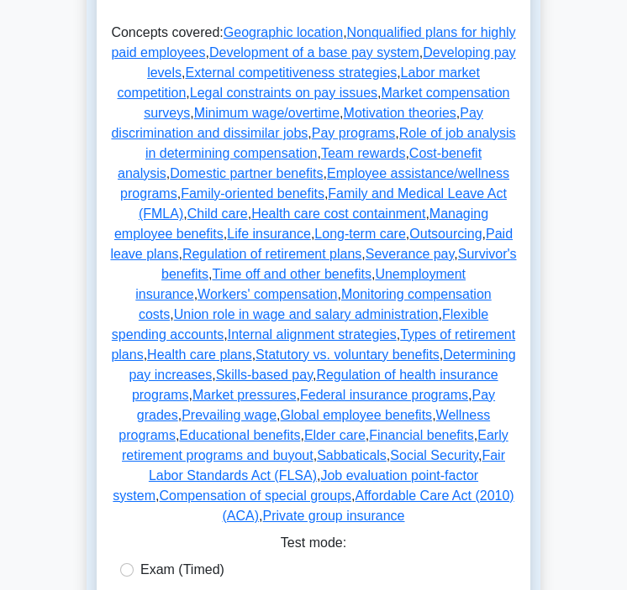
scroll to position [1057, 0]
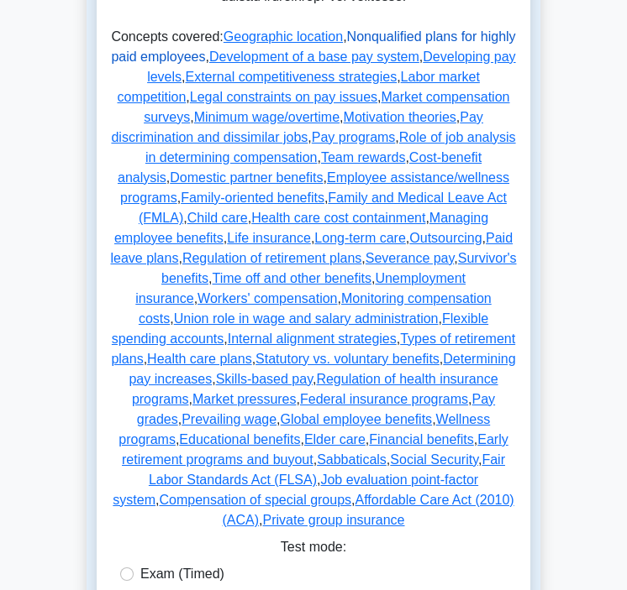
click at [406, 36] on link "Nonqualified plans for highly paid employees" at bounding box center [313, 46] width 404 height 34
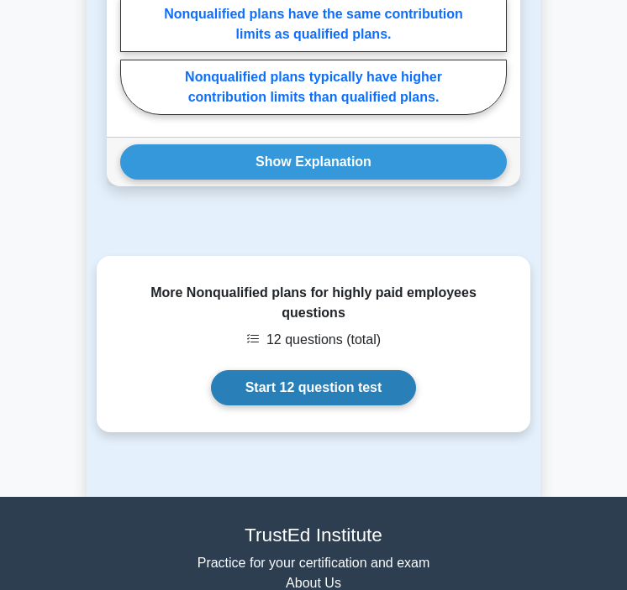
scroll to position [4025, 0]
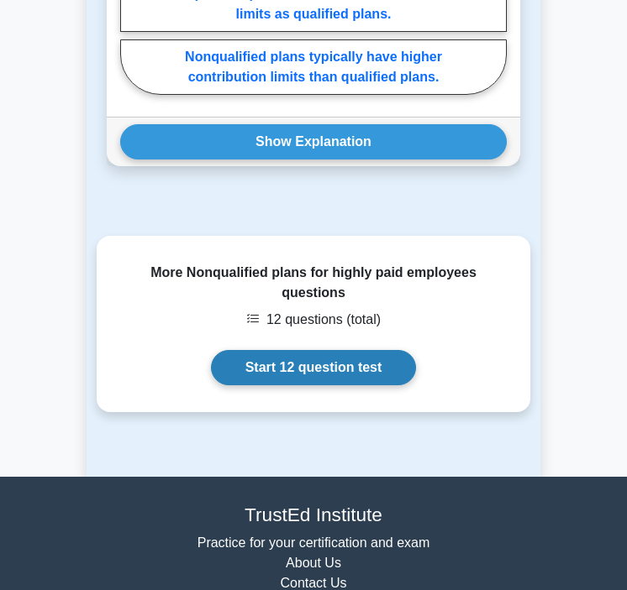
click at [338, 350] on link "Start 12 question test" at bounding box center [314, 367] width 206 height 35
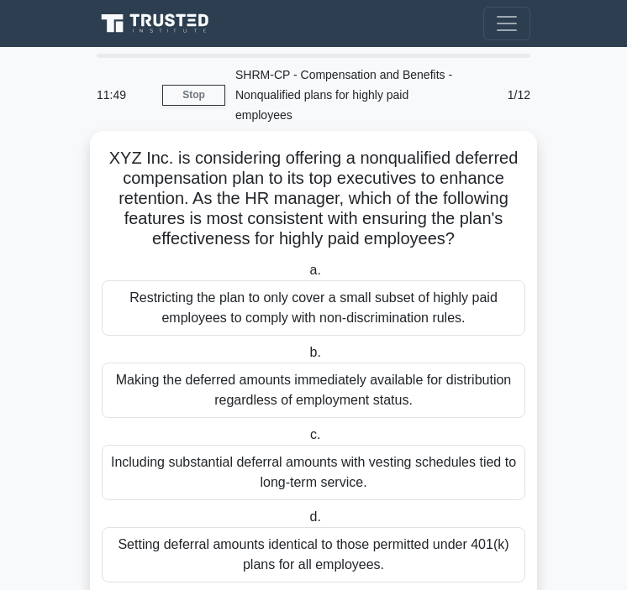
scroll to position [77, 0]
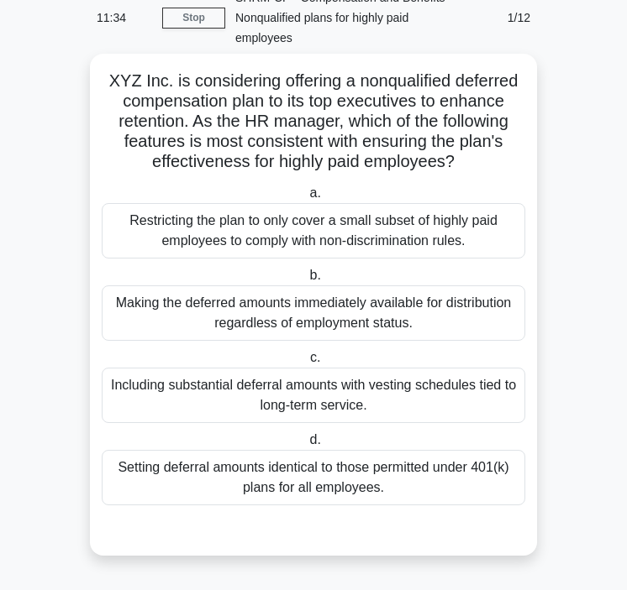
click at [380, 385] on div "Including substantial deferral amounts with vesting schedules tied to long-term…" at bounding box center [313, 395] width 423 height 55
click at [307, 364] on input "c. Including substantial deferral amounts with vesting schedules tied to long-t…" at bounding box center [307, 358] width 0 height 11
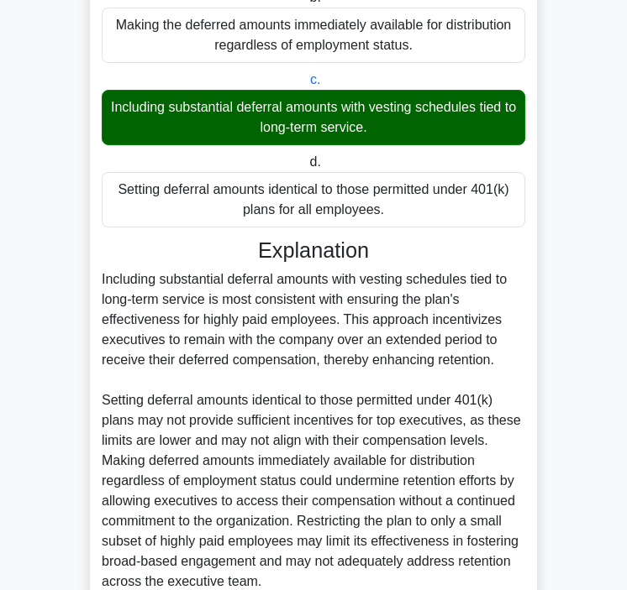
scroll to position [506, 0]
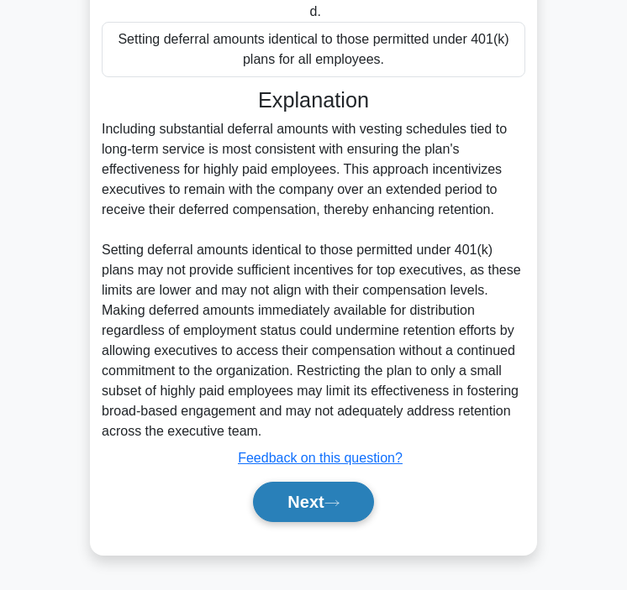
click at [305, 485] on button "Next" at bounding box center [313, 502] width 120 height 40
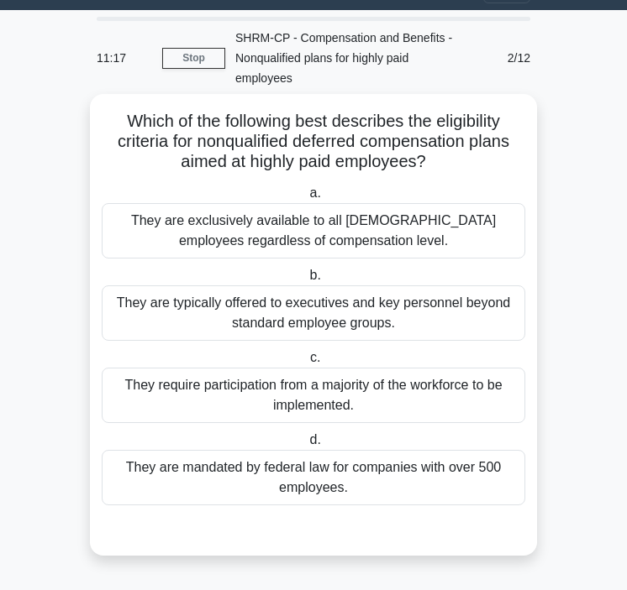
click at [401, 301] on div "They are typically offered to executives and key personnel beyond standard empl…" at bounding box center [313, 313] width 423 height 55
click at [306, 281] on input "b. They are typically offered to executives and key personnel beyond standard e…" at bounding box center [306, 275] width 0 height 11
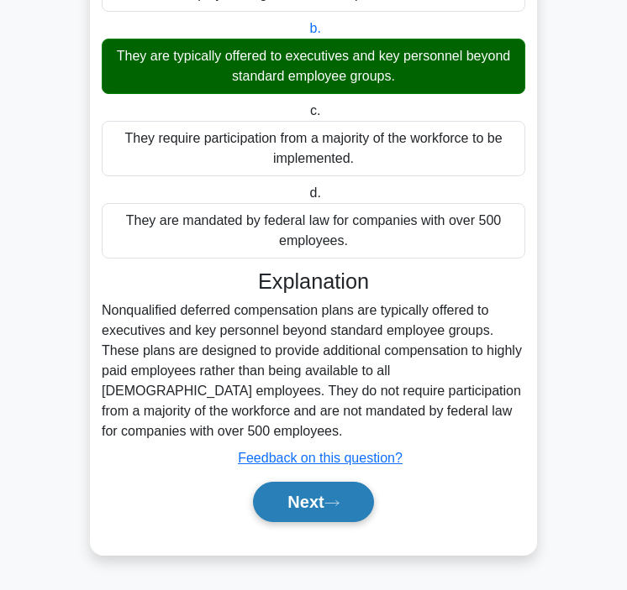
click at [315, 498] on button "Next" at bounding box center [313, 502] width 120 height 40
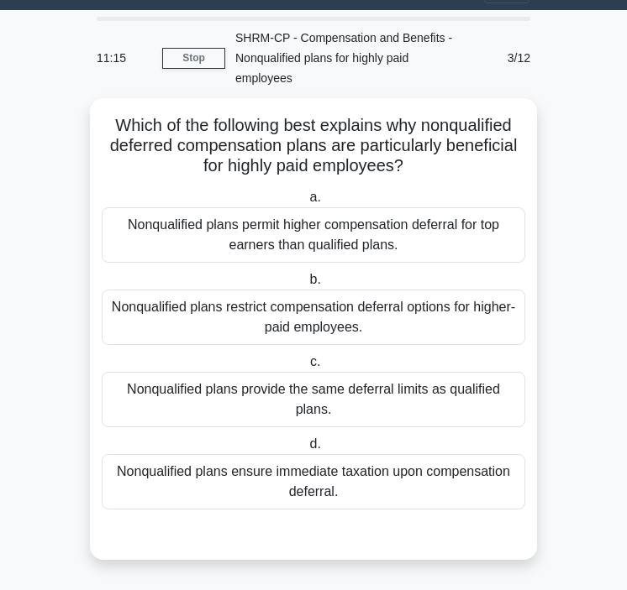
scroll to position [0, 0]
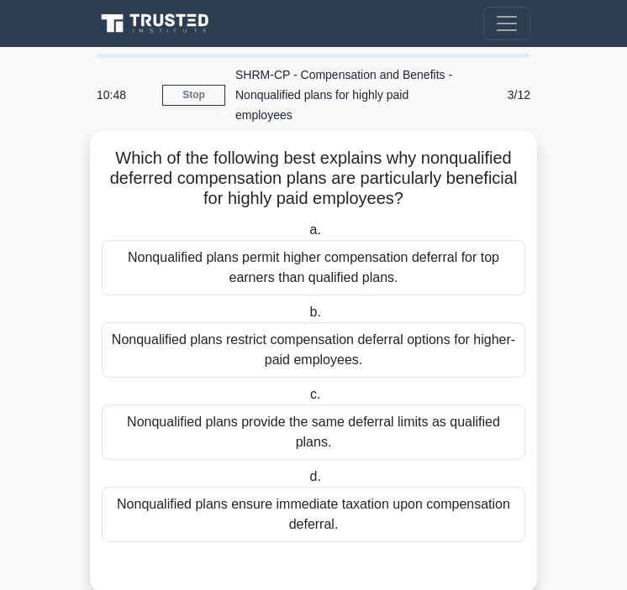
click at [401, 266] on div "Nonqualified plans permit higher compensation deferral for top earners than qua…" at bounding box center [313, 267] width 423 height 55
click at [306, 236] on input "a. Nonqualified plans permit higher compensation deferral for top earners than …" at bounding box center [306, 230] width 0 height 11
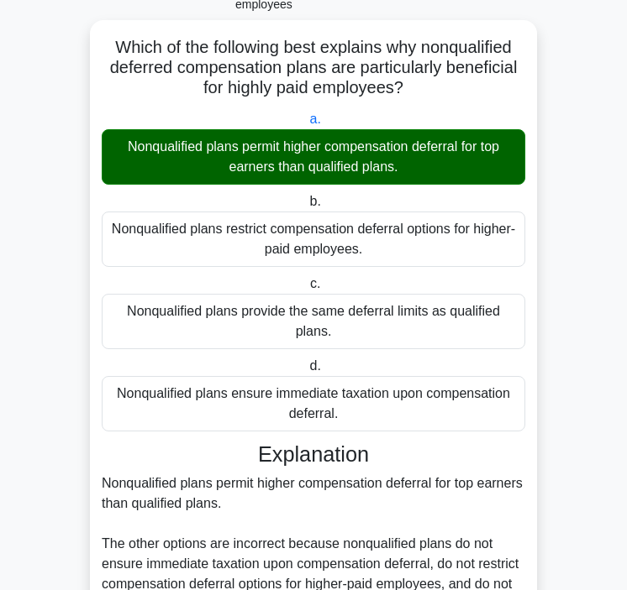
scroll to position [285, 0]
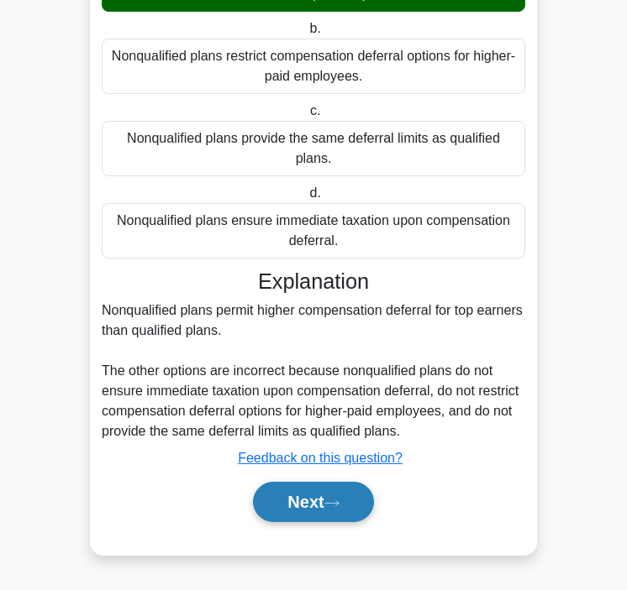
click at [310, 496] on button "Next" at bounding box center [313, 502] width 120 height 40
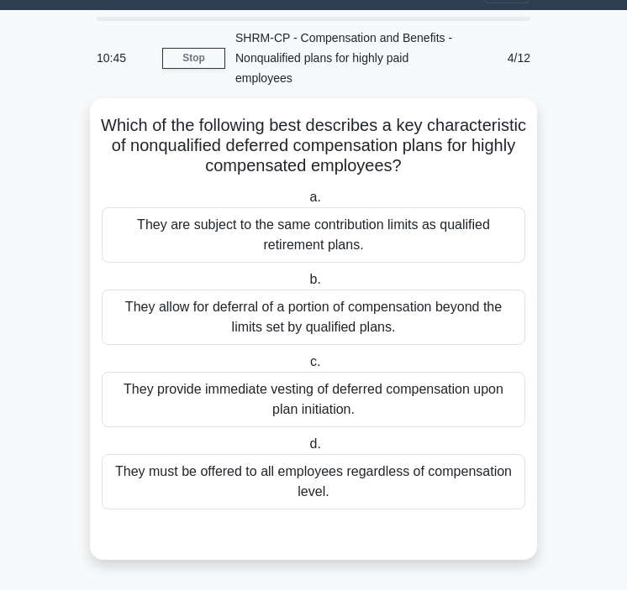
scroll to position [0, 0]
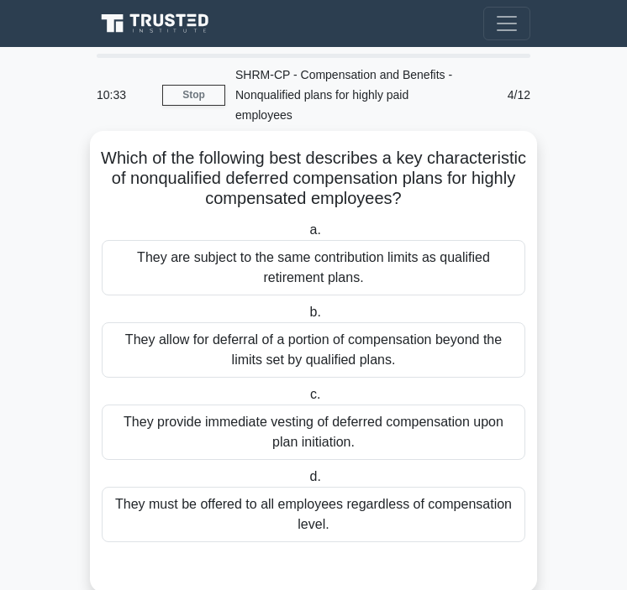
click at [353, 355] on div "They allow for deferral of a portion of compensation beyond the limits set by q…" at bounding box center [313, 350] width 423 height 55
click at [306, 318] on input "b. They allow for deferral of a portion of compensation beyond the limits set b…" at bounding box center [306, 312] width 0 height 11
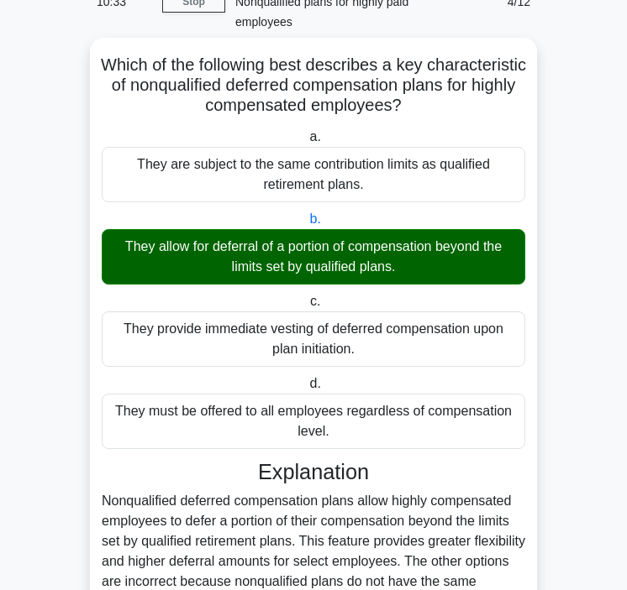
scroll to position [305, 0]
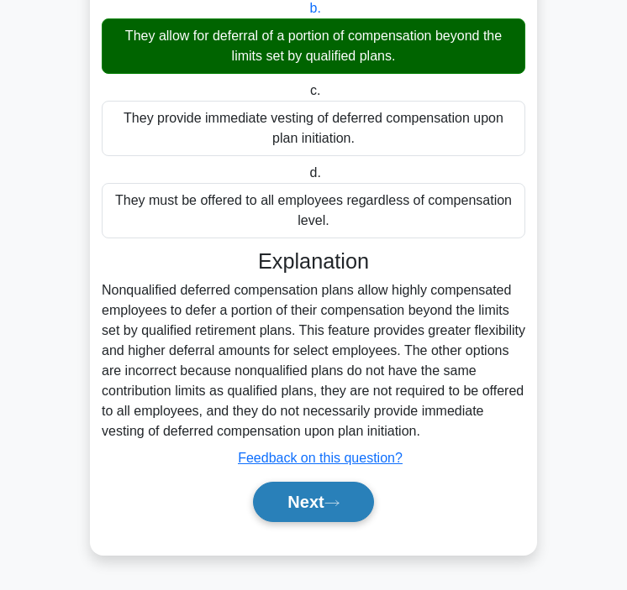
click at [302, 497] on button "Next" at bounding box center [313, 502] width 120 height 40
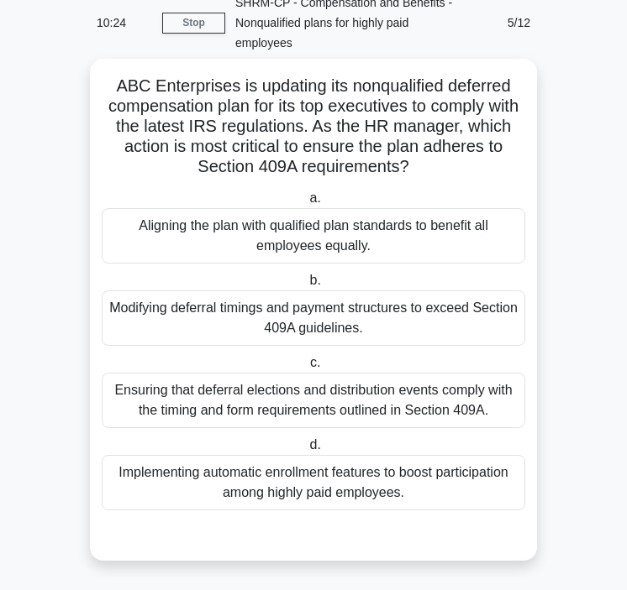
scroll to position [77, 0]
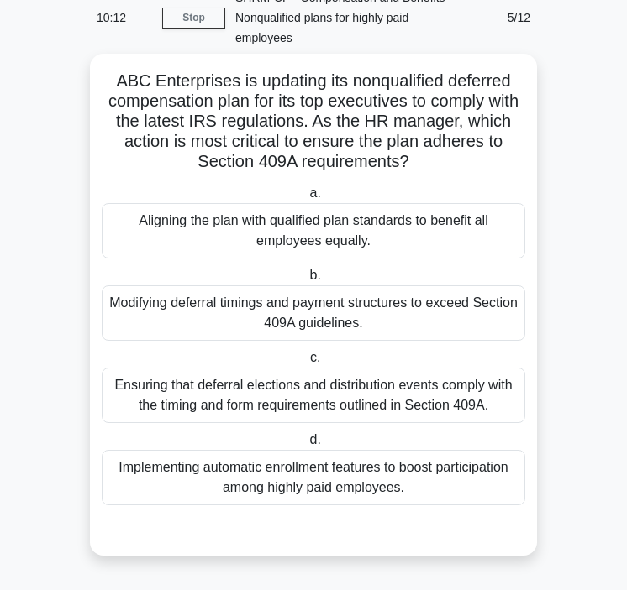
click at [400, 395] on div "Ensuring that deferral elections and distribution events comply with the timing…" at bounding box center [313, 395] width 423 height 55
click at [307, 364] on input "c. Ensuring that deferral elections and distribution events comply with the tim…" at bounding box center [307, 358] width 0 height 11
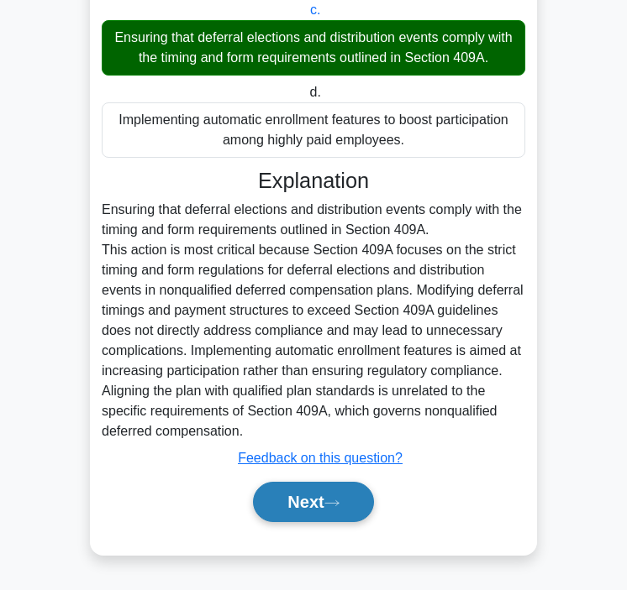
click at [333, 506] on icon at bounding box center [331, 503] width 15 height 9
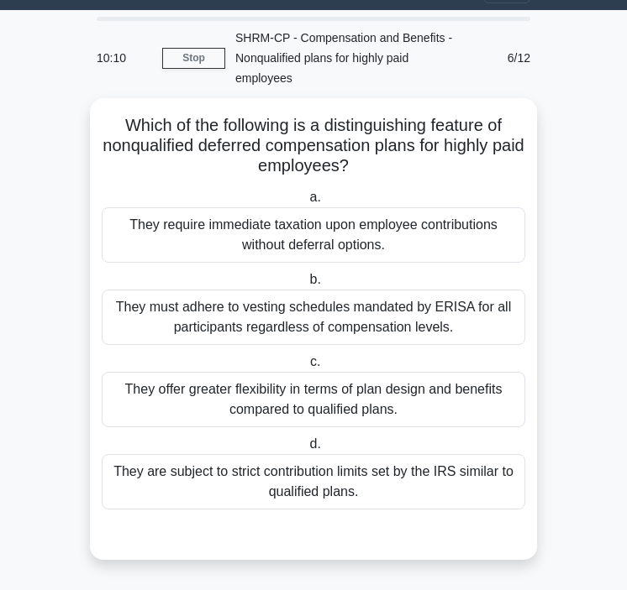
scroll to position [37, 0]
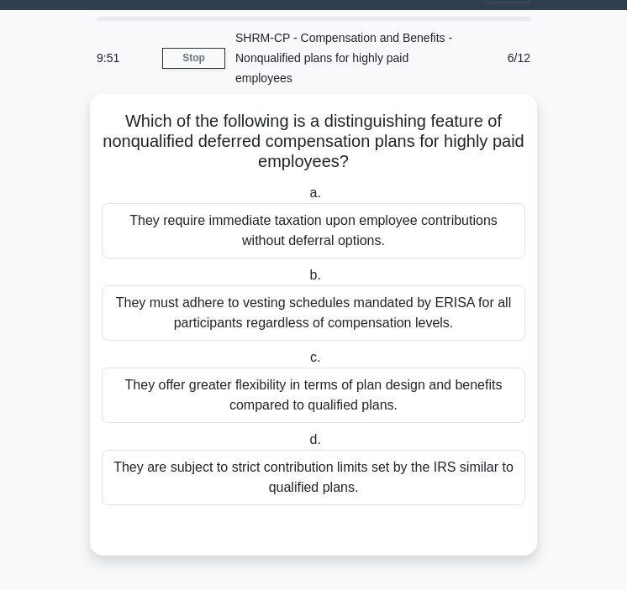
click at [427, 396] on div "They offer greater flexibility in terms of plan design and benefits compared to…" at bounding box center [313, 395] width 423 height 55
click at [307, 364] on input "c. They offer greater flexibility in terms of plan design and benefits compared…" at bounding box center [307, 358] width 0 height 11
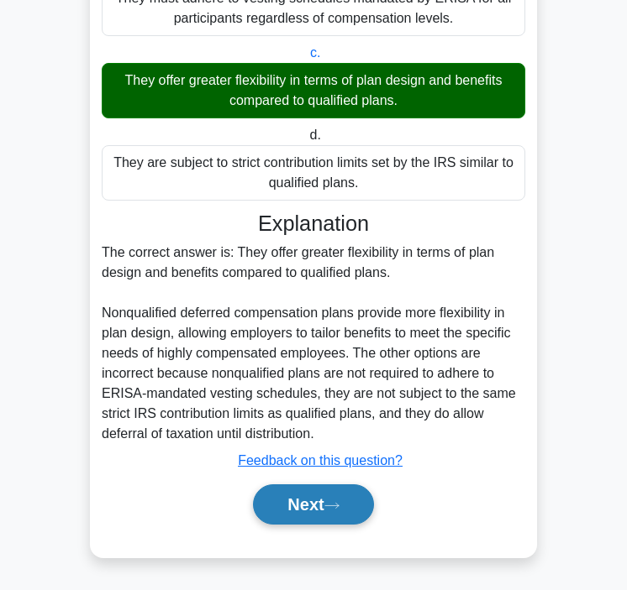
click at [301, 500] on button "Next" at bounding box center [313, 505] width 120 height 40
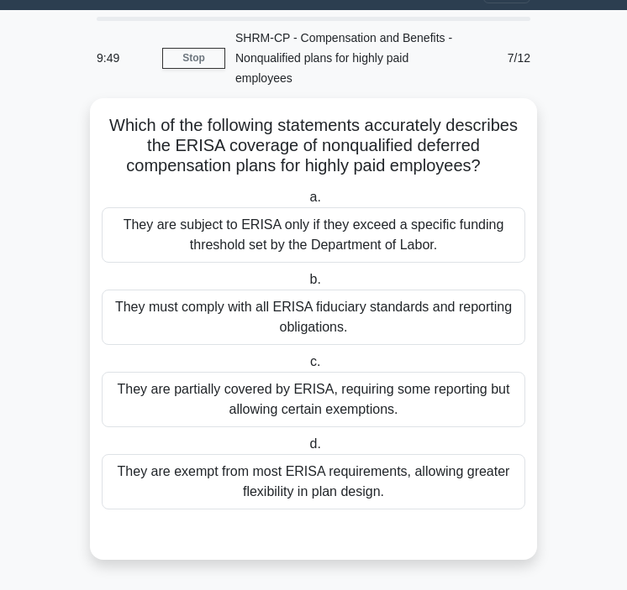
scroll to position [0, 0]
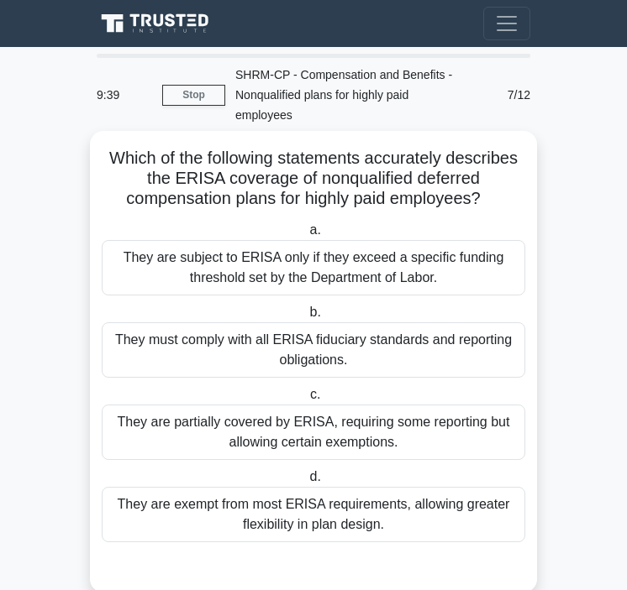
click at [217, 511] on div "They are exempt from most ERISA requirements, allowing greater flexibility in p…" at bounding box center [313, 514] width 423 height 55
click at [306, 483] on input "d. They are exempt from most ERISA requirements, allowing greater flexibility i…" at bounding box center [306, 477] width 0 height 11
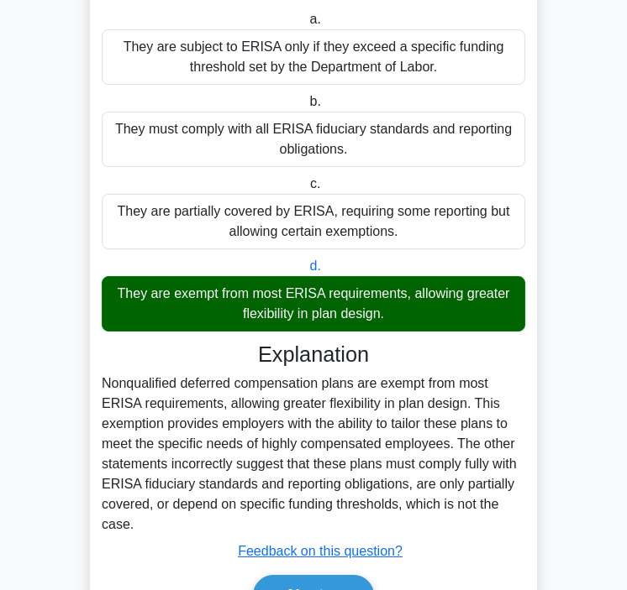
scroll to position [305, 0]
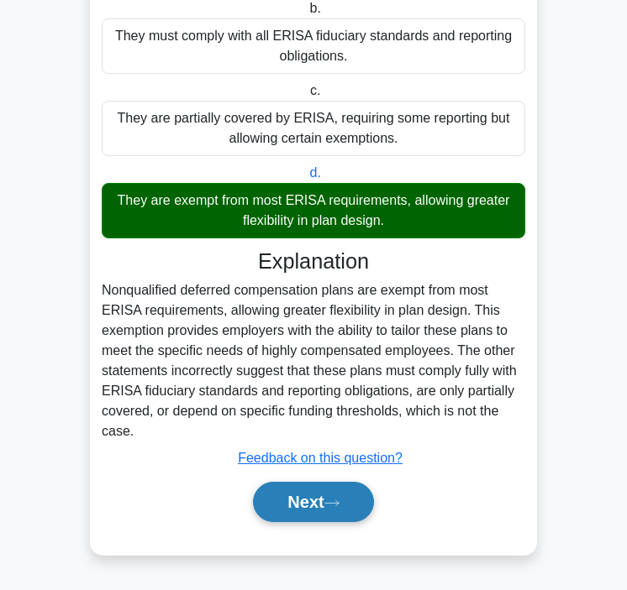
click at [272, 495] on button "Next" at bounding box center [313, 502] width 120 height 40
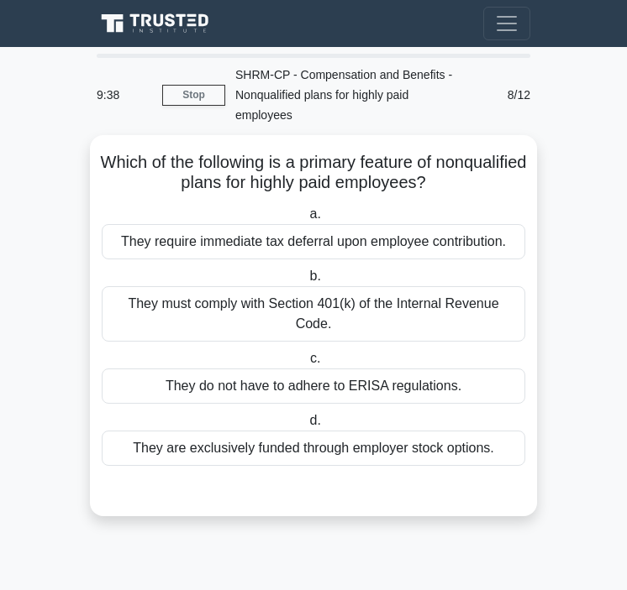
scroll to position [0, 0]
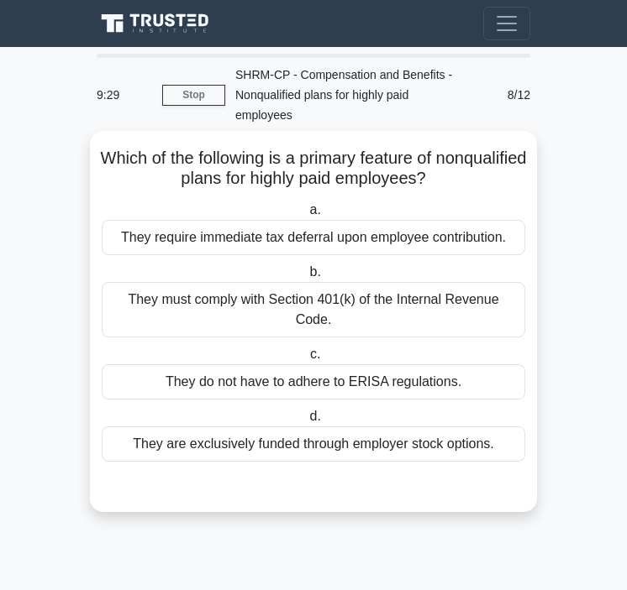
click at [430, 387] on div "They do not have to adhere to ERISA regulations." at bounding box center [313, 381] width 423 height 35
click at [307, 360] on input "c. They do not have to adhere to ERISA regulations." at bounding box center [307, 354] width 0 height 11
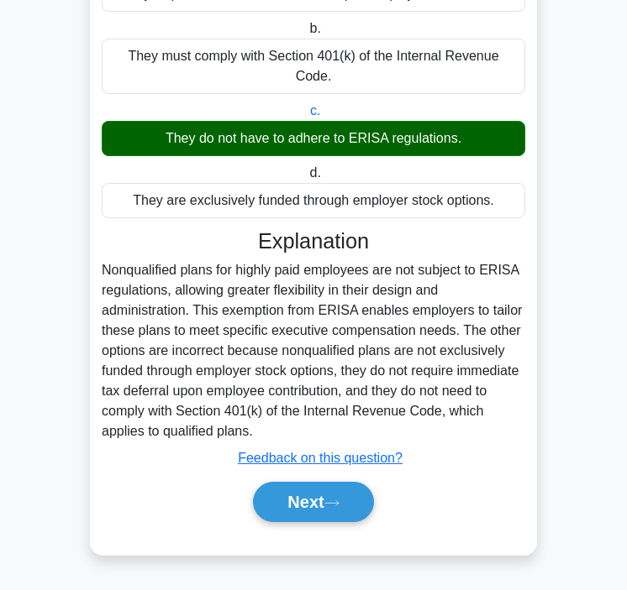
scroll to position [244, 0]
click at [325, 496] on button "Next" at bounding box center [313, 502] width 120 height 40
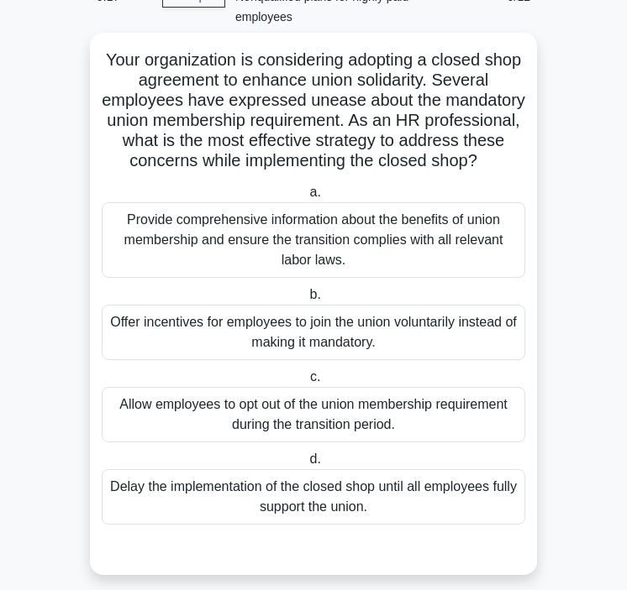
scroll to position [108, 0]
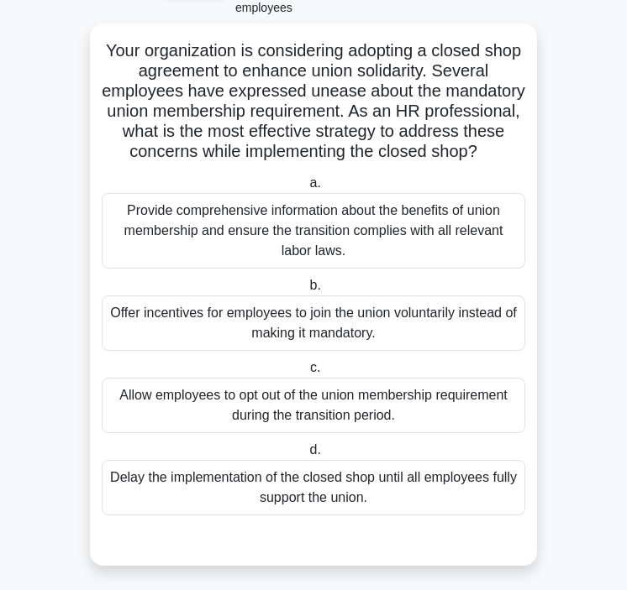
click at [330, 240] on div "Provide comprehensive information about the benefits of union membership and en…" at bounding box center [313, 231] width 423 height 76
click at [306, 189] on input "a. Provide comprehensive information about the benefits of union membership and…" at bounding box center [306, 183] width 0 height 11
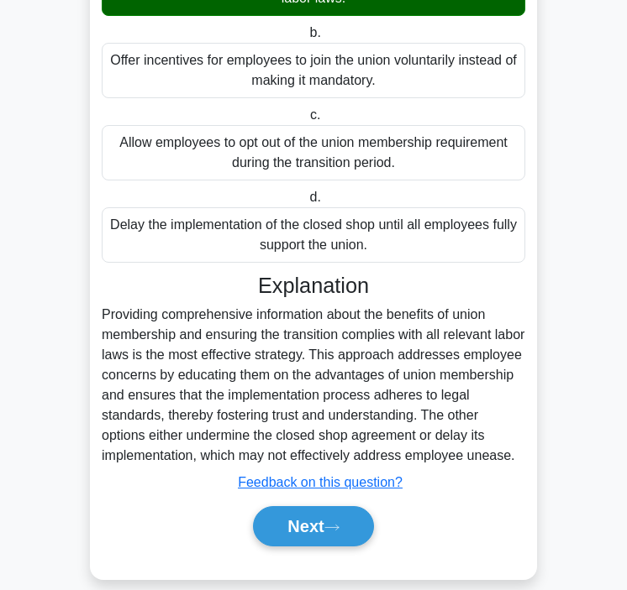
scroll to position [385, 0]
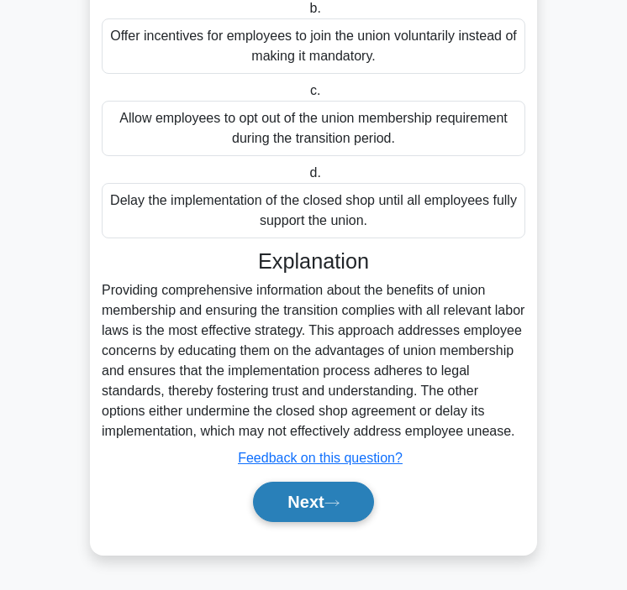
click at [286, 504] on button "Next" at bounding box center [313, 502] width 120 height 40
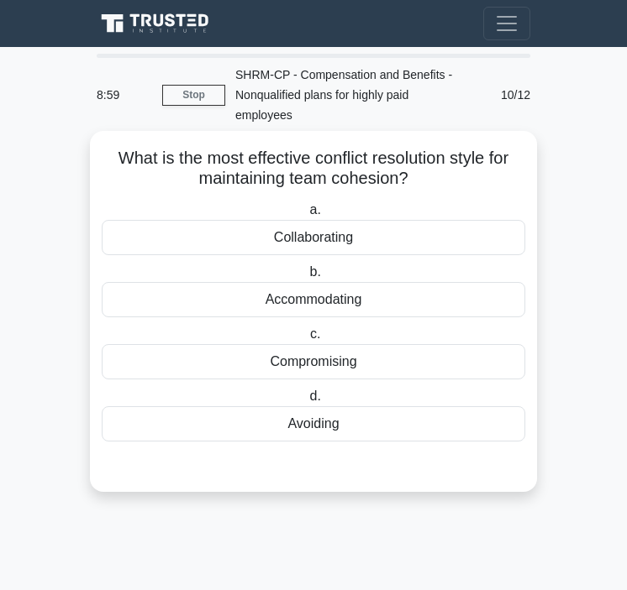
click at [292, 372] on div "Compromising" at bounding box center [313, 361] width 423 height 35
click at [307, 340] on input "c. Compromising" at bounding box center [307, 334] width 0 height 11
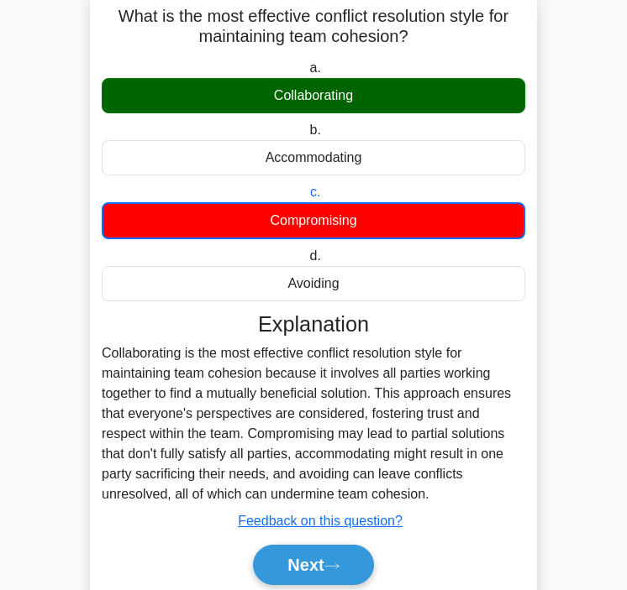
scroll to position [206, 0]
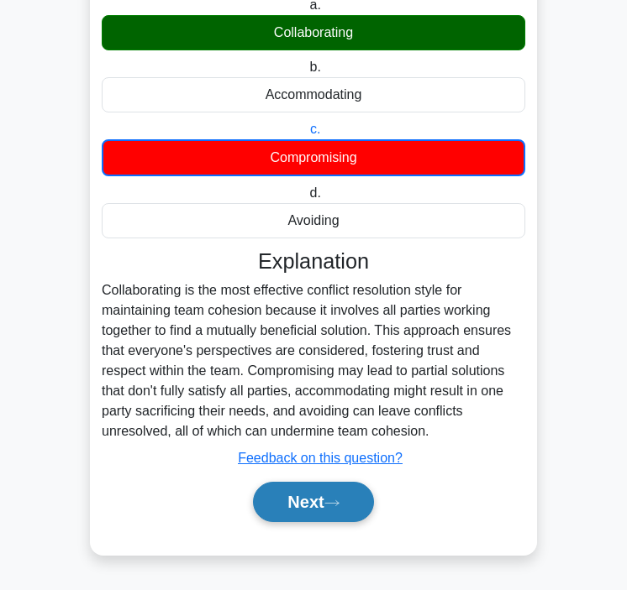
click at [296, 516] on button "Next" at bounding box center [313, 502] width 120 height 40
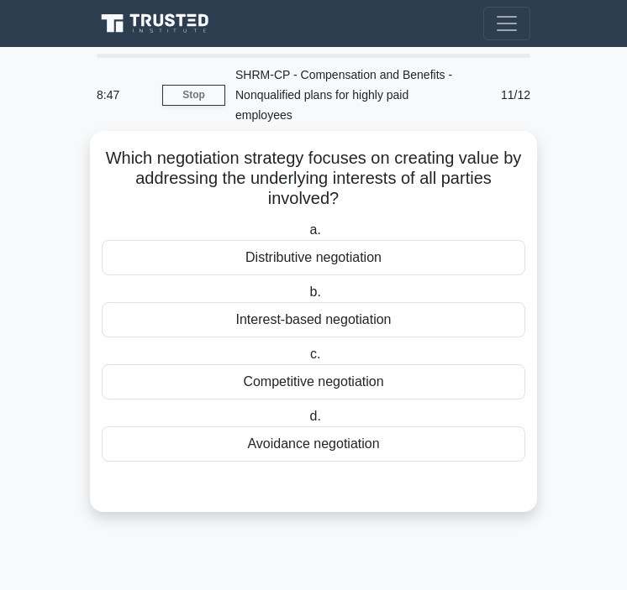
click at [302, 319] on div "Interest-based negotiation" at bounding box center [313, 319] width 423 height 35
click at [306, 298] on input "b. Interest-based negotiation" at bounding box center [306, 292] width 0 height 11
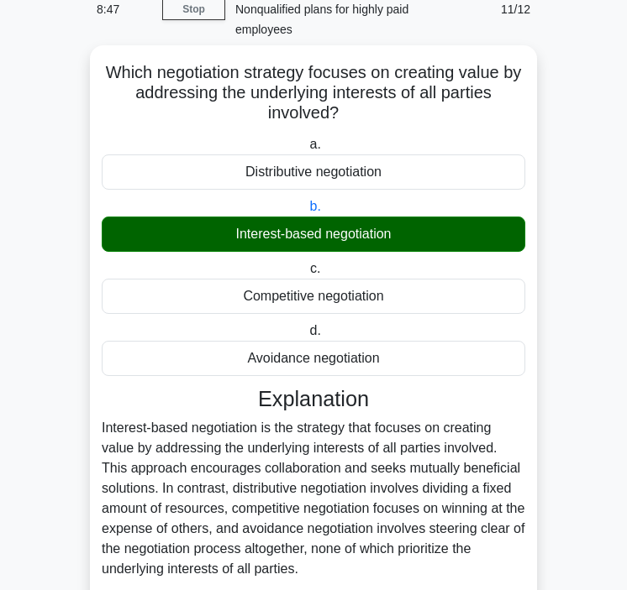
scroll to position [224, 0]
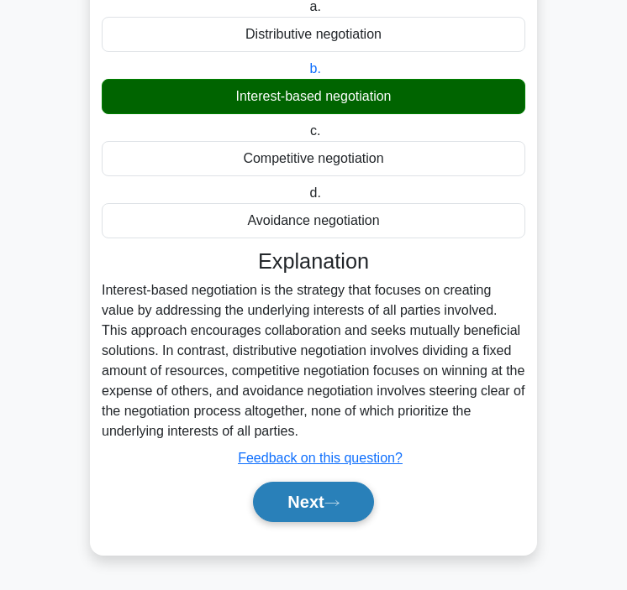
click at [294, 516] on button "Next" at bounding box center [313, 502] width 120 height 40
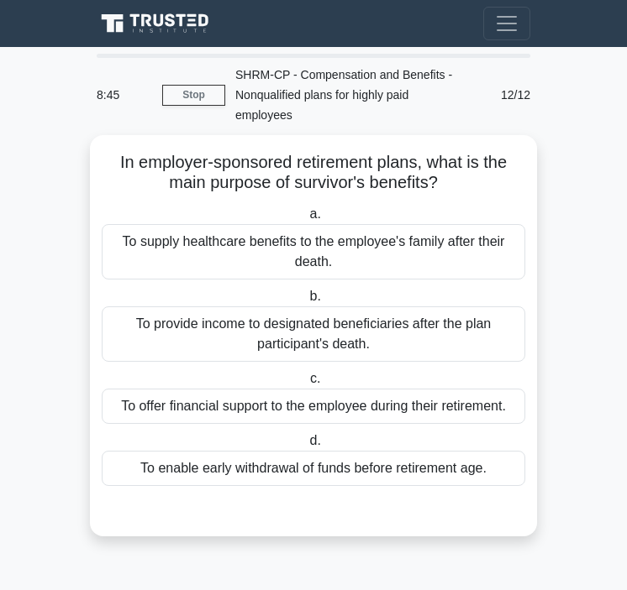
scroll to position [0, 0]
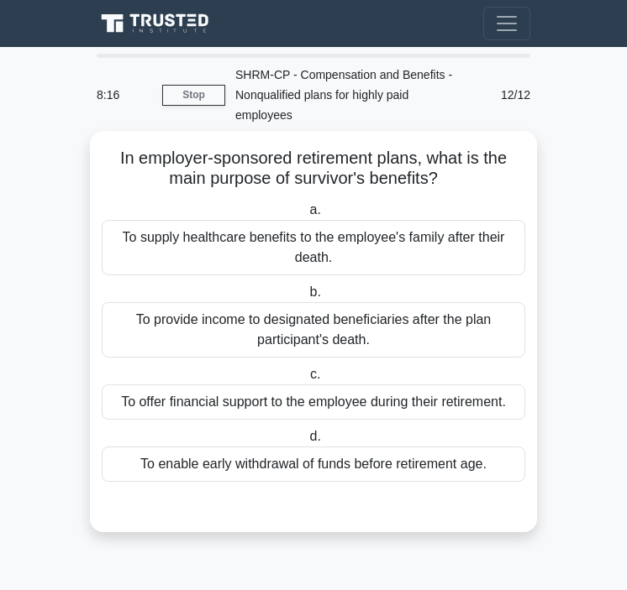
click at [376, 243] on div "To supply healthcare benefits to the employee's family after their death." at bounding box center [313, 247] width 423 height 55
click at [306, 216] on input "a. To supply healthcare benefits to the employee's family after their death." at bounding box center [306, 210] width 0 height 11
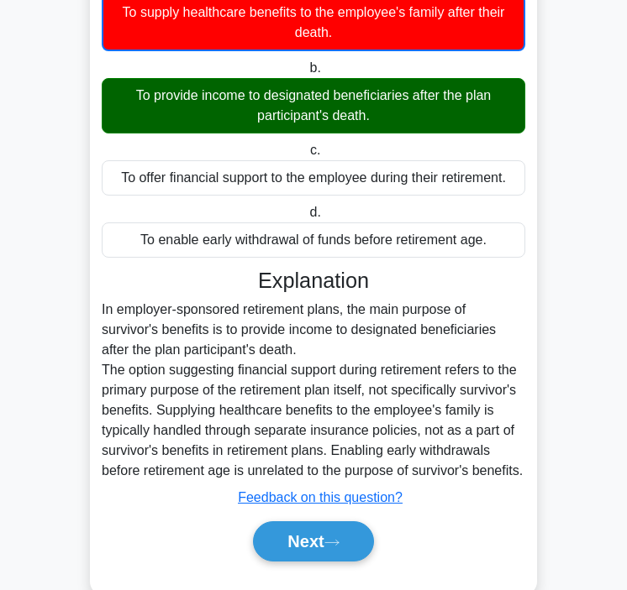
scroll to position [286, 0]
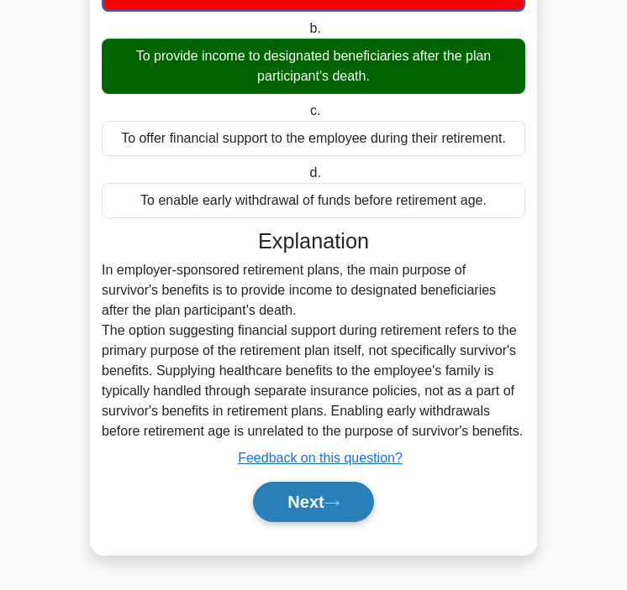
click at [296, 504] on button "Next" at bounding box center [313, 502] width 120 height 40
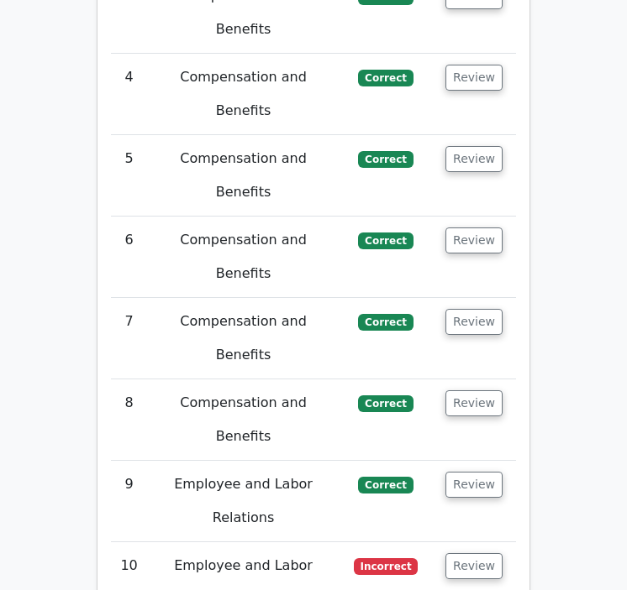
scroll to position [2622, 0]
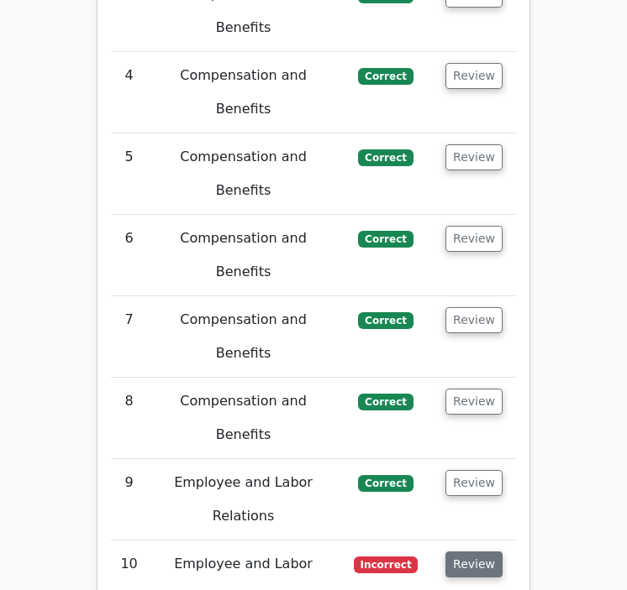
click at [481, 552] on button "Review" at bounding box center [473, 565] width 57 height 26
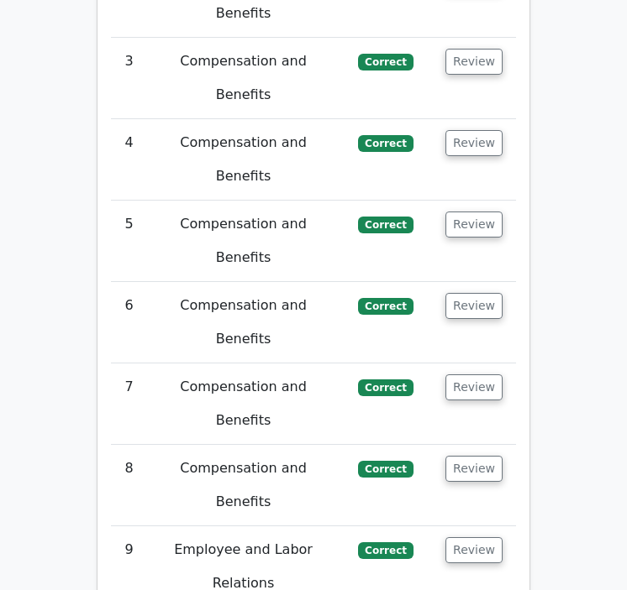
scroll to position [2541, 0]
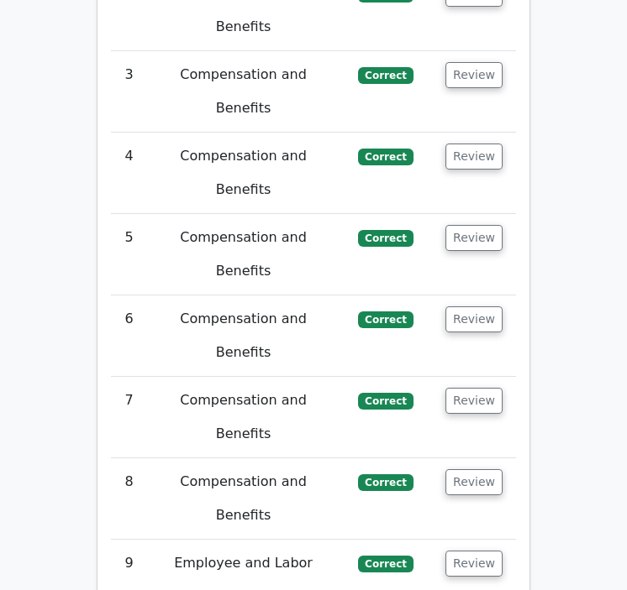
click at [458, 459] on td "Review" at bounding box center [474, 499] width 84 height 81
click at [458, 469] on button "Review" at bounding box center [473, 482] width 57 height 26
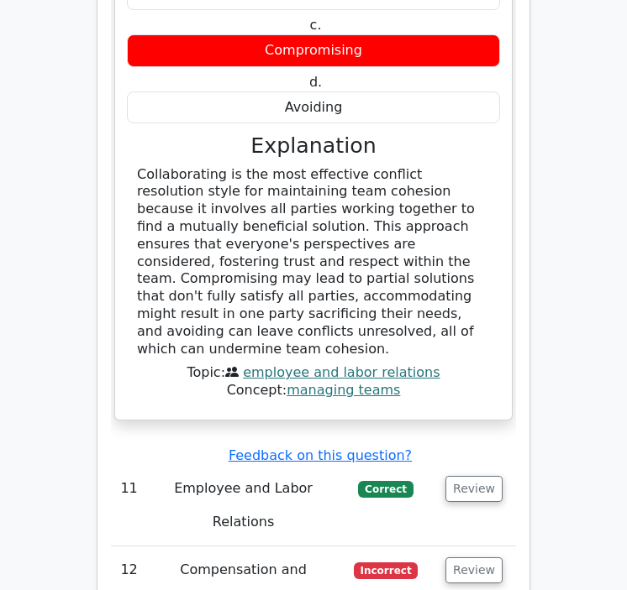
scroll to position [4195, 0]
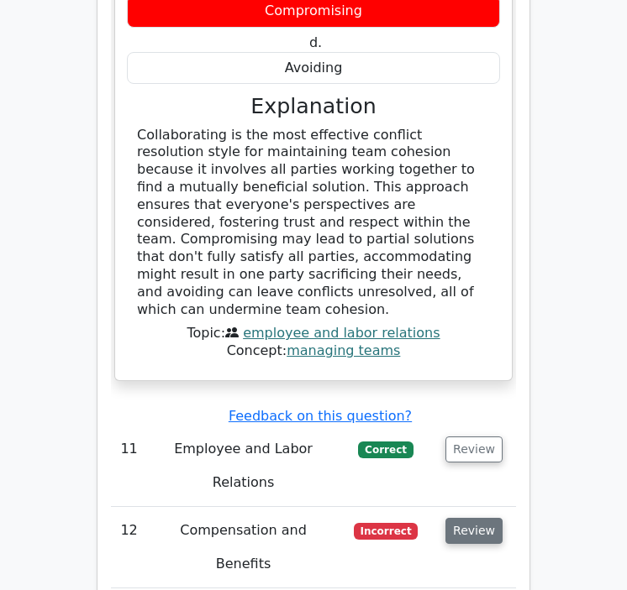
click at [469, 518] on button "Review" at bounding box center [473, 531] width 57 height 26
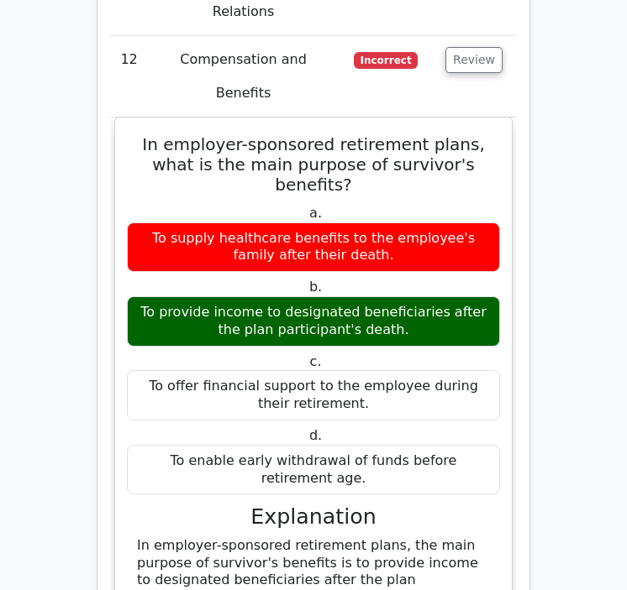
scroll to position [4758, 0]
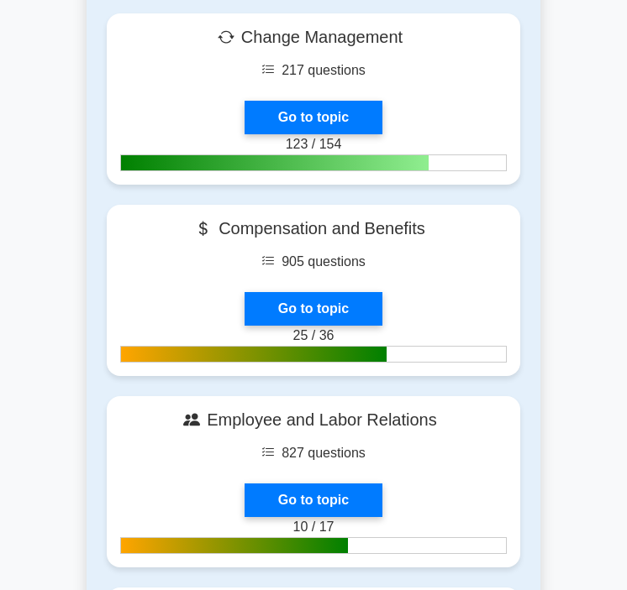
scroll to position [656, 0]
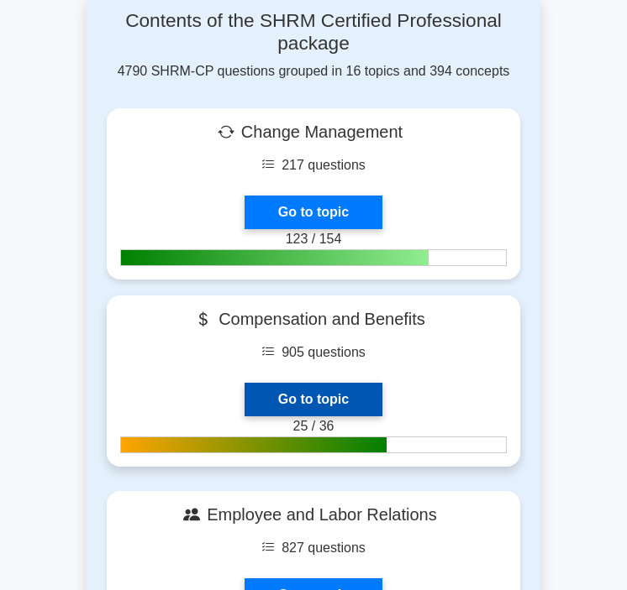
click at [275, 383] on link "Go to topic" at bounding box center [313, 400] width 138 height 34
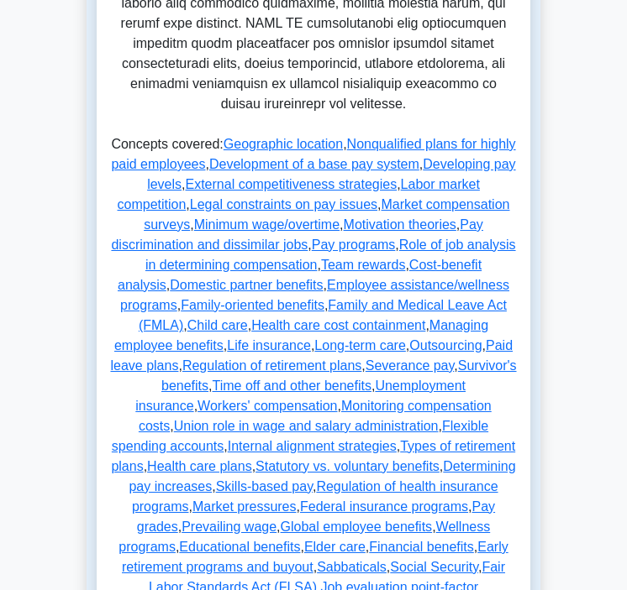
scroll to position [1002, 0]
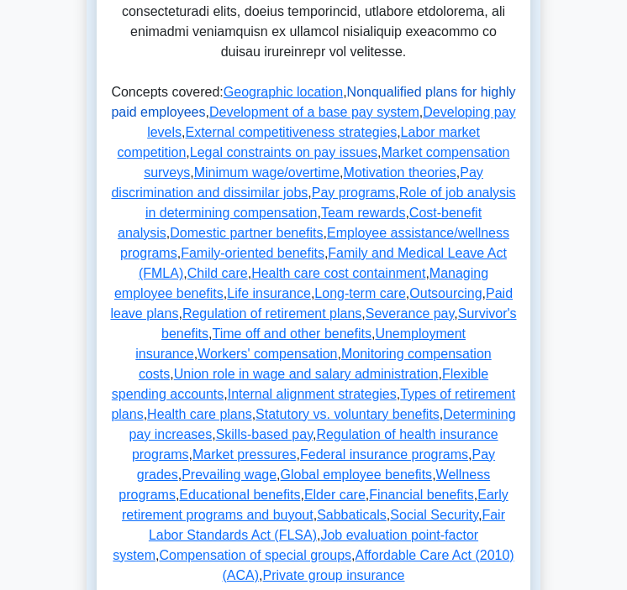
click at [207, 108] on link "Nonqualified plans for highly paid employees" at bounding box center [313, 102] width 404 height 34
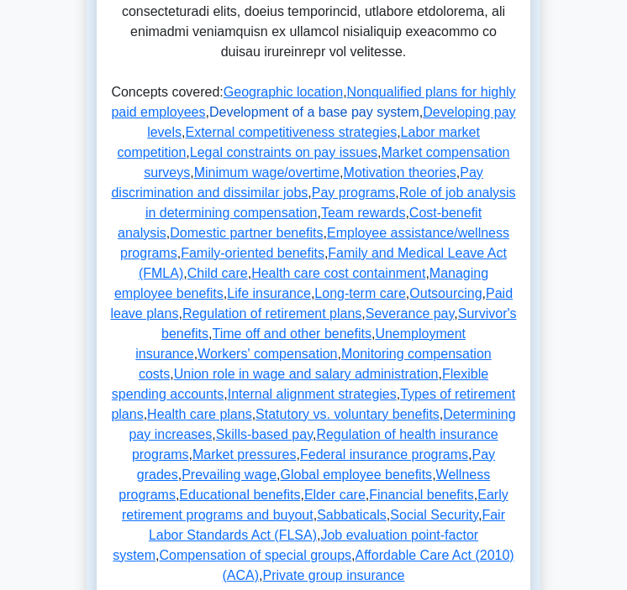
click at [340, 112] on link "Development of a base pay system" at bounding box center [314, 112] width 210 height 14
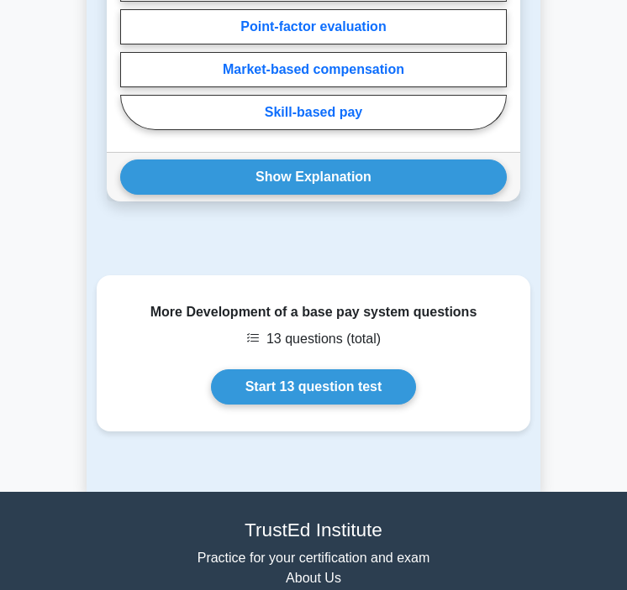
scroll to position [3928, 0]
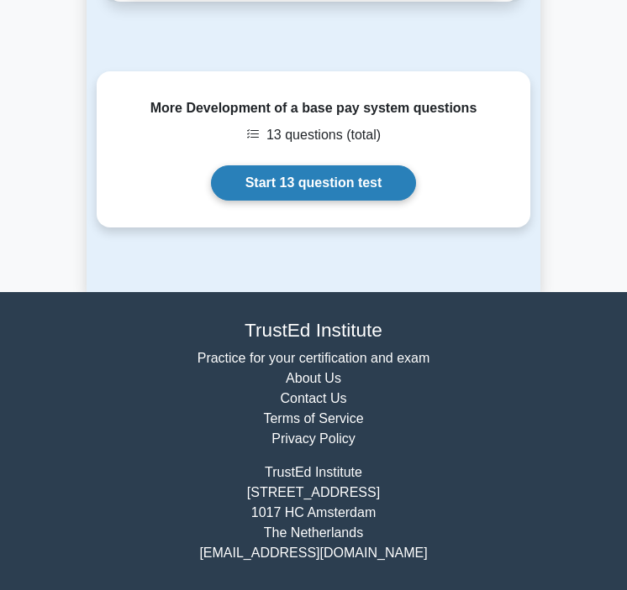
click at [286, 200] on link "Start 13 question test" at bounding box center [314, 182] width 206 height 35
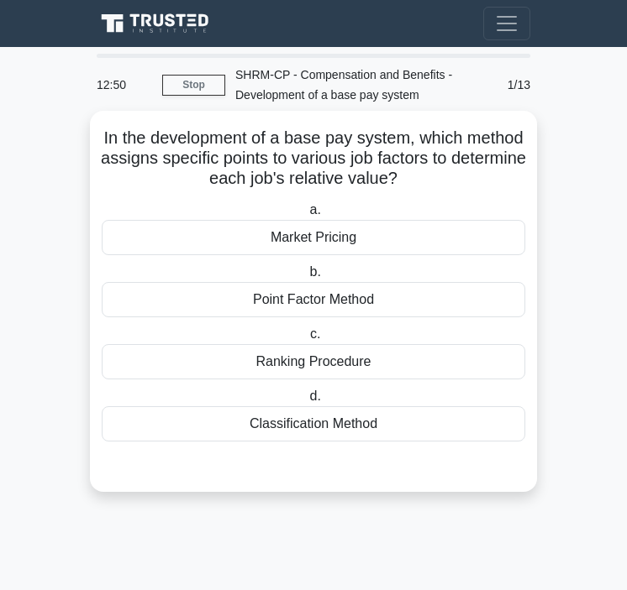
click at [314, 297] on div "Point Factor Method" at bounding box center [313, 299] width 423 height 35
click at [306, 278] on input "b. Point Factor Method" at bounding box center [306, 272] width 0 height 11
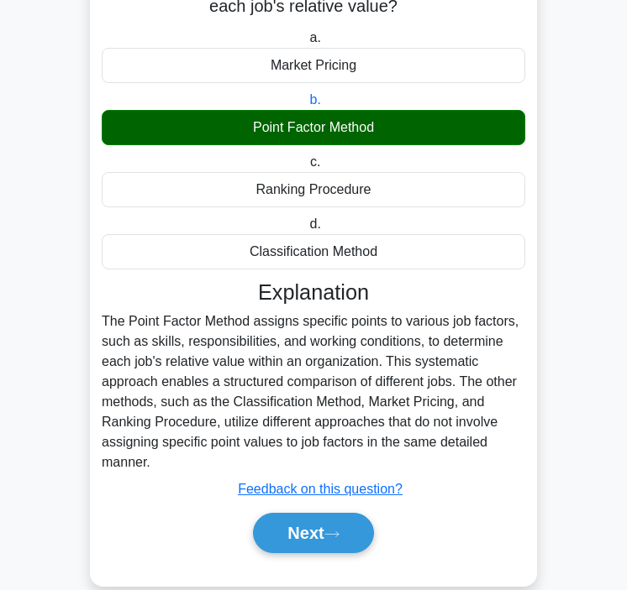
scroll to position [204, 0]
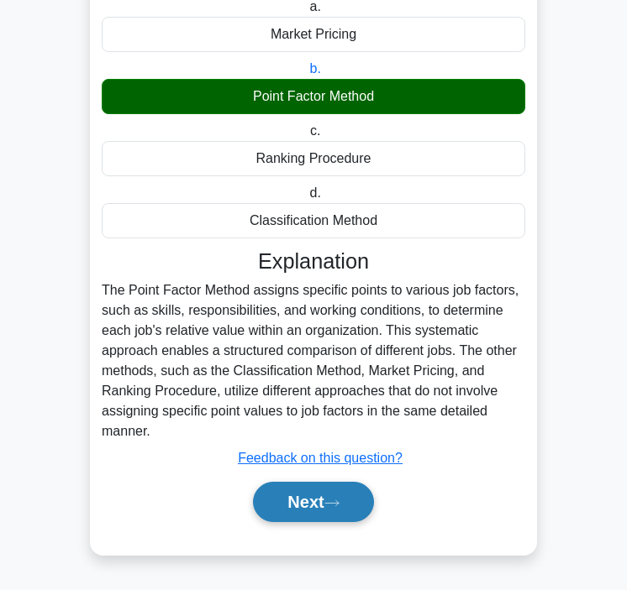
click at [302, 492] on button "Next" at bounding box center [313, 502] width 120 height 40
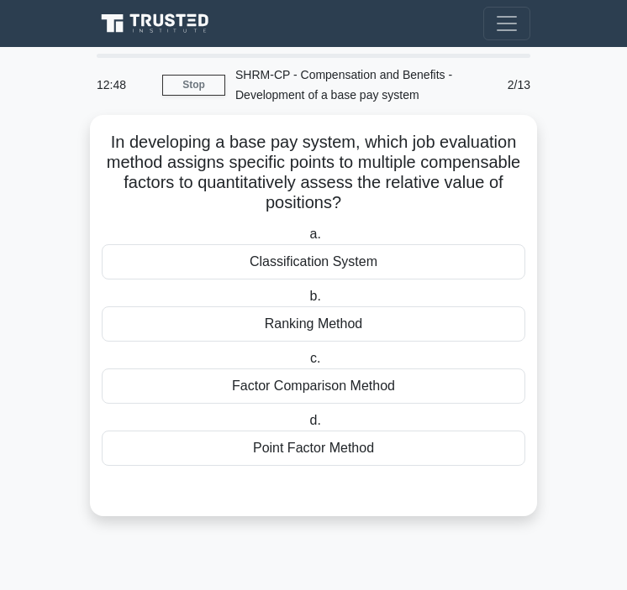
scroll to position [0, 0]
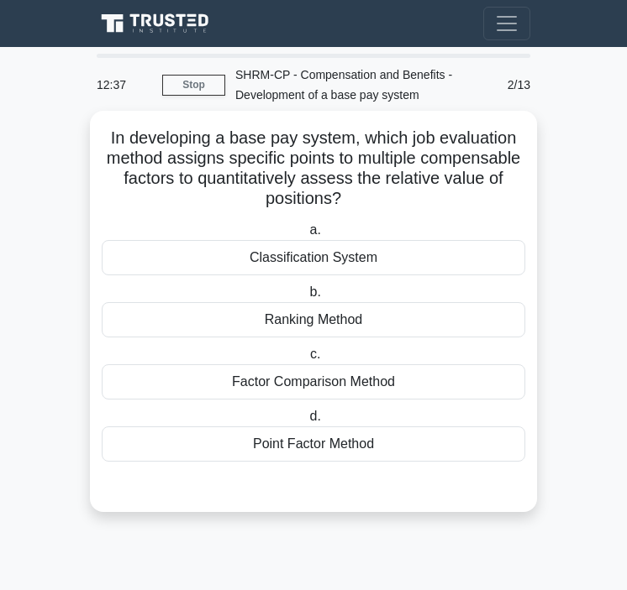
click at [329, 435] on div "Point Factor Method" at bounding box center [313, 444] width 423 height 35
click at [306, 422] on input "d. Point Factor Method" at bounding box center [306, 417] width 0 height 11
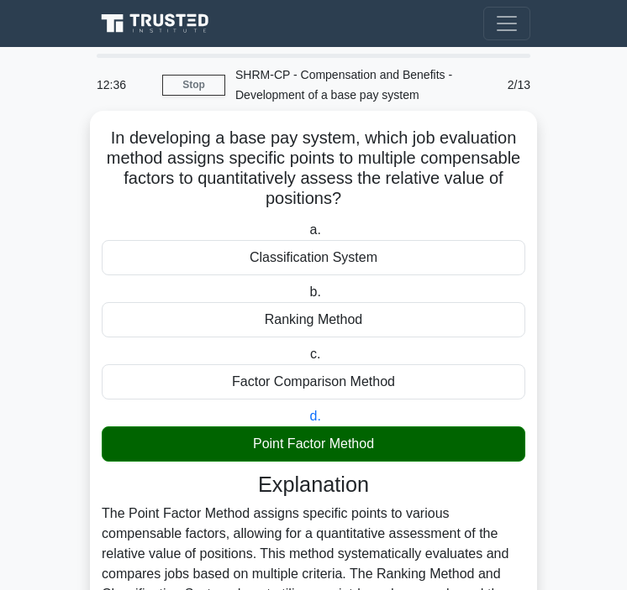
scroll to position [204, 0]
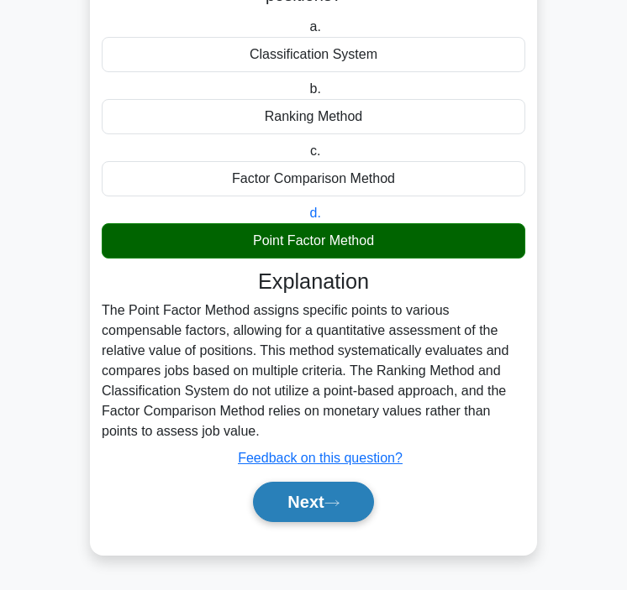
click at [290, 519] on button "Next" at bounding box center [313, 502] width 120 height 40
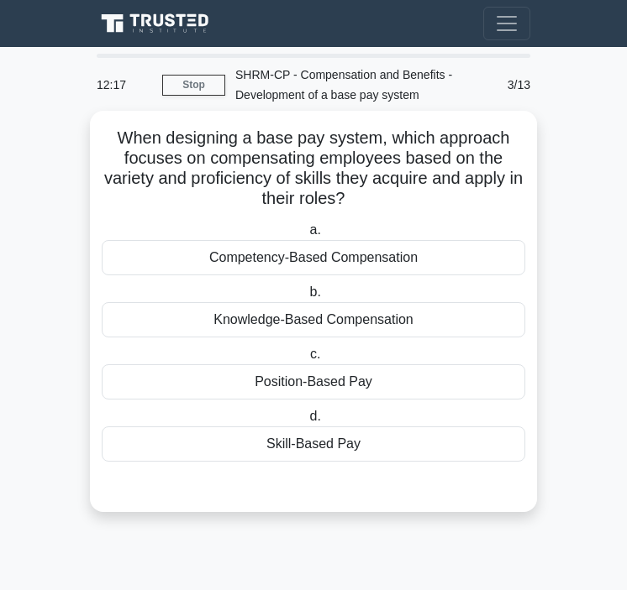
click at [311, 440] on div "Skill-Based Pay" at bounding box center [313, 444] width 423 height 35
click at [306, 422] on input "d. Skill-Based Pay" at bounding box center [306, 417] width 0 height 11
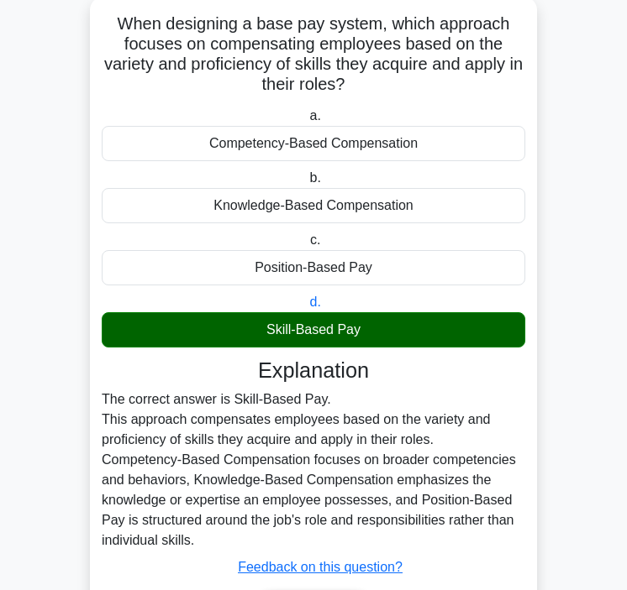
scroll to position [224, 0]
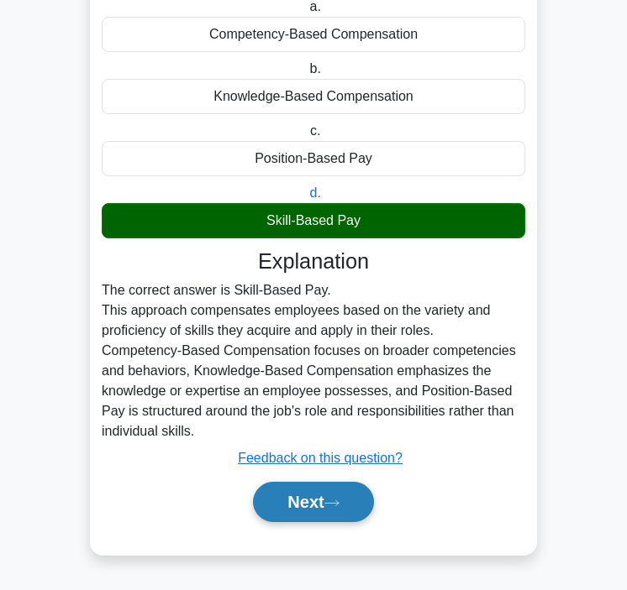
click at [294, 501] on button "Next" at bounding box center [313, 502] width 120 height 40
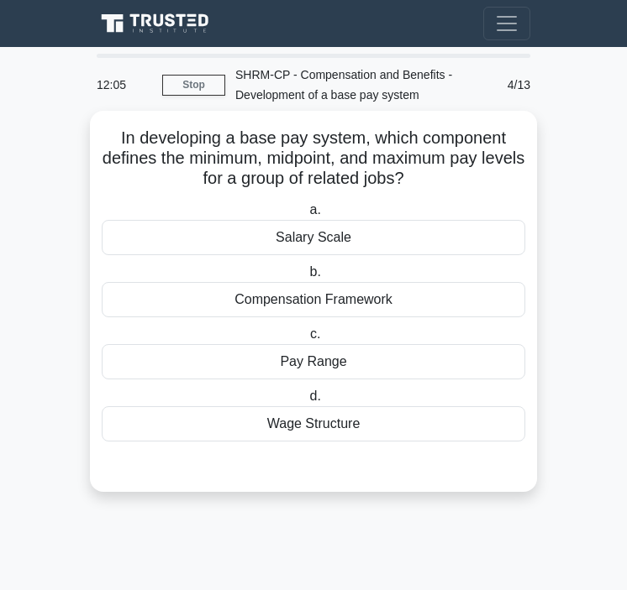
click at [325, 359] on div "Pay Range" at bounding box center [313, 361] width 423 height 35
click at [307, 340] on input "c. Pay Range" at bounding box center [307, 334] width 0 height 11
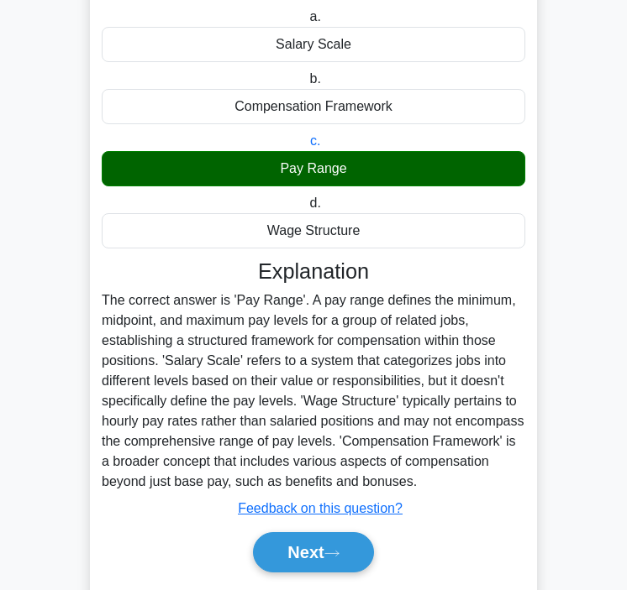
scroll to position [244, 0]
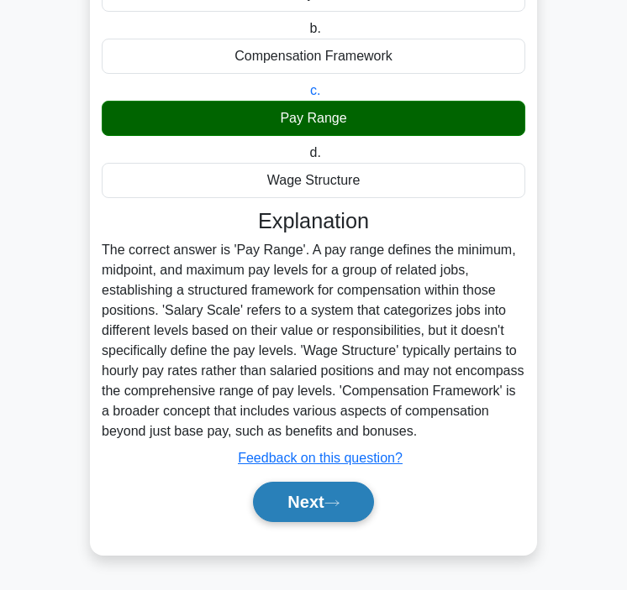
click at [284, 522] on button "Next" at bounding box center [313, 502] width 120 height 40
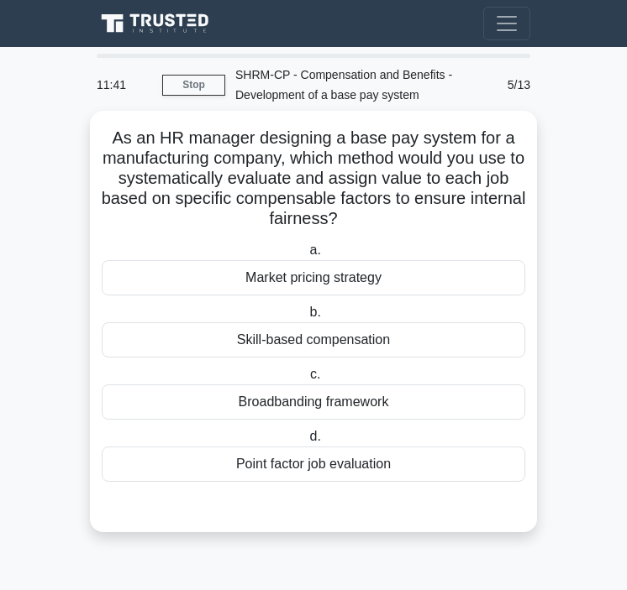
click at [302, 459] on div "Point factor job evaluation" at bounding box center [313, 464] width 423 height 35
click at [306, 443] on input "d. Point factor job evaluation" at bounding box center [306, 437] width 0 height 11
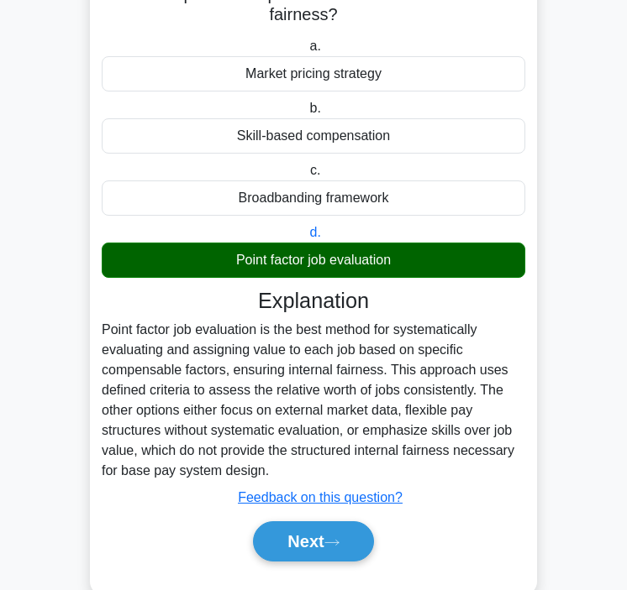
scroll to position [244, 0]
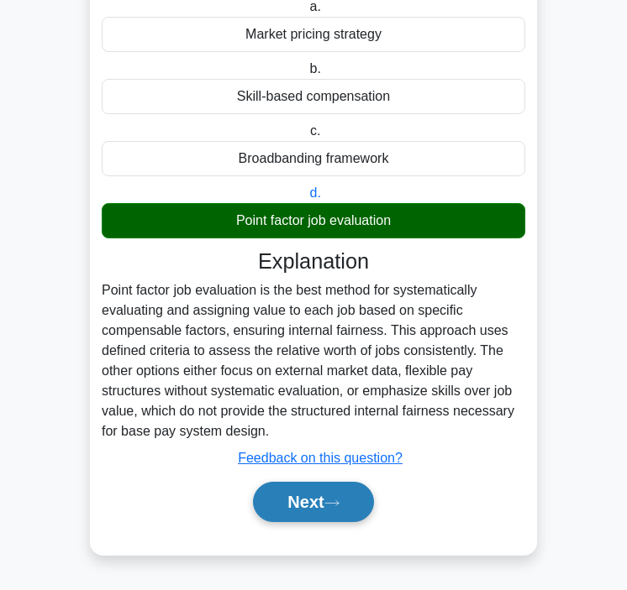
click at [291, 495] on button "Next" at bounding box center [313, 502] width 120 height 40
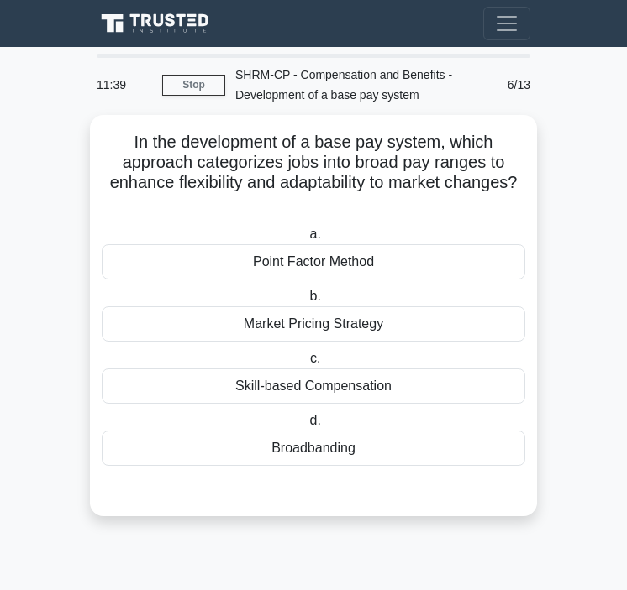
scroll to position [0, 0]
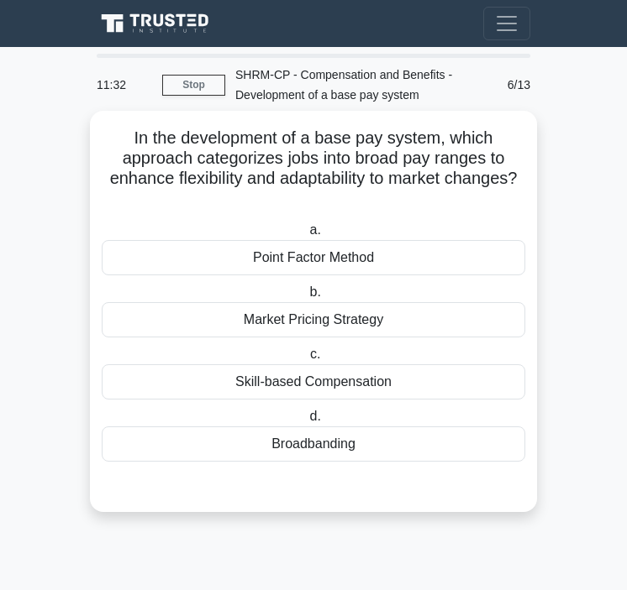
click at [302, 436] on div "Broadbanding" at bounding box center [313, 444] width 423 height 35
click at [306, 422] on input "d. Broadbanding" at bounding box center [306, 417] width 0 height 11
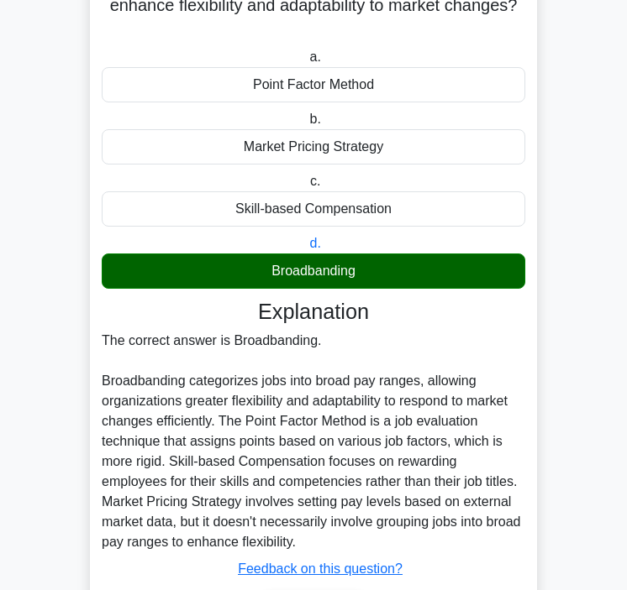
scroll to position [224, 0]
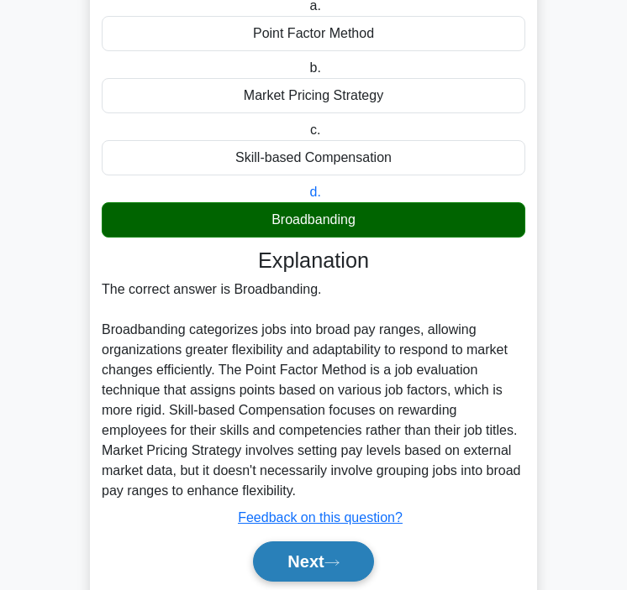
click at [296, 550] on button "Next" at bounding box center [313, 562] width 120 height 40
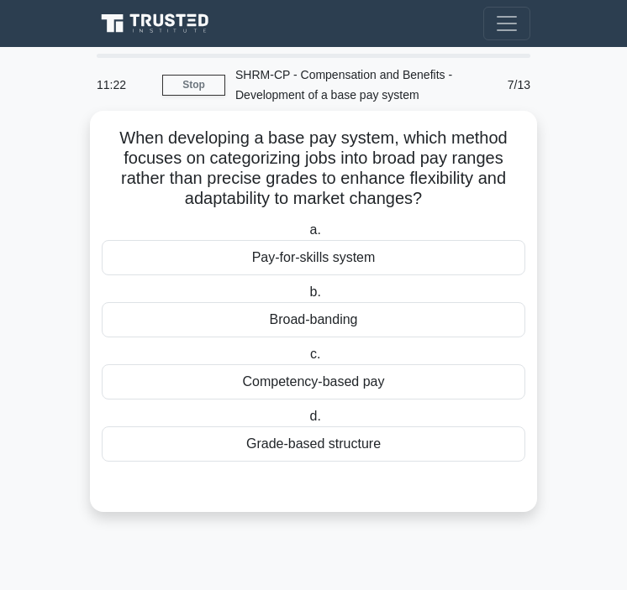
click at [320, 318] on div "Broad-banding" at bounding box center [313, 319] width 423 height 35
click at [306, 298] on input "b. Broad-banding" at bounding box center [306, 292] width 0 height 11
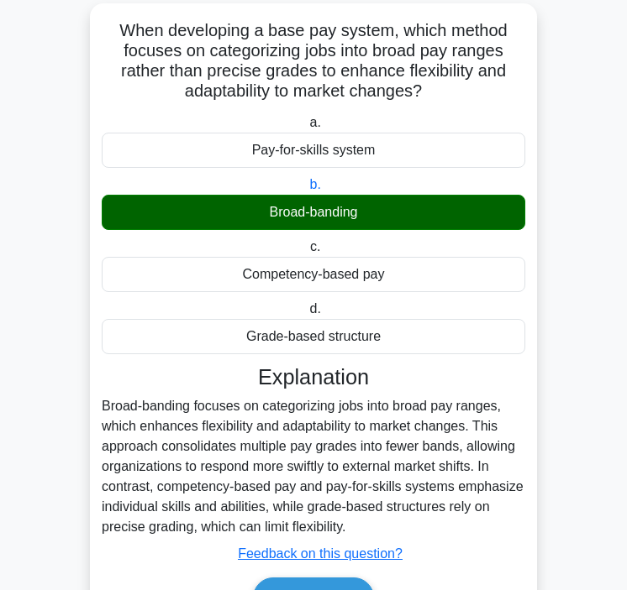
scroll to position [204, 0]
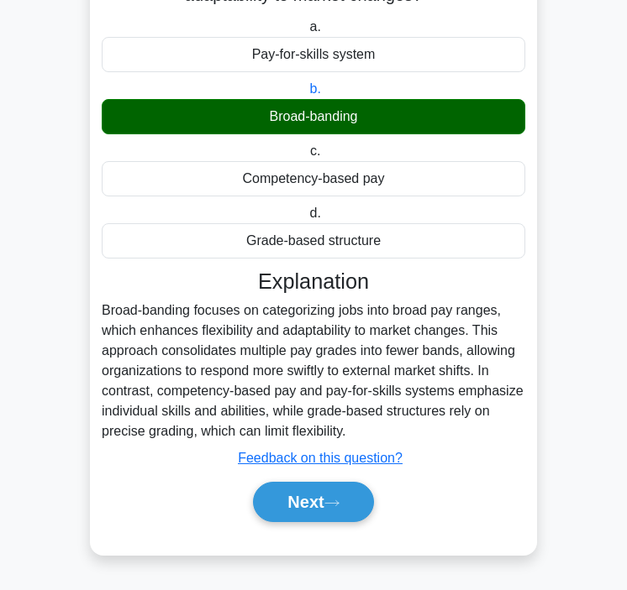
click at [326, 527] on div "Next" at bounding box center [313, 502] width 423 height 54
click at [326, 503] on button "Next" at bounding box center [313, 502] width 120 height 40
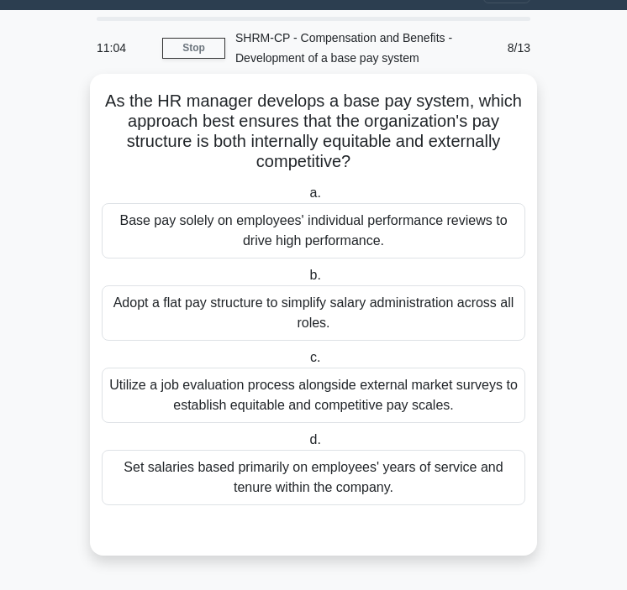
click at [303, 400] on div "Utilize a job evaluation process alongside external market surveys to establish…" at bounding box center [313, 395] width 423 height 55
click at [307, 364] on input "c. Utilize a job evaluation process alongside external market surveys to establ…" at bounding box center [307, 358] width 0 height 11
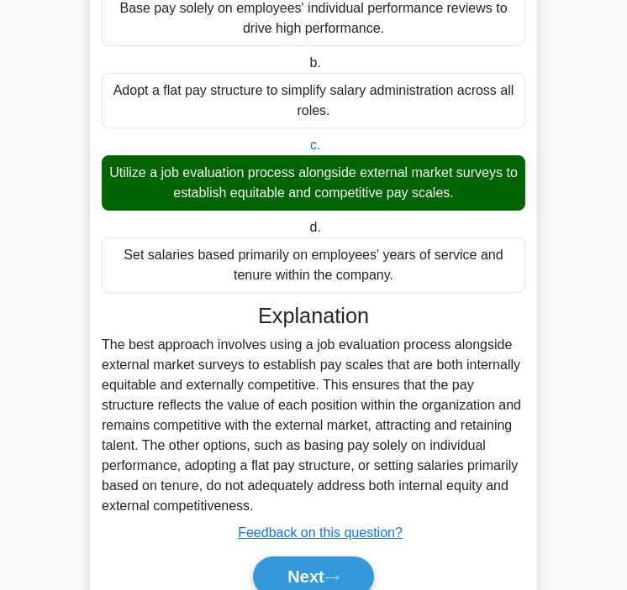
scroll to position [286, 0]
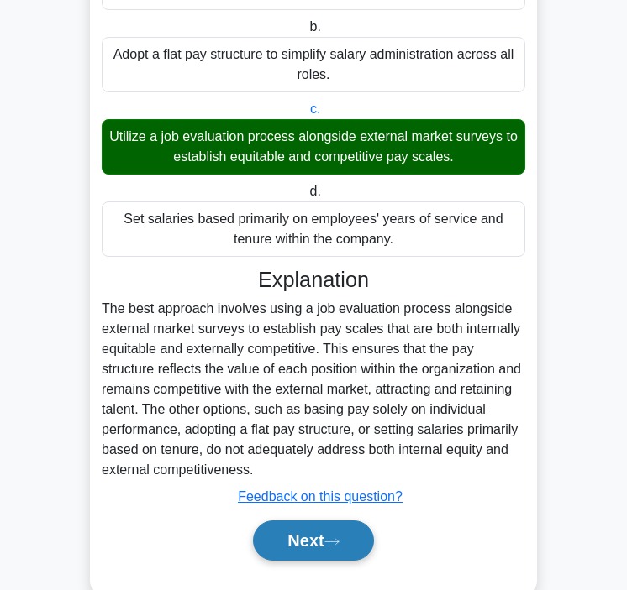
click at [291, 528] on button "Next" at bounding box center [313, 541] width 120 height 40
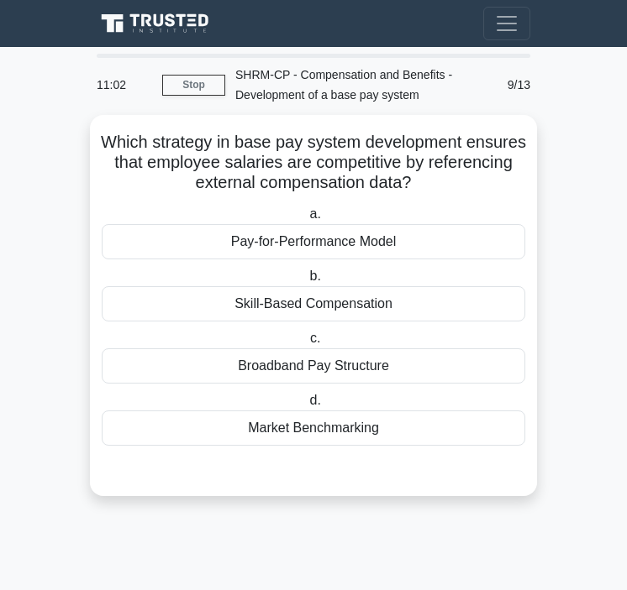
scroll to position [0, 0]
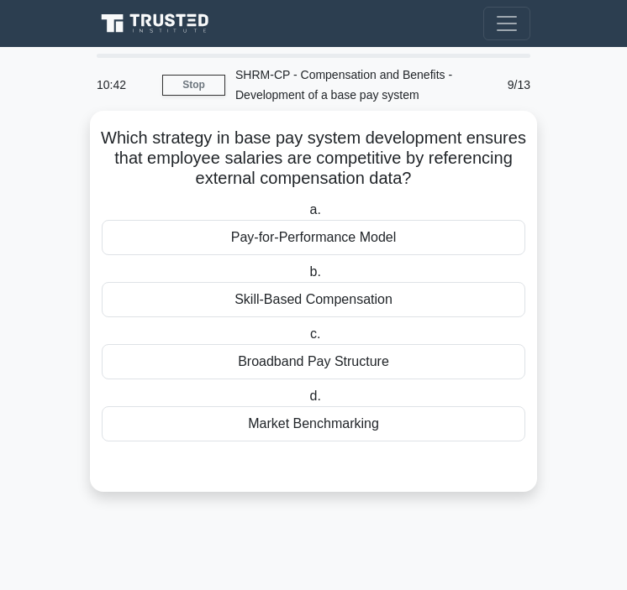
click at [275, 435] on div "Market Benchmarking" at bounding box center [313, 423] width 423 height 35
click at [306, 402] on input "d. Market Benchmarking" at bounding box center [306, 396] width 0 height 11
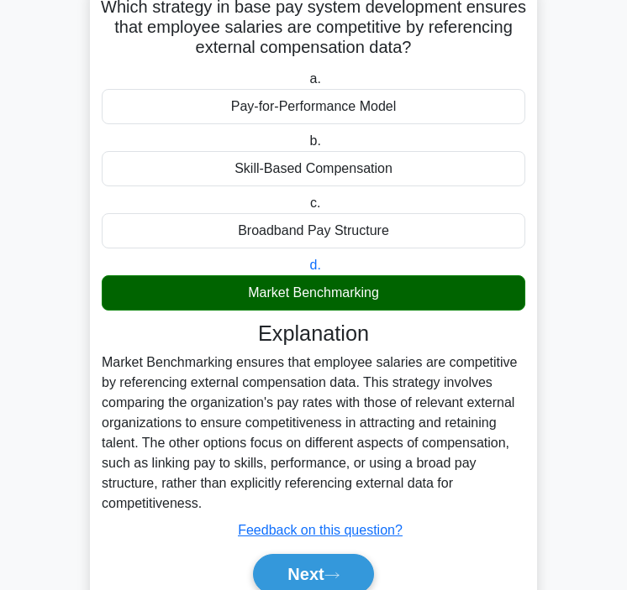
scroll to position [204, 0]
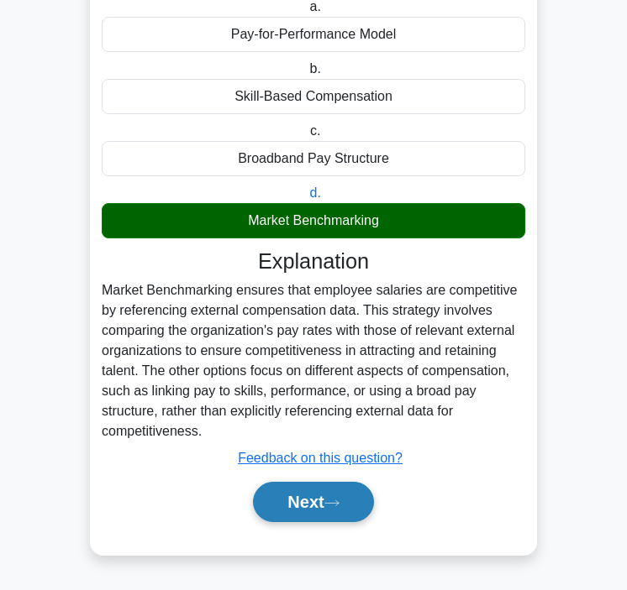
click at [278, 517] on button "Next" at bounding box center [313, 502] width 120 height 40
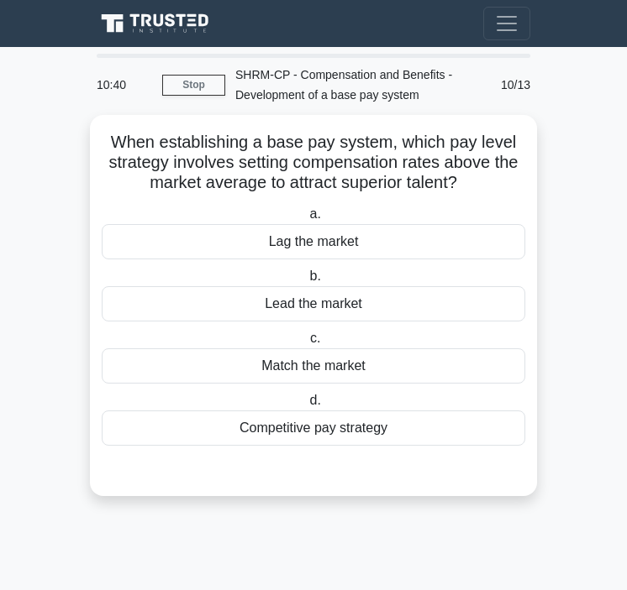
scroll to position [0, 0]
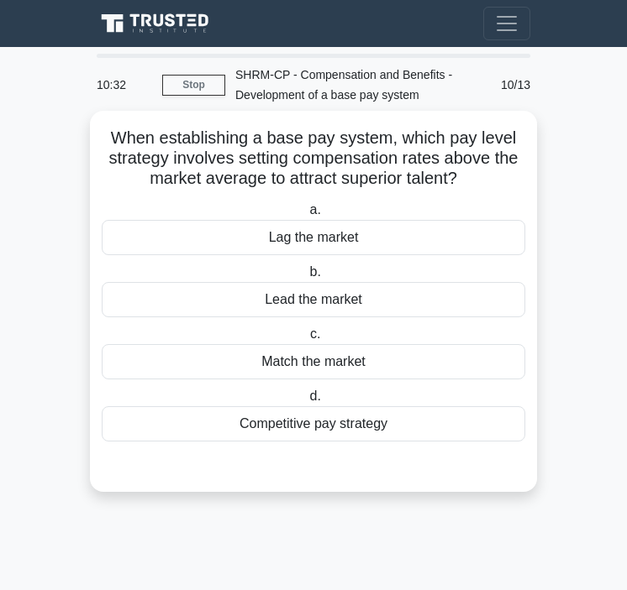
click at [293, 427] on div "Competitive pay strategy" at bounding box center [313, 423] width 423 height 35
click at [306, 402] on input "d. Competitive pay strategy" at bounding box center [306, 396] width 0 height 11
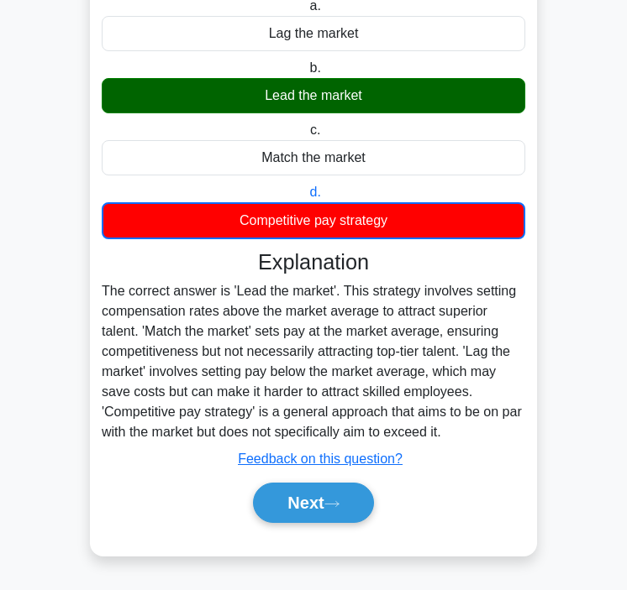
scroll to position [206, 0]
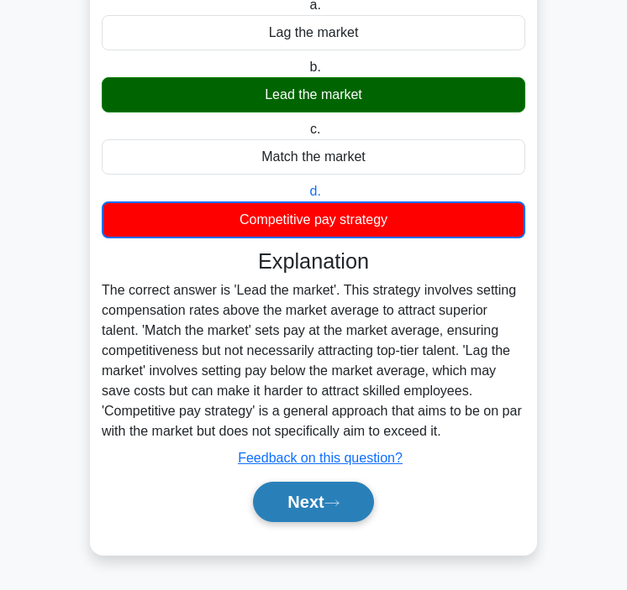
click at [291, 506] on button "Next" at bounding box center [313, 502] width 120 height 40
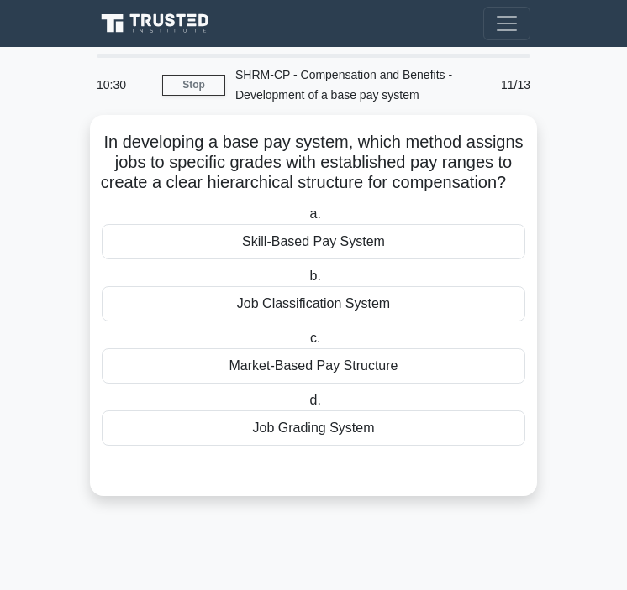
scroll to position [0, 0]
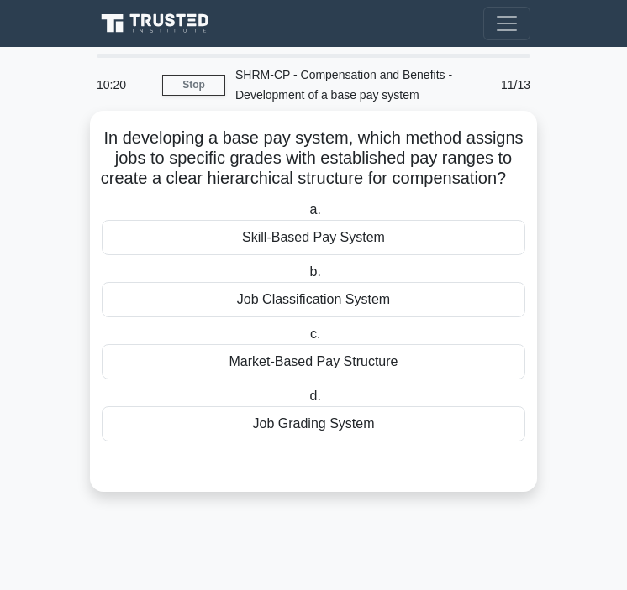
click at [298, 441] on div "Job Grading System" at bounding box center [313, 423] width 423 height 35
click at [306, 402] on input "d. Job Grading System" at bounding box center [306, 396] width 0 height 11
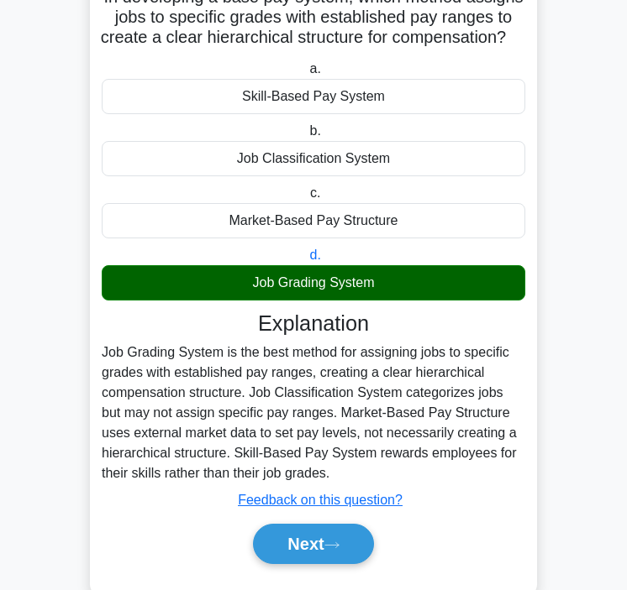
scroll to position [204, 0]
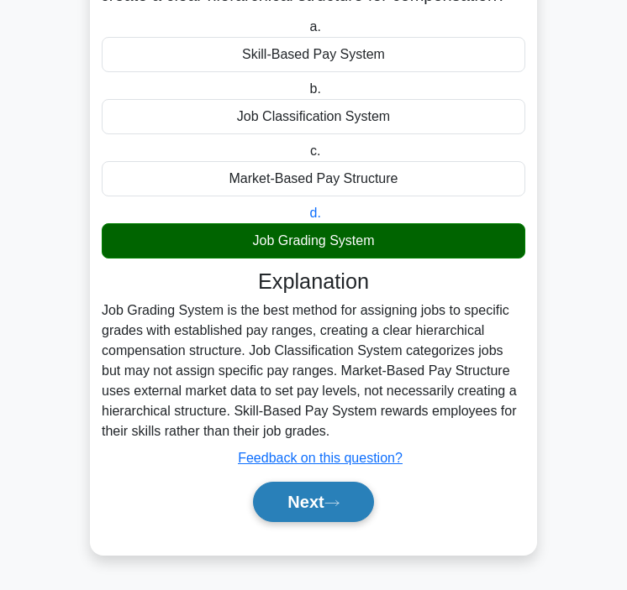
click at [302, 502] on button "Next" at bounding box center [313, 502] width 120 height 40
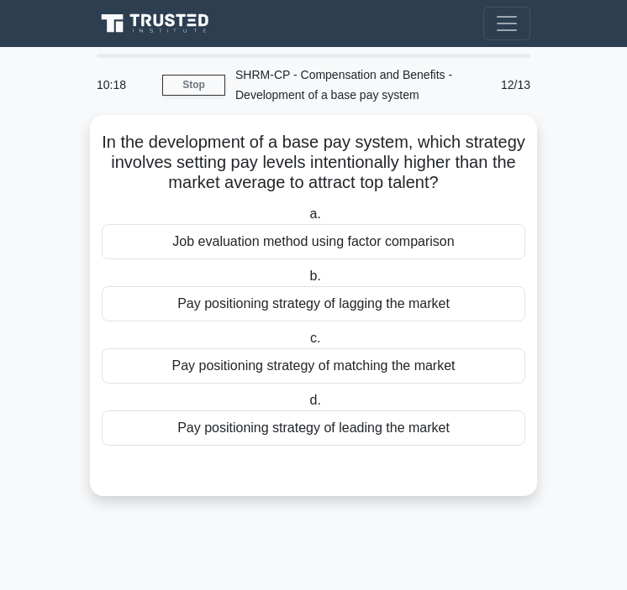
scroll to position [0, 0]
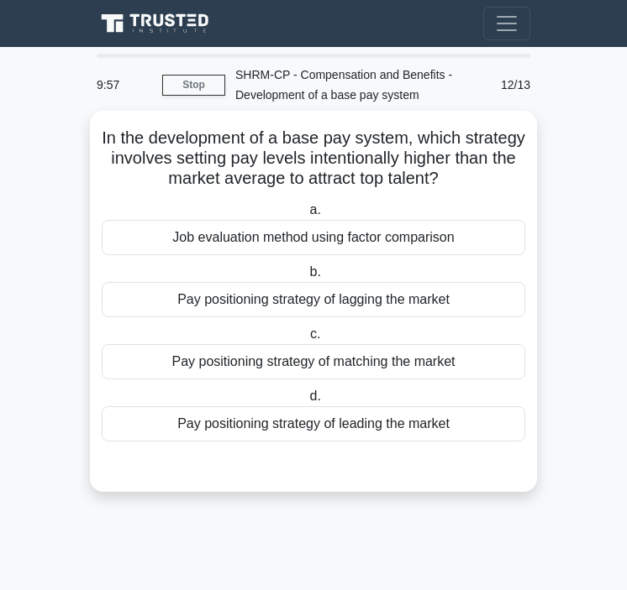
click at [385, 433] on div "Pay positioning strategy of leading the market" at bounding box center [313, 423] width 423 height 35
click at [306, 402] on input "d. Pay positioning strategy of leading the market" at bounding box center [306, 396] width 0 height 11
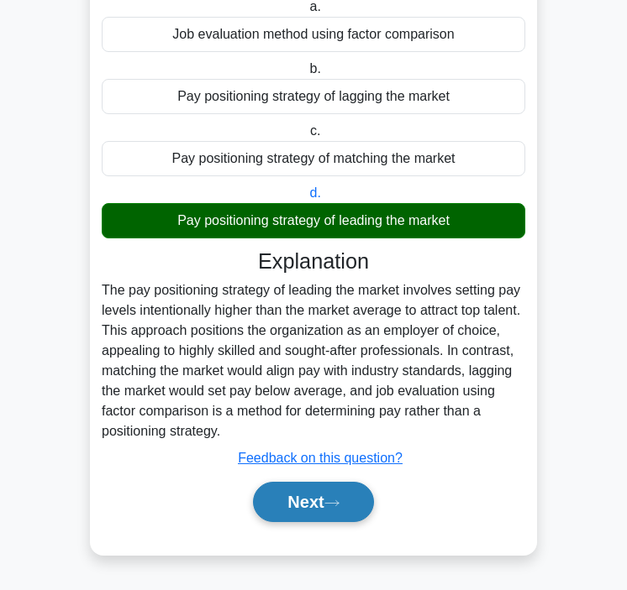
click at [327, 495] on button "Next" at bounding box center [313, 502] width 120 height 40
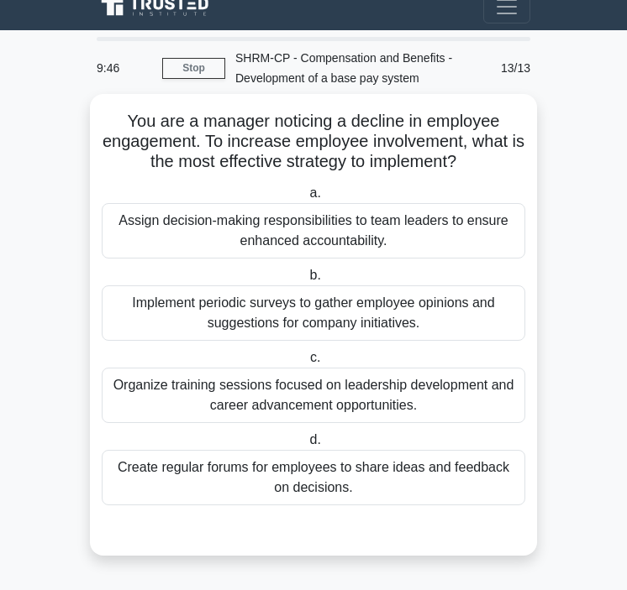
click at [264, 467] on div "Create regular forums for employees to share ideas and feedback on decisions." at bounding box center [313, 477] width 423 height 55
click at [306, 446] on input "d. Create regular forums for employees to share ideas and feedback on decisions." at bounding box center [306, 440] width 0 height 11
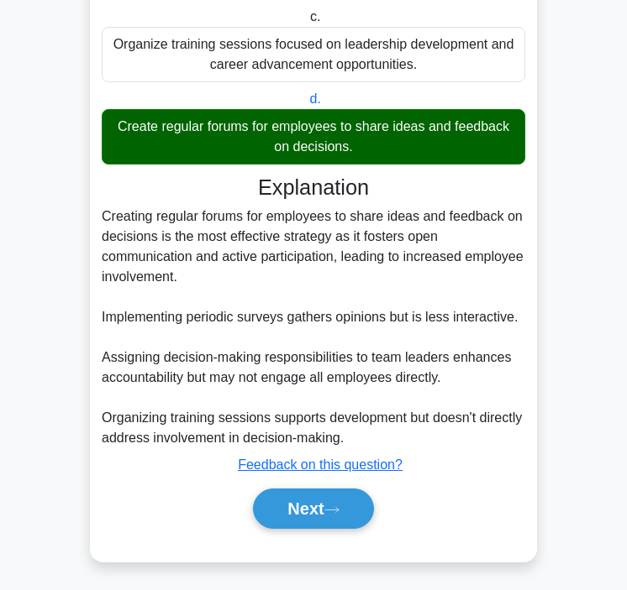
scroll to position [365, 0]
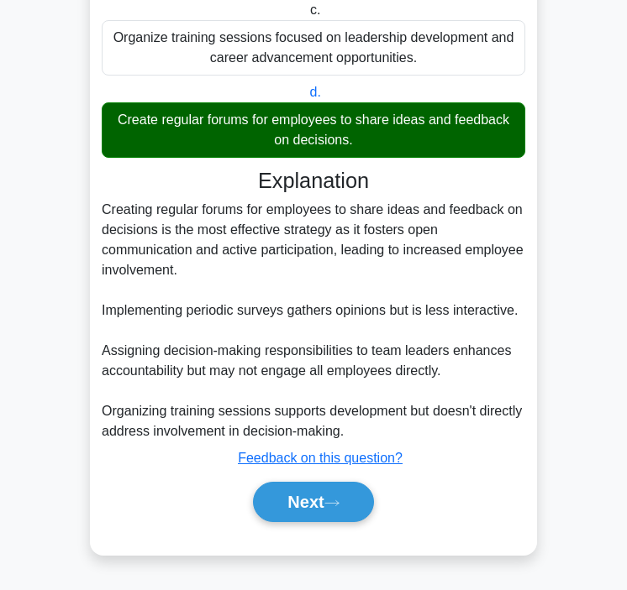
click at [270, 477] on div "Next" at bounding box center [313, 502] width 423 height 54
click at [270, 492] on button "Next" at bounding box center [313, 502] width 120 height 40
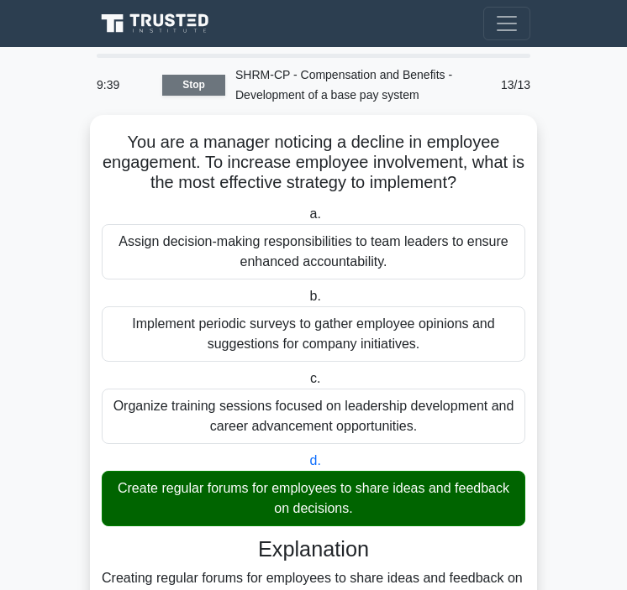
click at [183, 87] on link "Stop" at bounding box center [193, 85] width 63 height 21
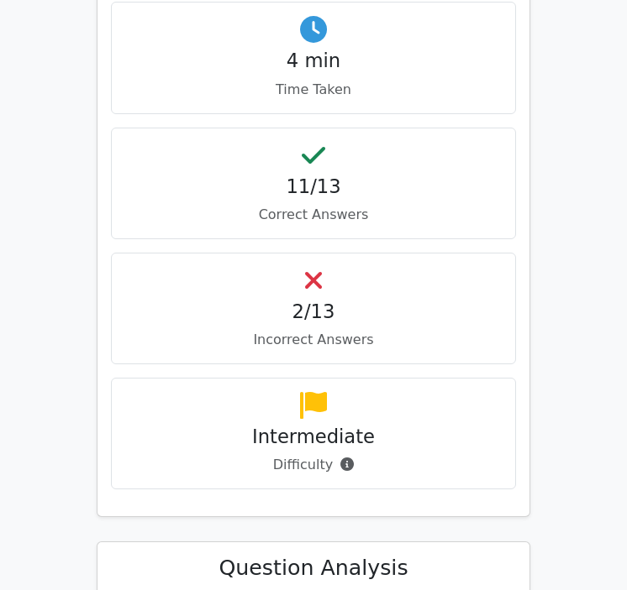
click at [304, 271] on div "2/13 Incorrect Answers" at bounding box center [313, 309] width 405 height 112
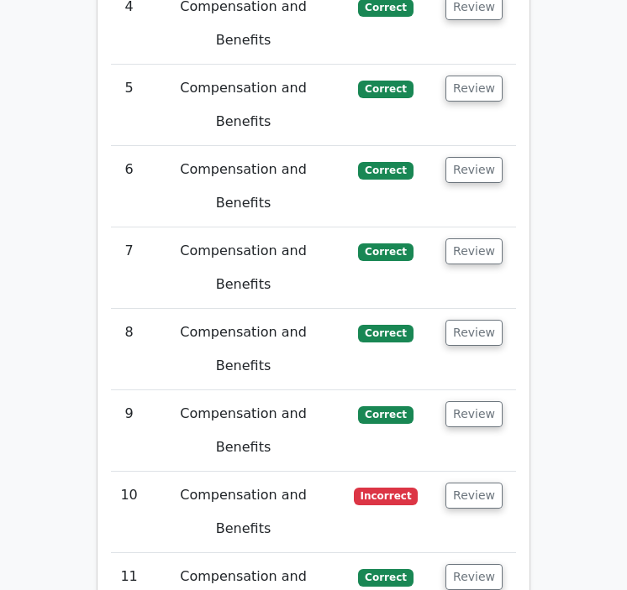
scroll to position [2410, 0]
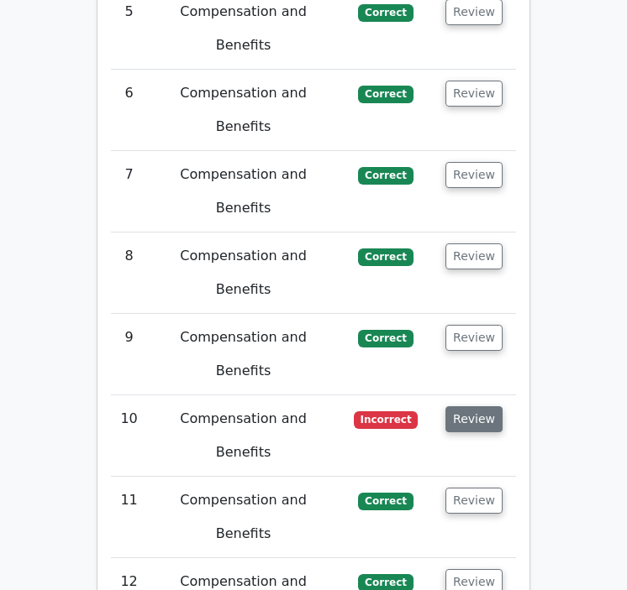
click at [468, 406] on button "Review" at bounding box center [473, 419] width 57 height 26
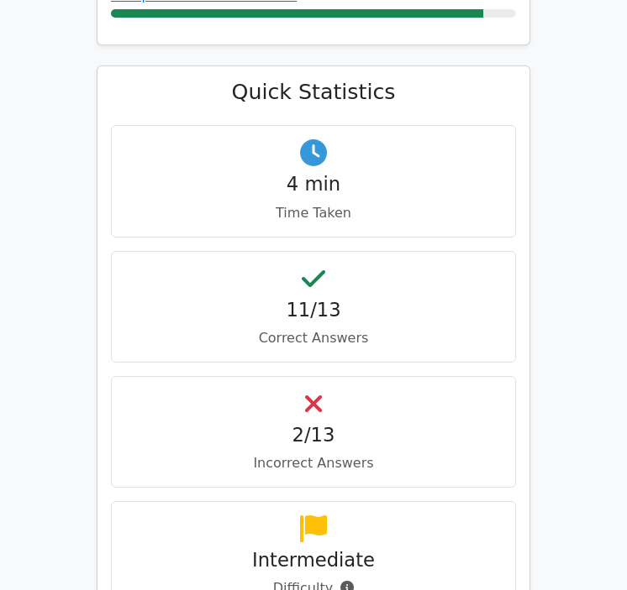
scroll to position [6, 0]
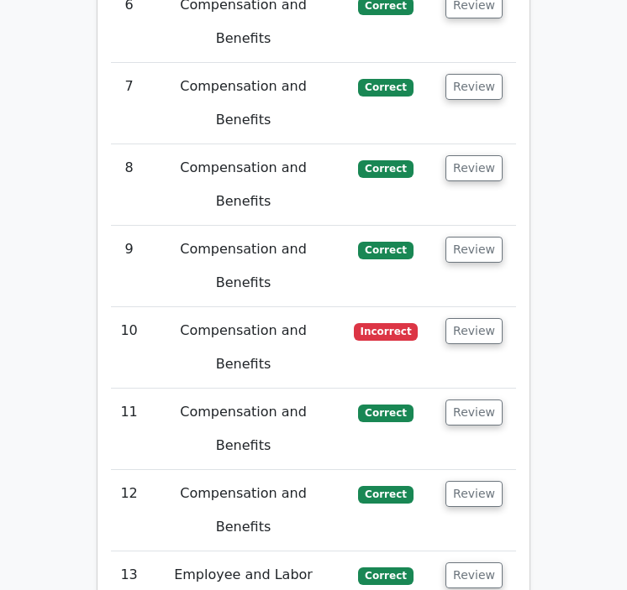
scroll to position [2551, 0]
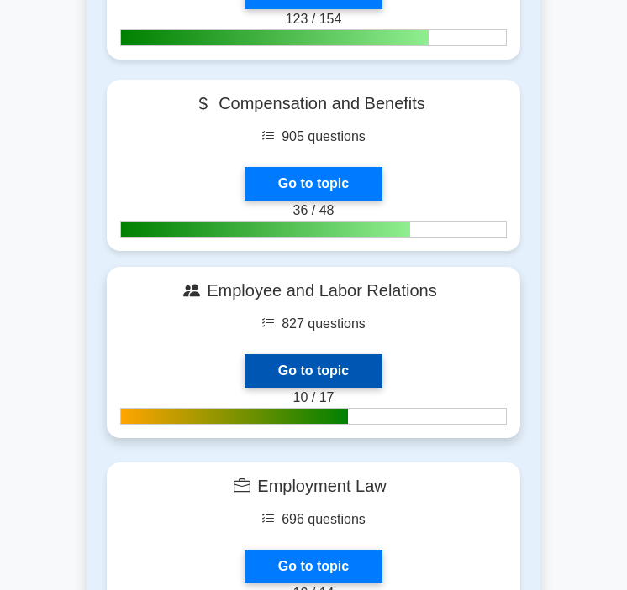
scroll to position [801, 0]
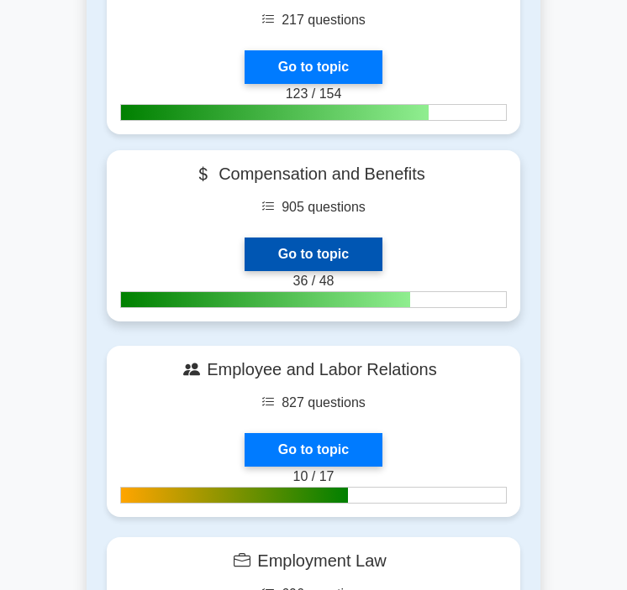
click at [323, 238] on link "Go to topic" at bounding box center [313, 255] width 138 height 34
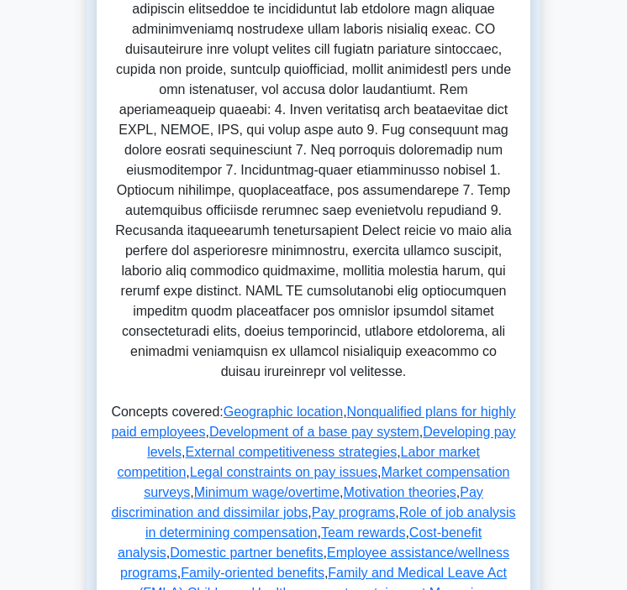
scroll to position [805, 0]
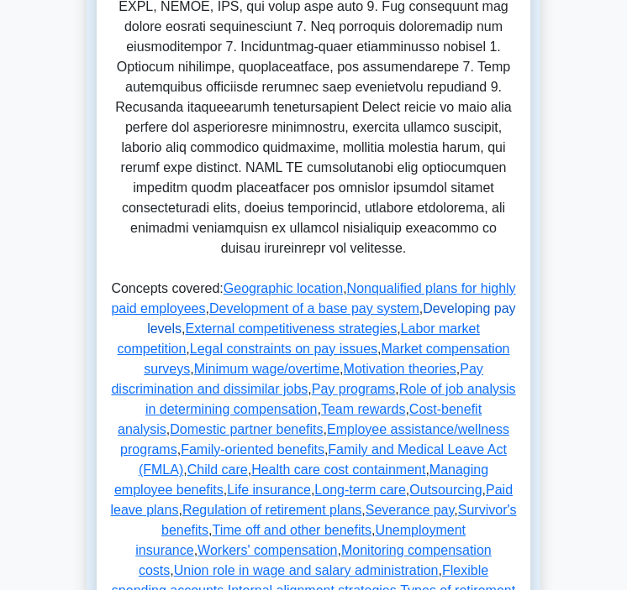
click at [201, 329] on link "Developing pay levels" at bounding box center [331, 319] width 368 height 34
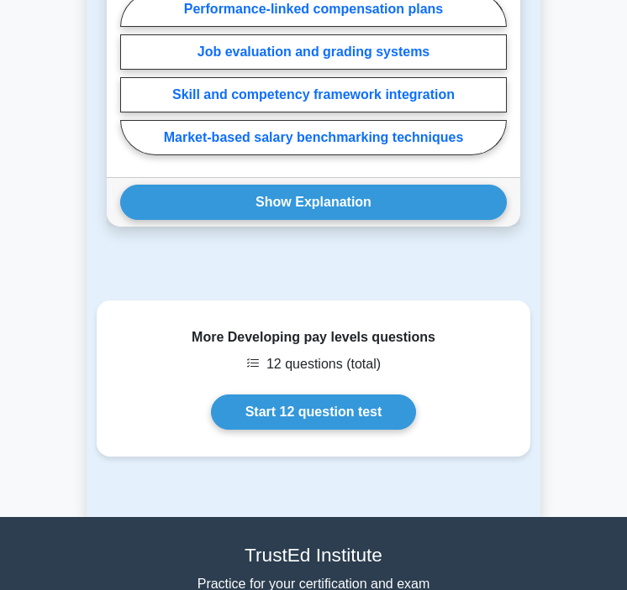
scroll to position [3700, 0]
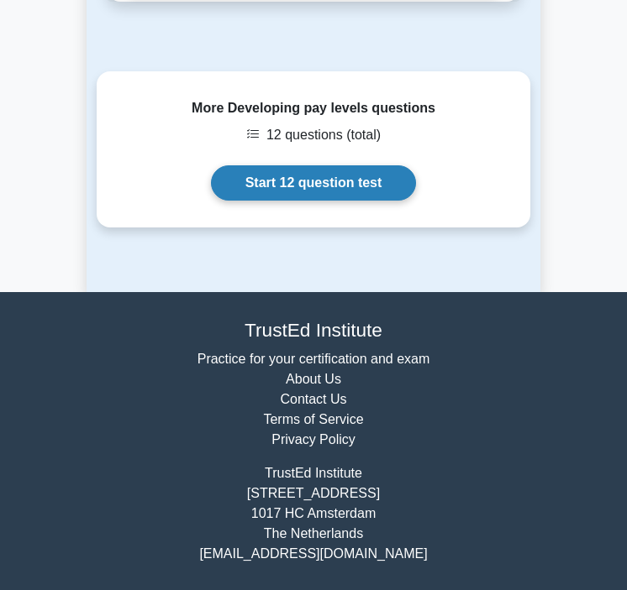
click at [293, 187] on link "Start 12 question test" at bounding box center [314, 182] width 206 height 35
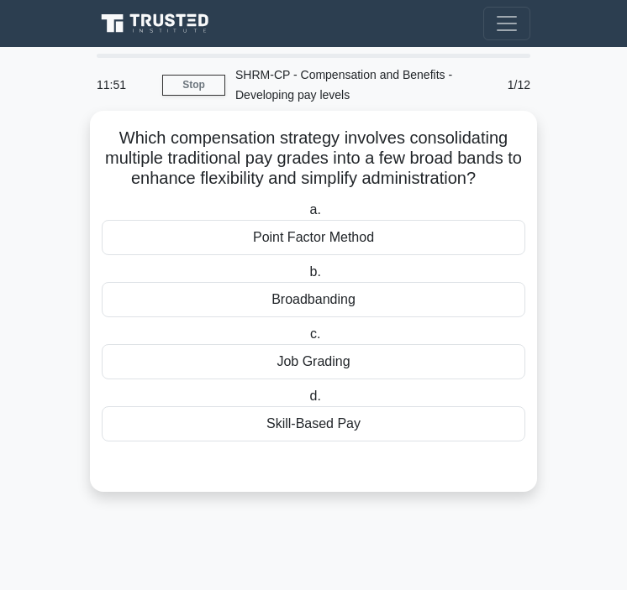
click at [261, 310] on div "Broadbanding" at bounding box center [313, 299] width 423 height 35
click at [306, 278] on input "b. Broadbanding" at bounding box center [306, 272] width 0 height 11
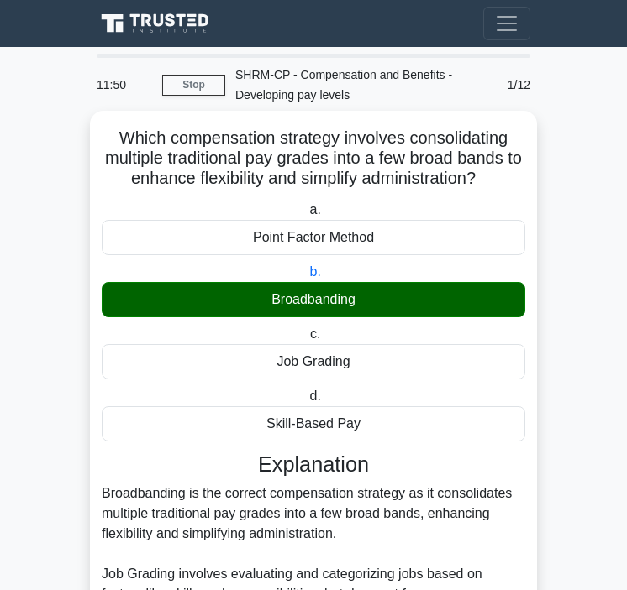
scroll to position [325, 0]
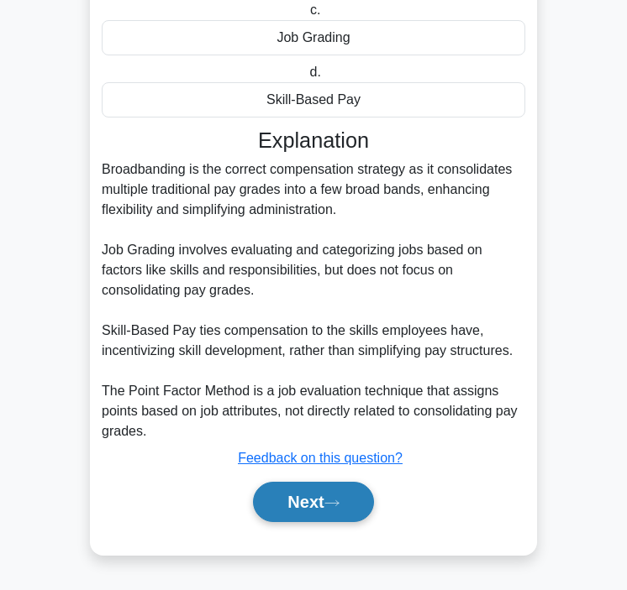
click at [279, 492] on button "Next" at bounding box center [313, 502] width 120 height 40
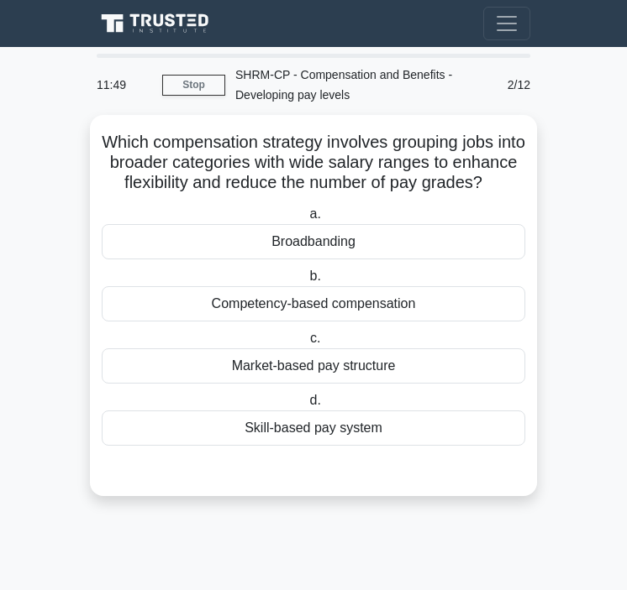
scroll to position [0, 0]
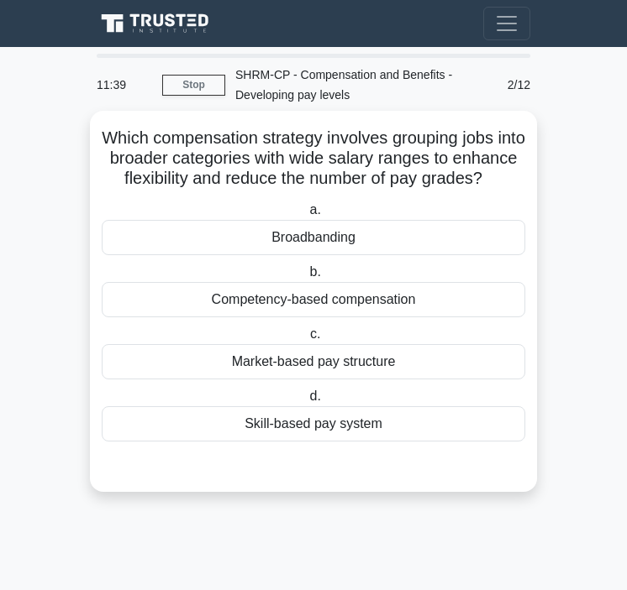
click at [317, 248] on div "Broadbanding" at bounding box center [313, 237] width 423 height 35
click at [306, 216] on input "a. Broadbanding" at bounding box center [306, 210] width 0 height 11
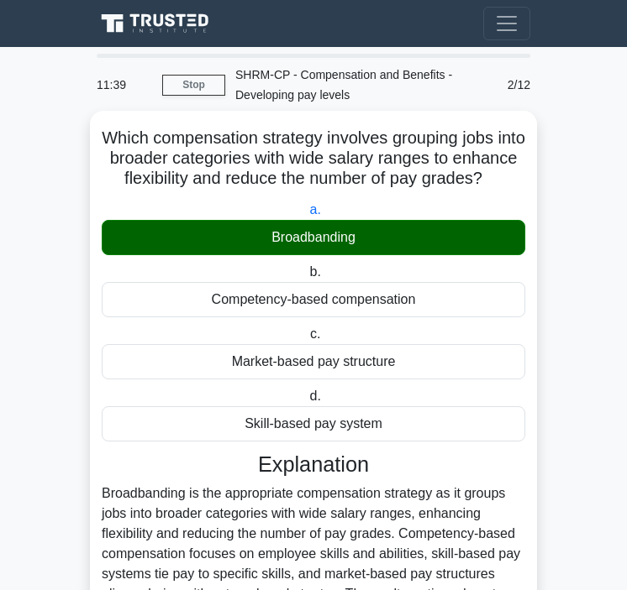
scroll to position [204, 0]
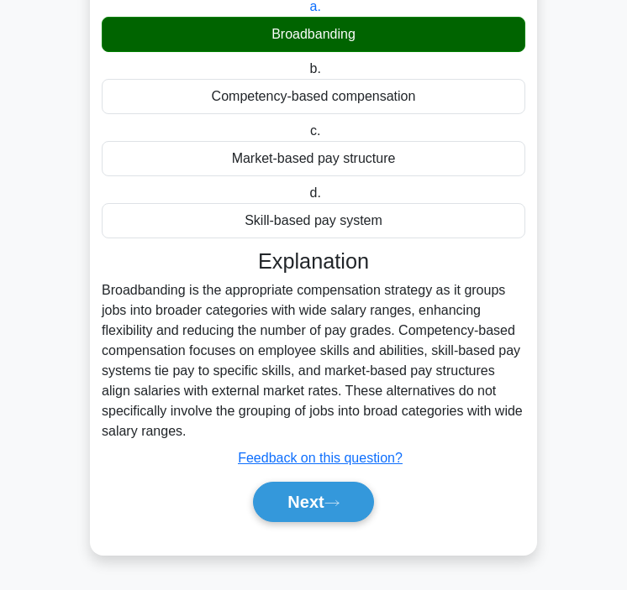
click at [292, 524] on div "Next" at bounding box center [313, 502] width 423 height 54
click at [292, 506] on button "Next" at bounding box center [313, 502] width 120 height 40
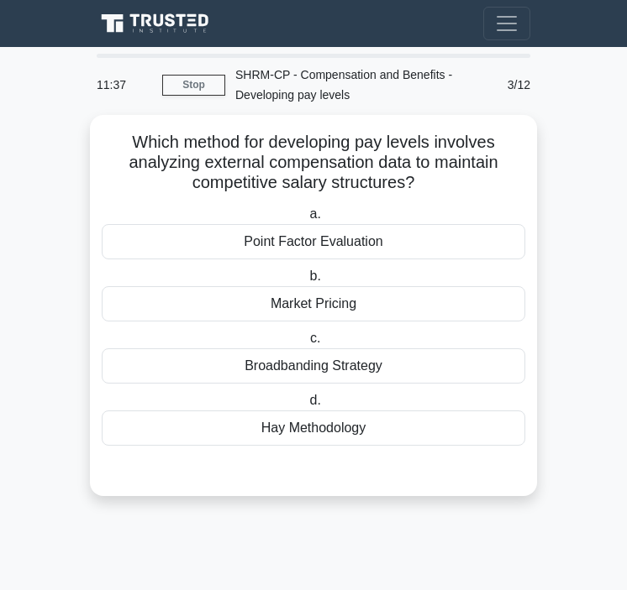
scroll to position [0, 0]
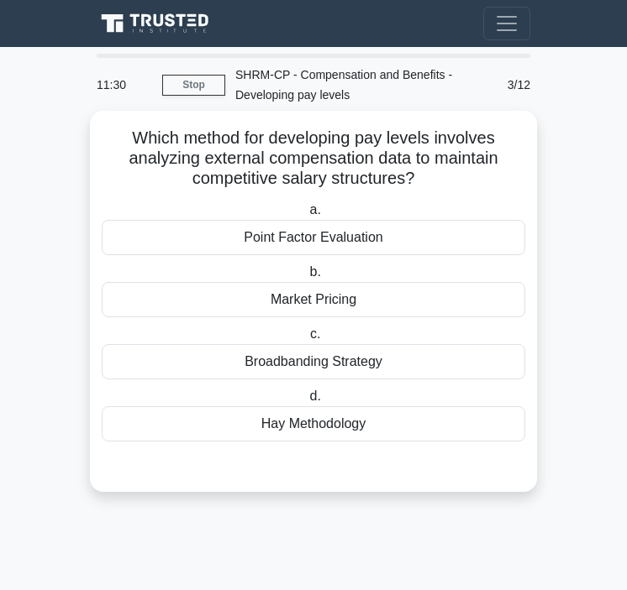
click at [341, 304] on div "Market Pricing" at bounding box center [313, 299] width 423 height 35
click at [306, 278] on input "b. Market Pricing" at bounding box center [306, 272] width 0 height 11
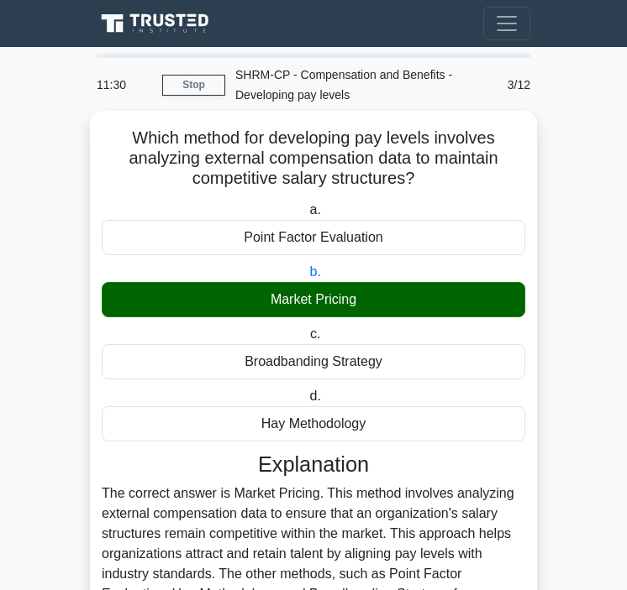
scroll to position [184, 0]
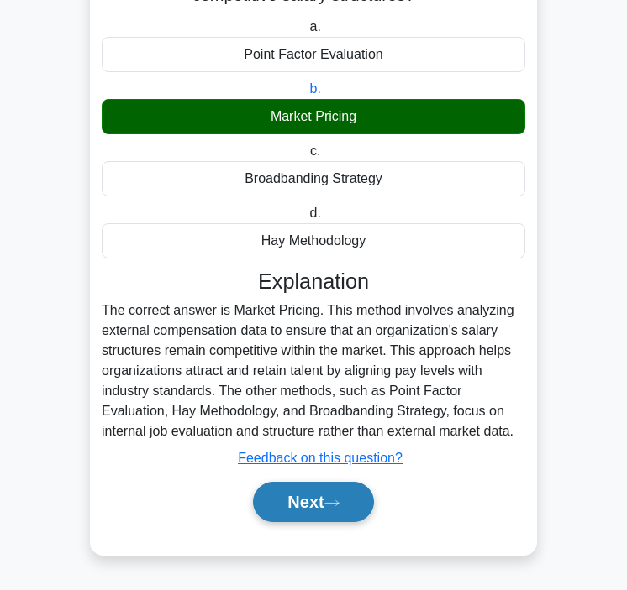
click at [328, 504] on button "Next" at bounding box center [313, 502] width 120 height 40
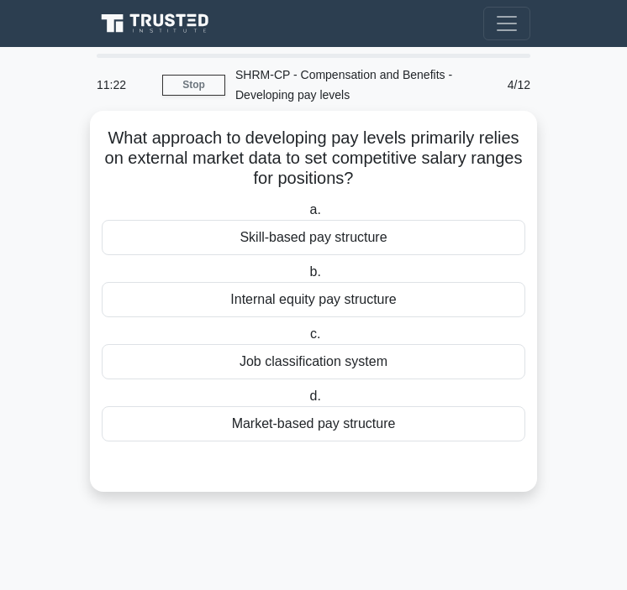
click at [327, 437] on div "Market-based pay structure" at bounding box center [313, 423] width 423 height 35
click at [306, 402] on input "d. Market-based pay structure" at bounding box center [306, 396] width 0 height 11
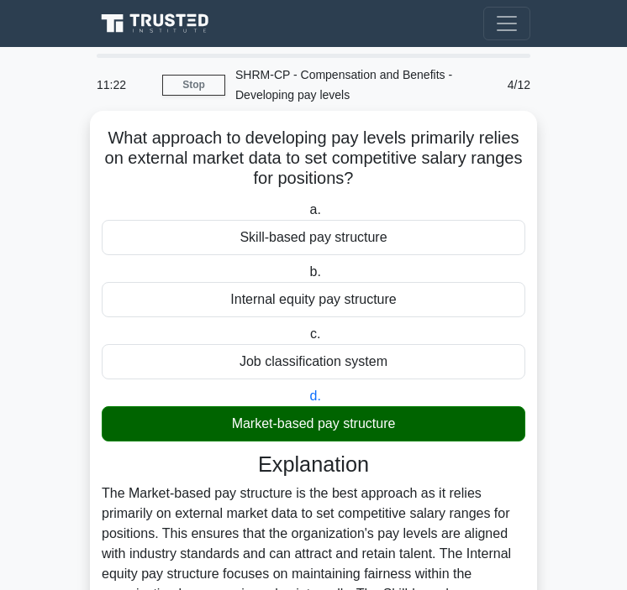
scroll to position [244, 0]
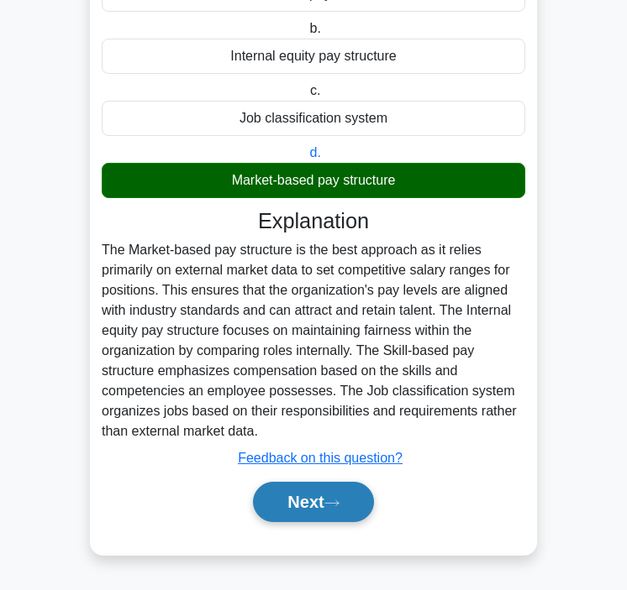
click at [318, 490] on button "Next" at bounding box center [313, 502] width 120 height 40
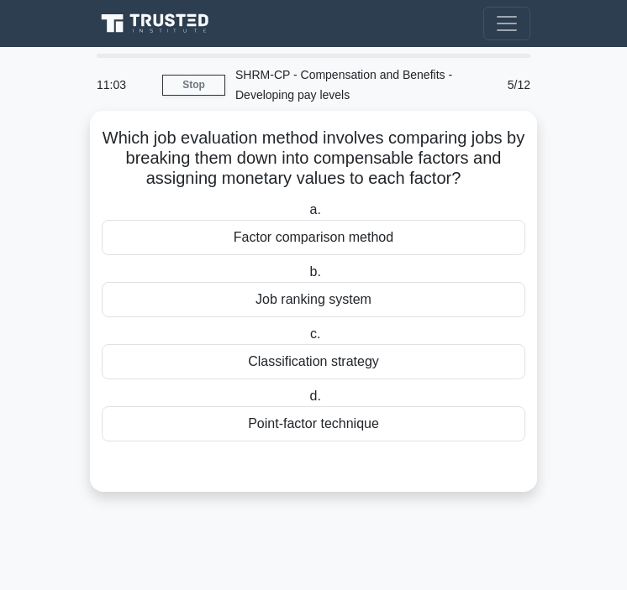
click at [325, 425] on div "Point-factor technique" at bounding box center [313, 423] width 423 height 35
click at [306, 402] on input "d. Point-factor technique" at bounding box center [306, 396] width 0 height 11
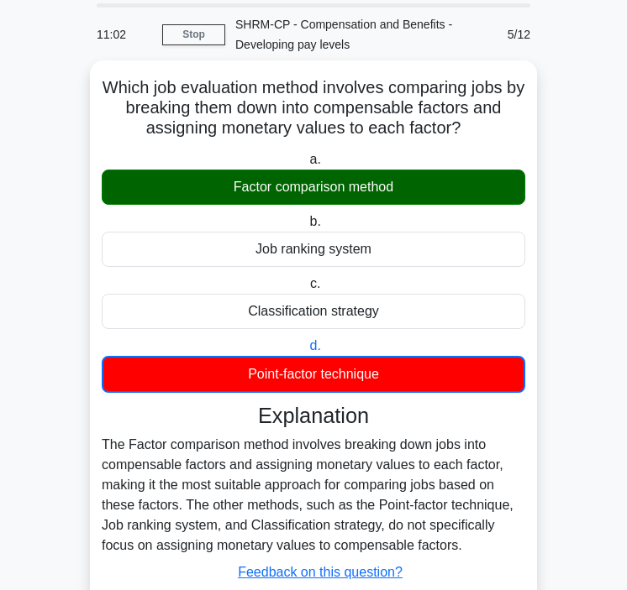
scroll to position [165, 0]
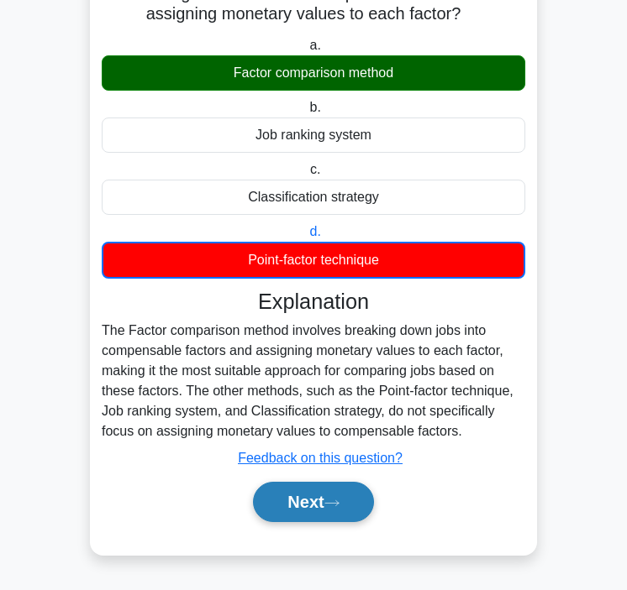
click at [305, 521] on button "Next" at bounding box center [313, 502] width 120 height 40
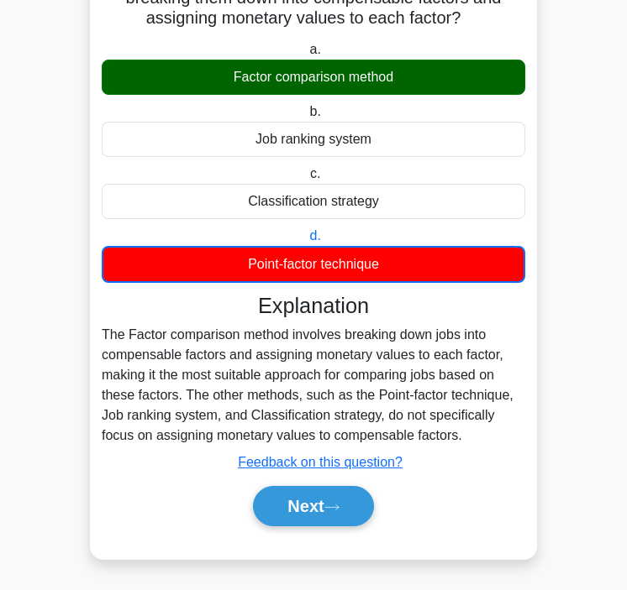
scroll to position [0, 0]
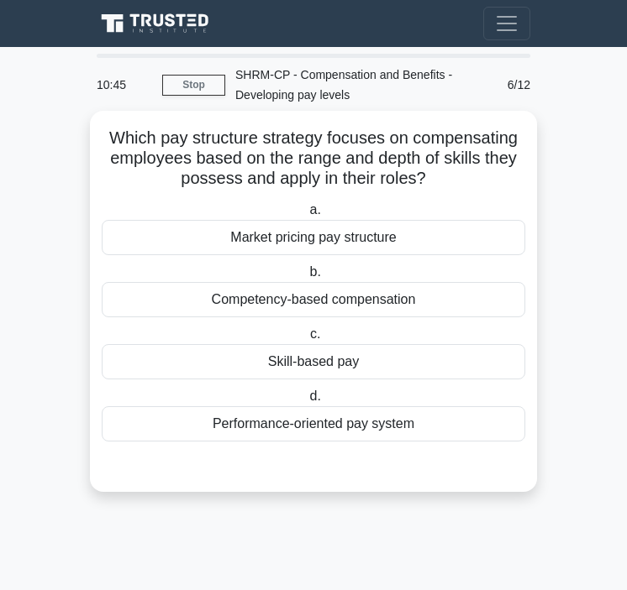
click at [308, 357] on div "Skill-based pay" at bounding box center [313, 361] width 423 height 35
click at [307, 340] on input "c. Skill-based pay" at bounding box center [307, 334] width 0 height 11
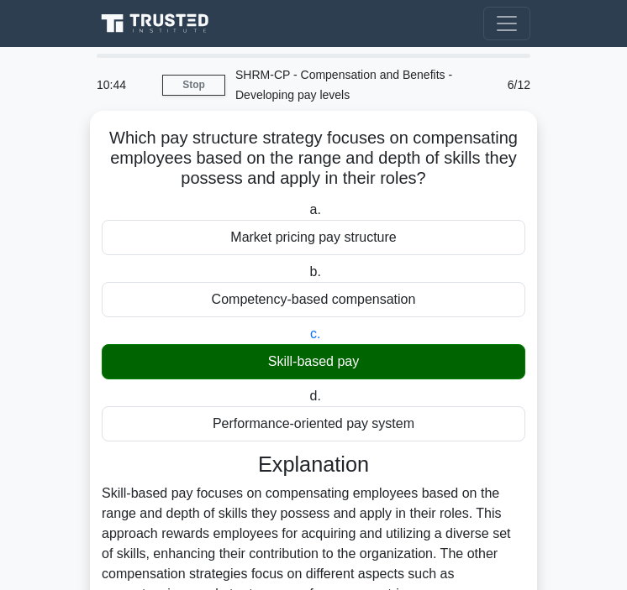
scroll to position [164, 0]
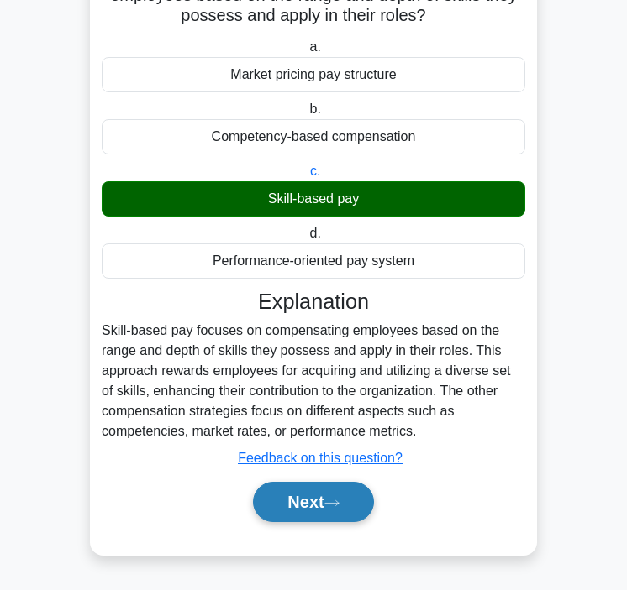
click at [286, 508] on button "Next" at bounding box center [313, 502] width 120 height 40
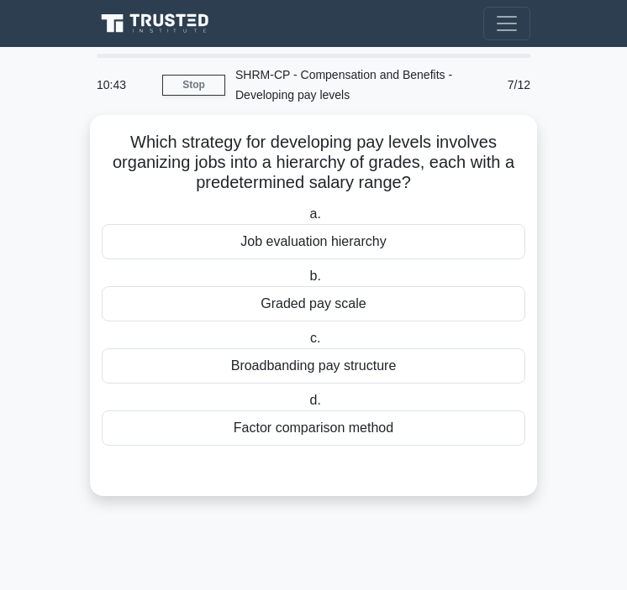
scroll to position [0, 0]
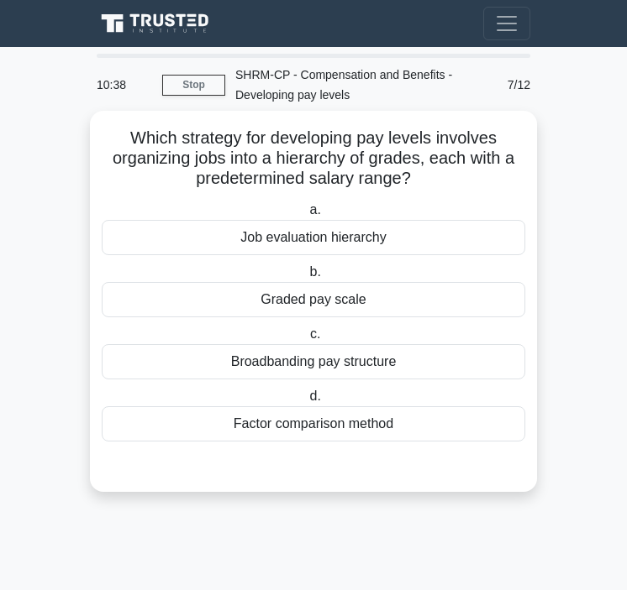
click at [332, 245] on div "Job evaluation hierarchy" at bounding box center [313, 237] width 423 height 35
click at [306, 216] on input "a. Job evaluation hierarchy" at bounding box center [306, 210] width 0 height 11
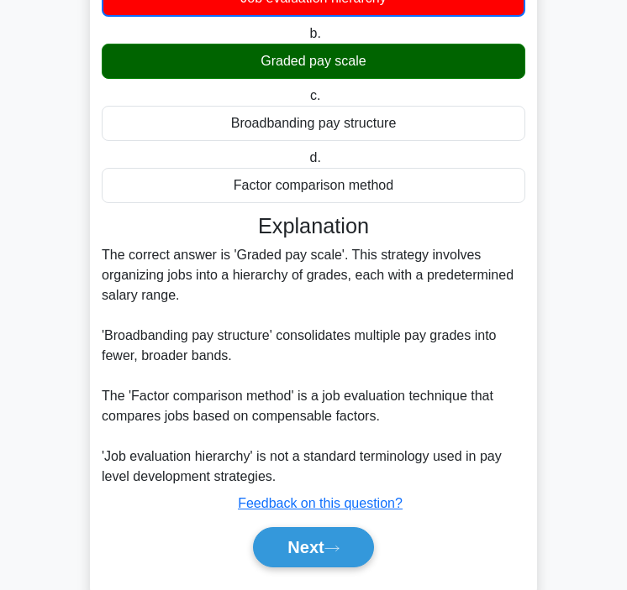
scroll to position [286, 0]
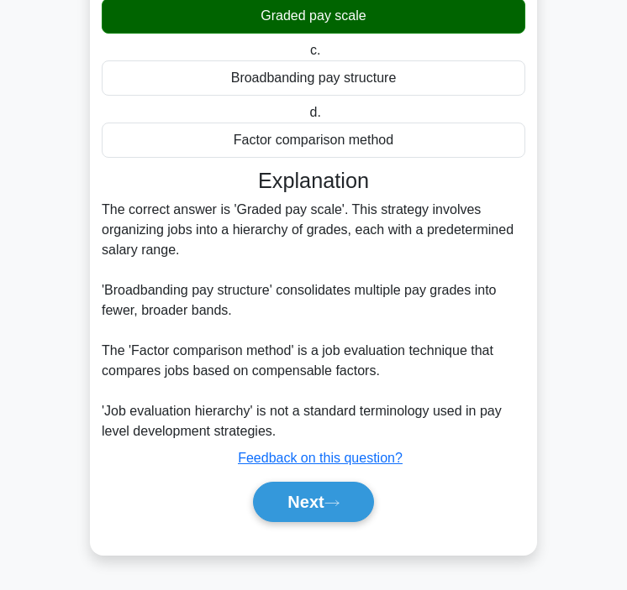
click at [304, 448] on div "Explanation The correct answer is 'Graded pay scale'. This strategy involves or…" at bounding box center [313, 348] width 423 height 361
click at [302, 493] on button "Next" at bounding box center [313, 502] width 120 height 40
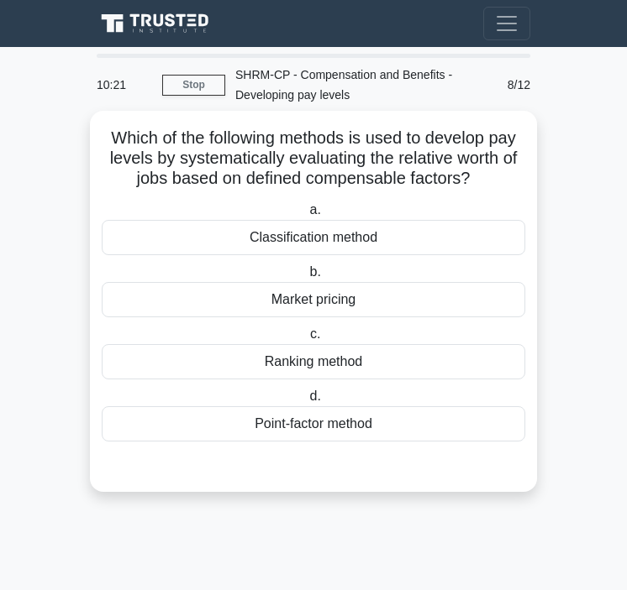
click at [318, 374] on div "Ranking method" at bounding box center [313, 361] width 423 height 35
click at [307, 340] on input "c. Ranking method" at bounding box center [307, 334] width 0 height 11
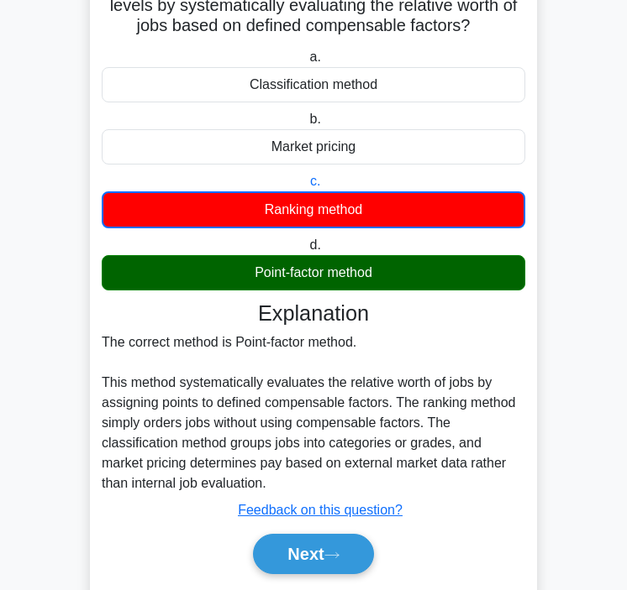
scroll to position [206, 0]
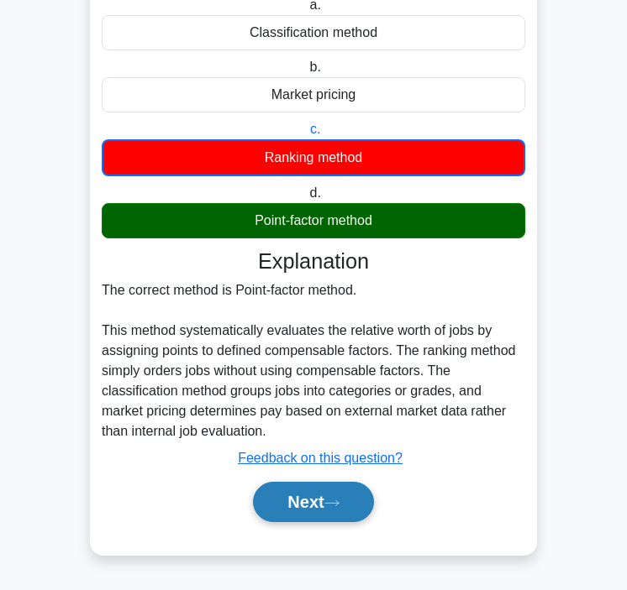
click at [284, 505] on button "Next" at bounding box center [313, 502] width 120 height 40
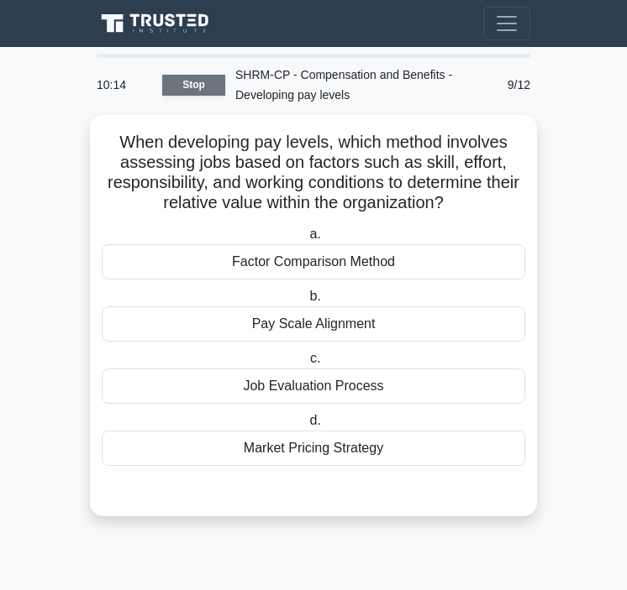
click at [186, 82] on link "Stop" at bounding box center [193, 85] width 63 height 21
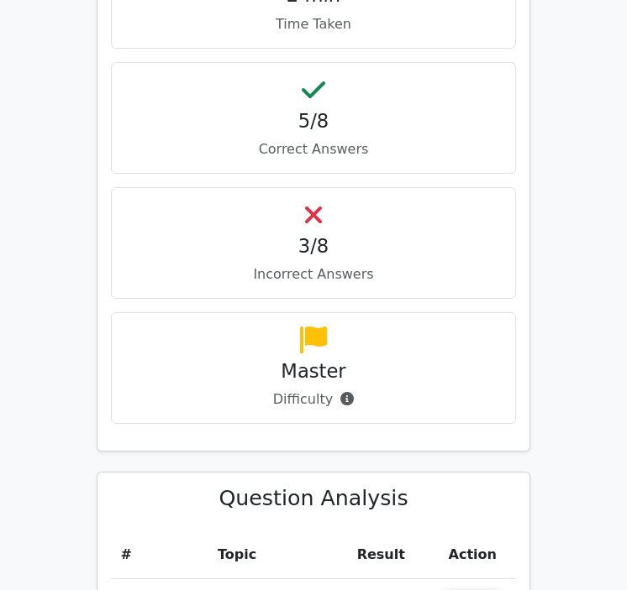
scroll to position [921, 0]
